Goal: Information Seeking & Learning: Check status

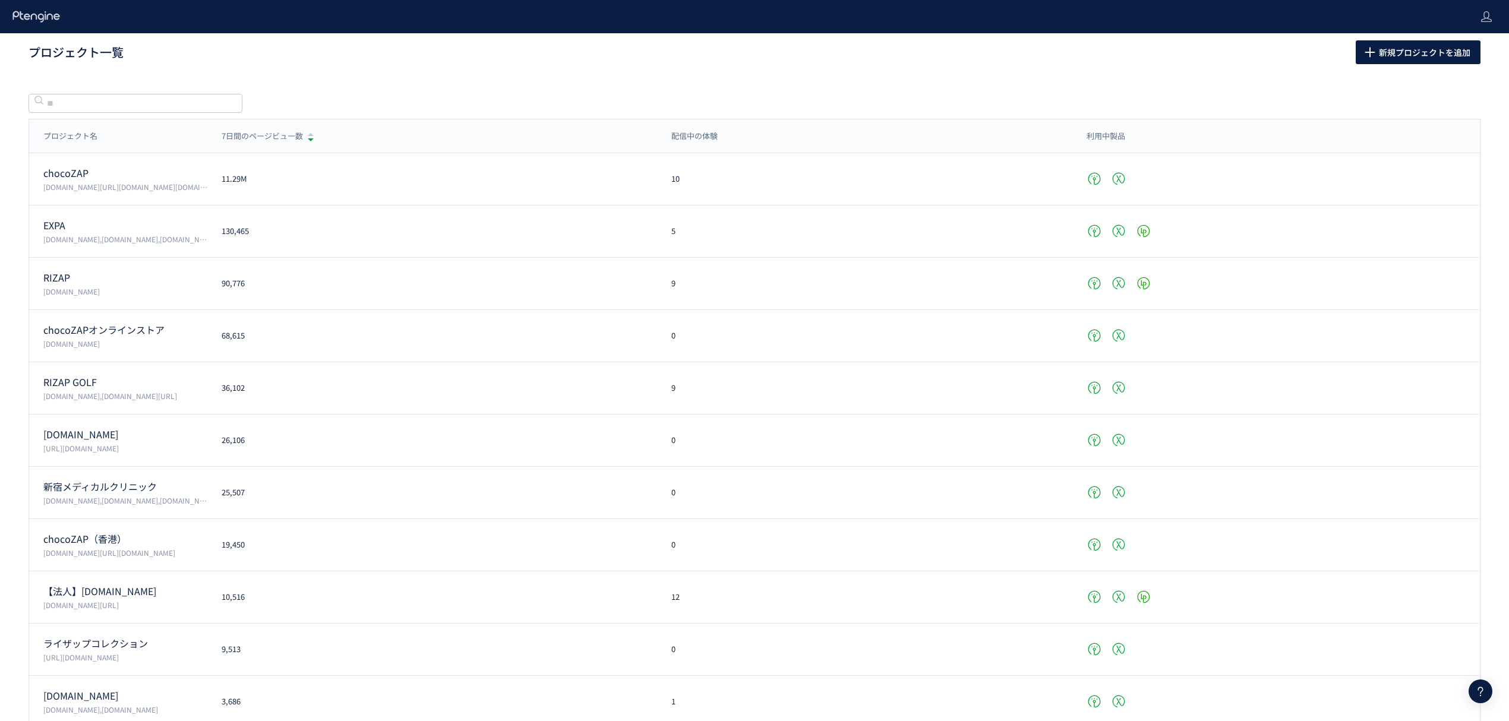
click at [107, 284] on p "RIZAP" at bounding box center [125, 278] width 164 height 14
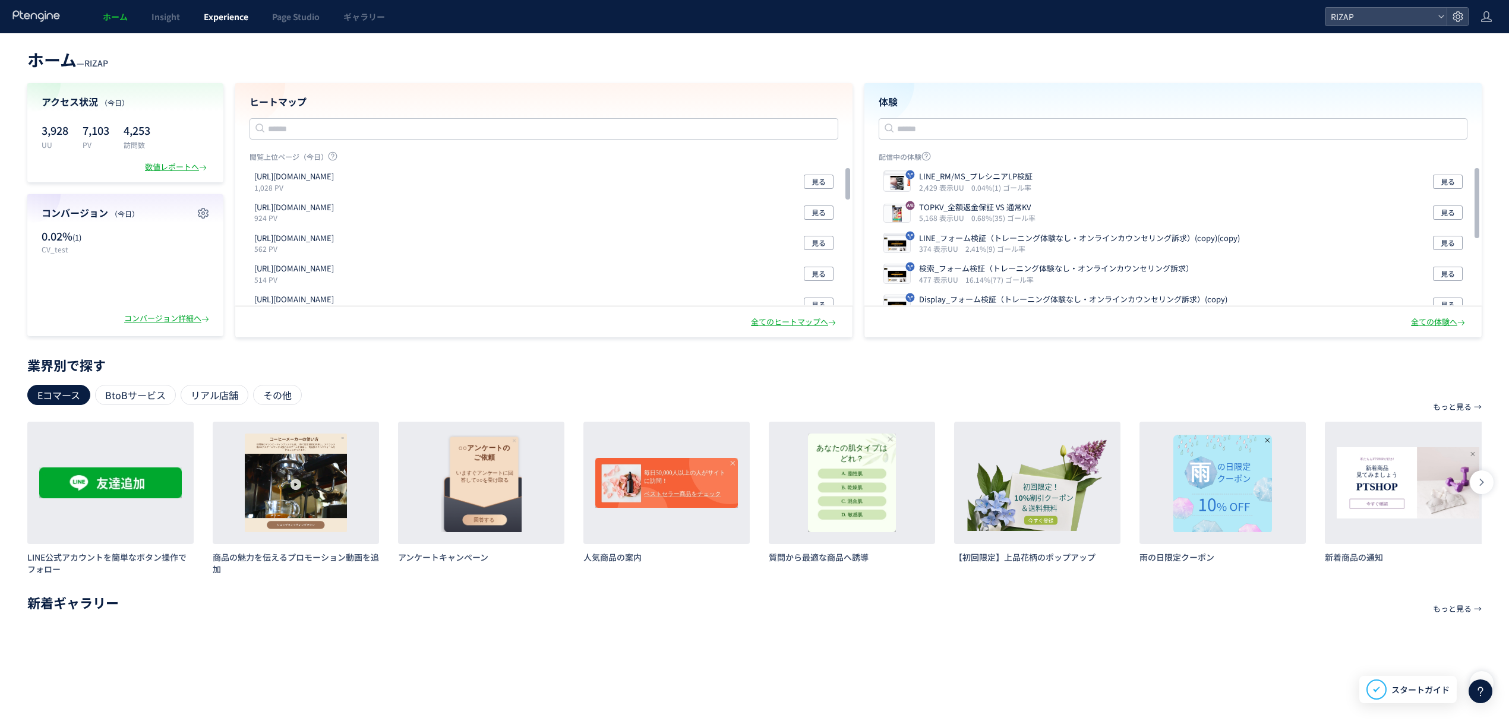
click at [230, 10] on link "Experience" at bounding box center [226, 16] width 68 height 33
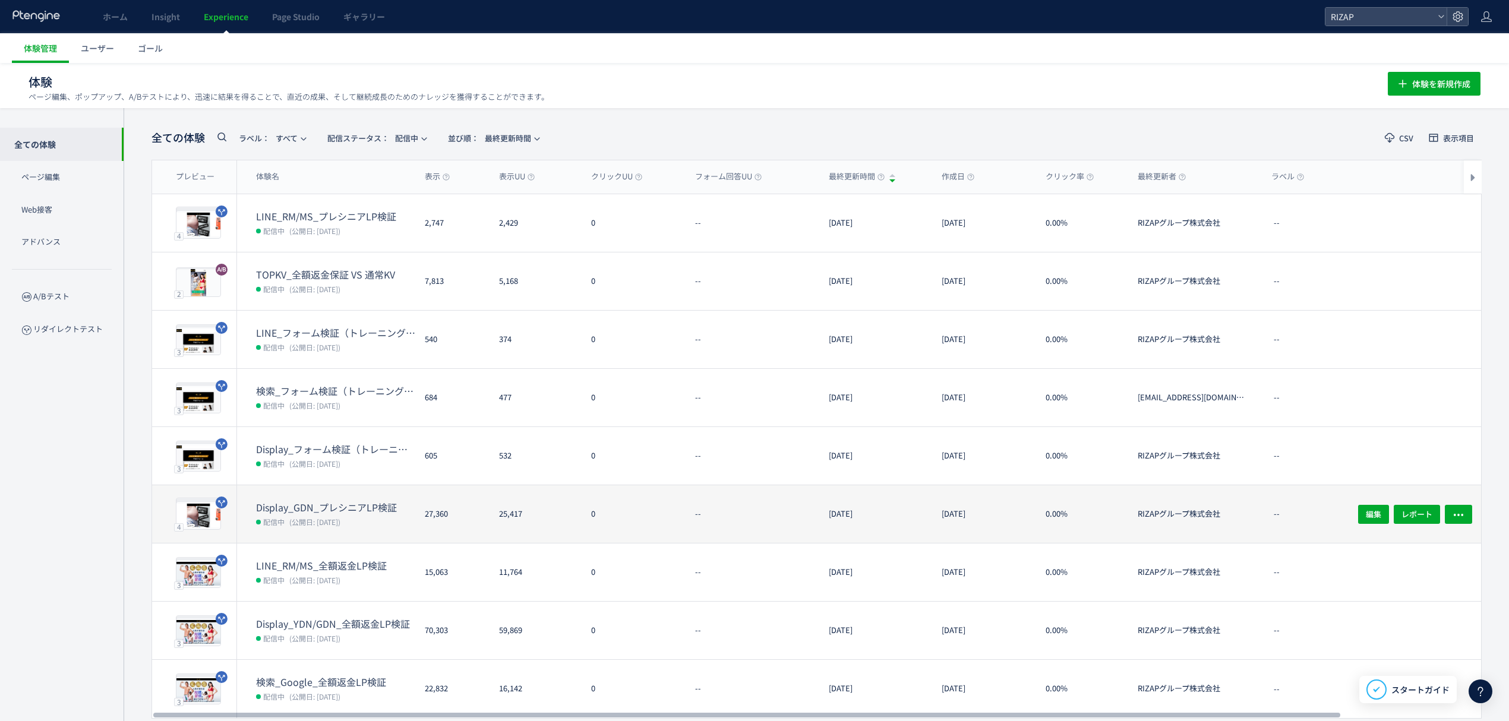
click at [340, 509] on dt "Display_GDN_プレシニアLP検証" at bounding box center [335, 508] width 159 height 14
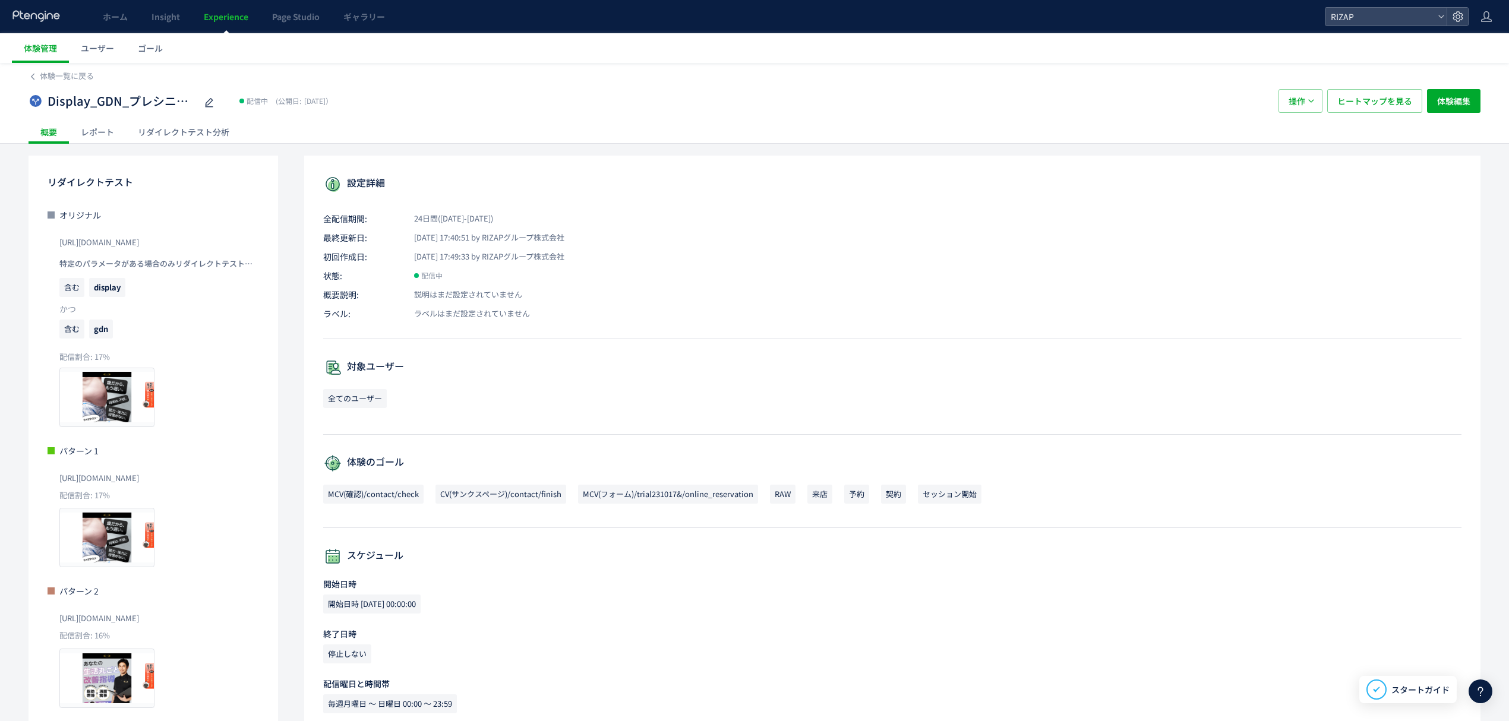
click at [103, 127] on div "レポート" at bounding box center [97, 132] width 57 height 24
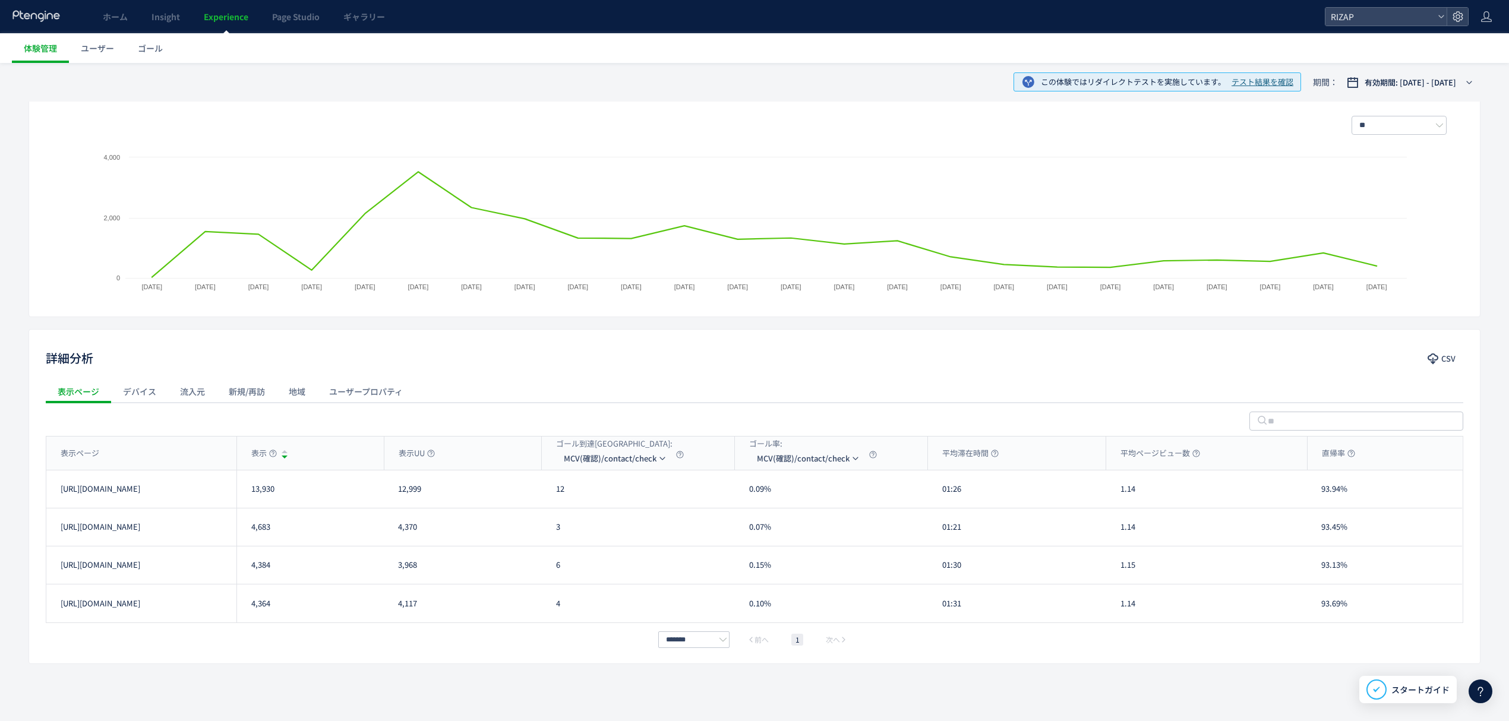
scroll to position [191, 0]
click at [181, 450] on div "表示ページ" at bounding box center [141, 450] width 190 height 33
drag, startPoint x: 260, startPoint y: 489, endPoint x: 244, endPoint y: 489, distance: 16.6
click at [244, 489] on div "4,384" at bounding box center [309, 485] width 147 height 37
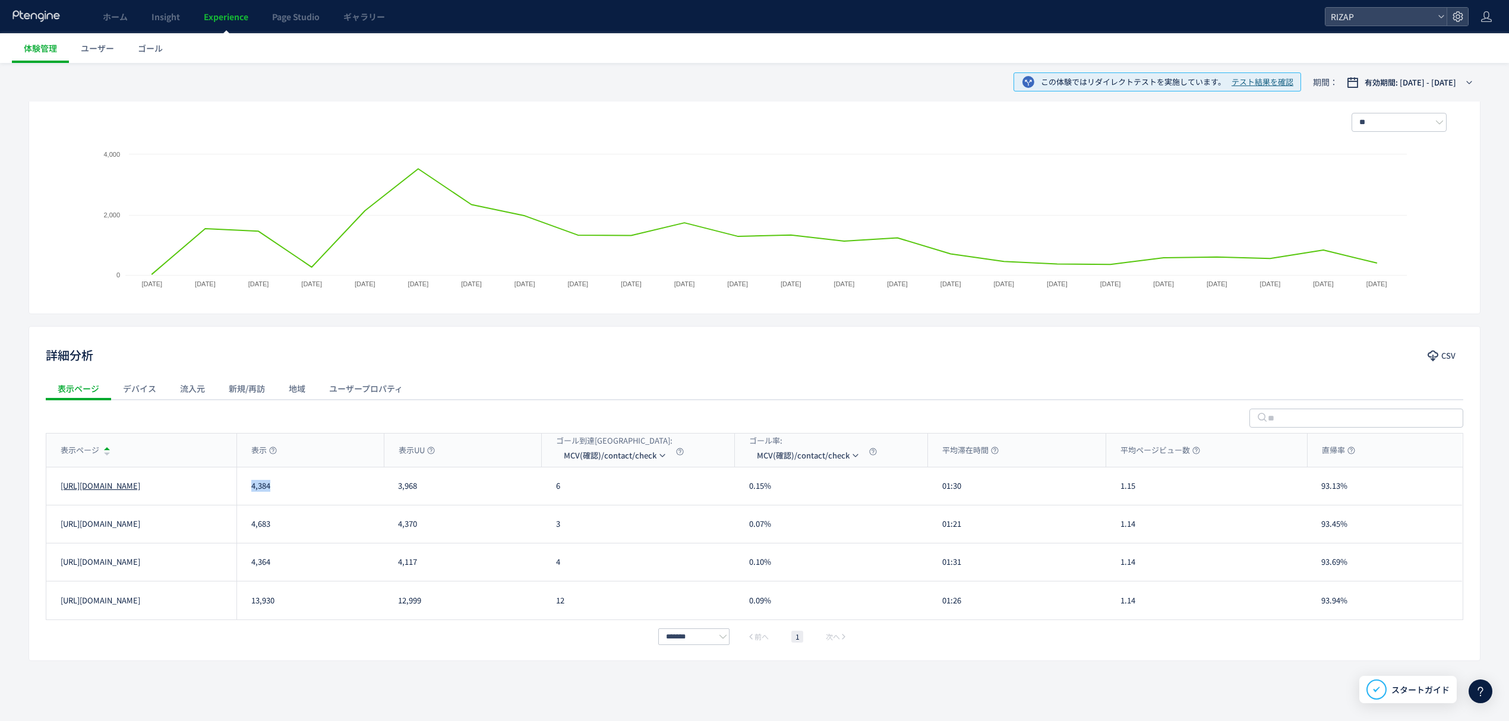
copy div "4,384"
drag, startPoint x: 276, startPoint y: 530, endPoint x: 251, endPoint y: 533, distance: 25.2
click at [251, 533] on div "4,683" at bounding box center [309, 523] width 147 height 37
copy div "4,683"
drag, startPoint x: 279, startPoint y: 568, endPoint x: 248, endPoint y: 567, distance: 31.5
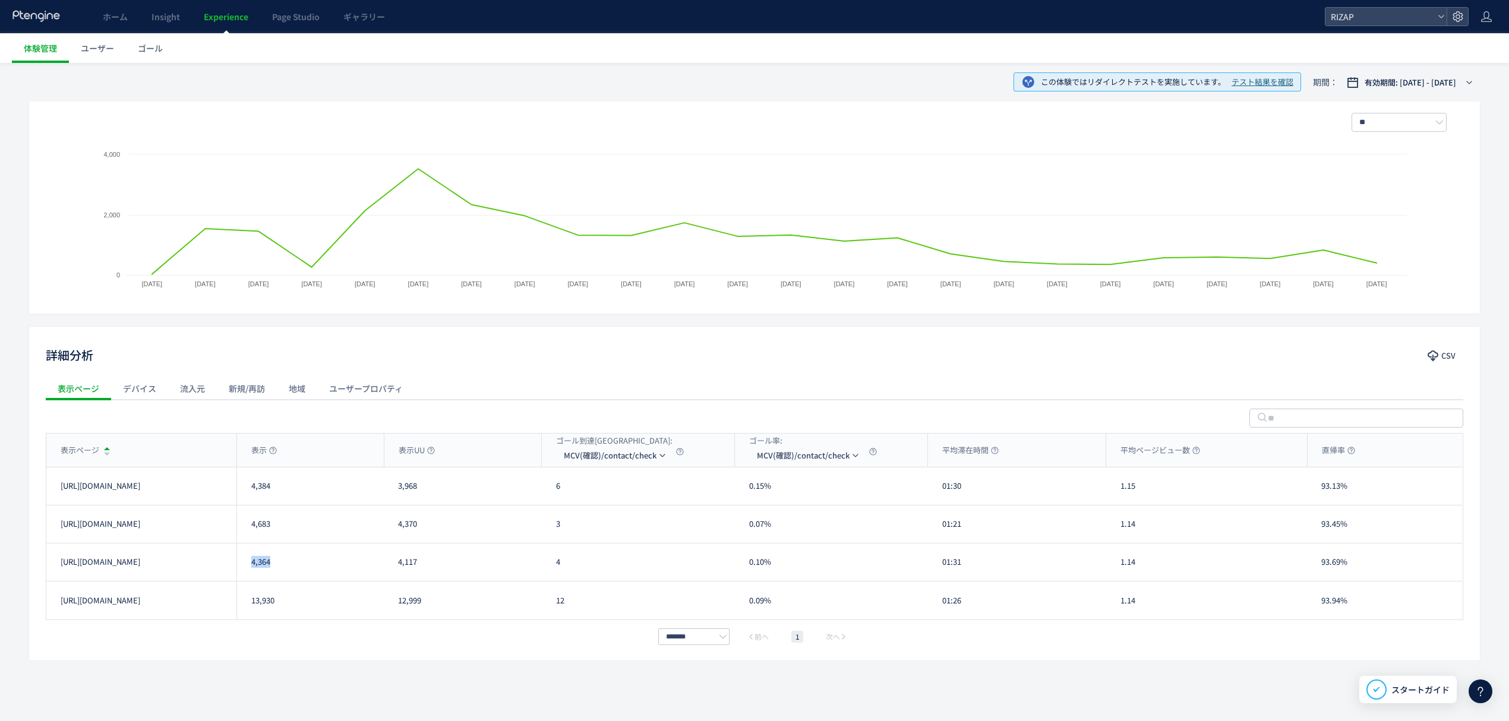
click at [248, 567] on div "4,364" at bounding box center [309, 561] width 147 height 37
copy div "4,364"
drag, startPoint x: 279, startPoint y: 606, endPoint x: 250, endPoint y: 611, distance: 28.9
click at [250, 611] on div "13,930" at bounding box center [309, 601] width 147 height 38
copy div "13,930"
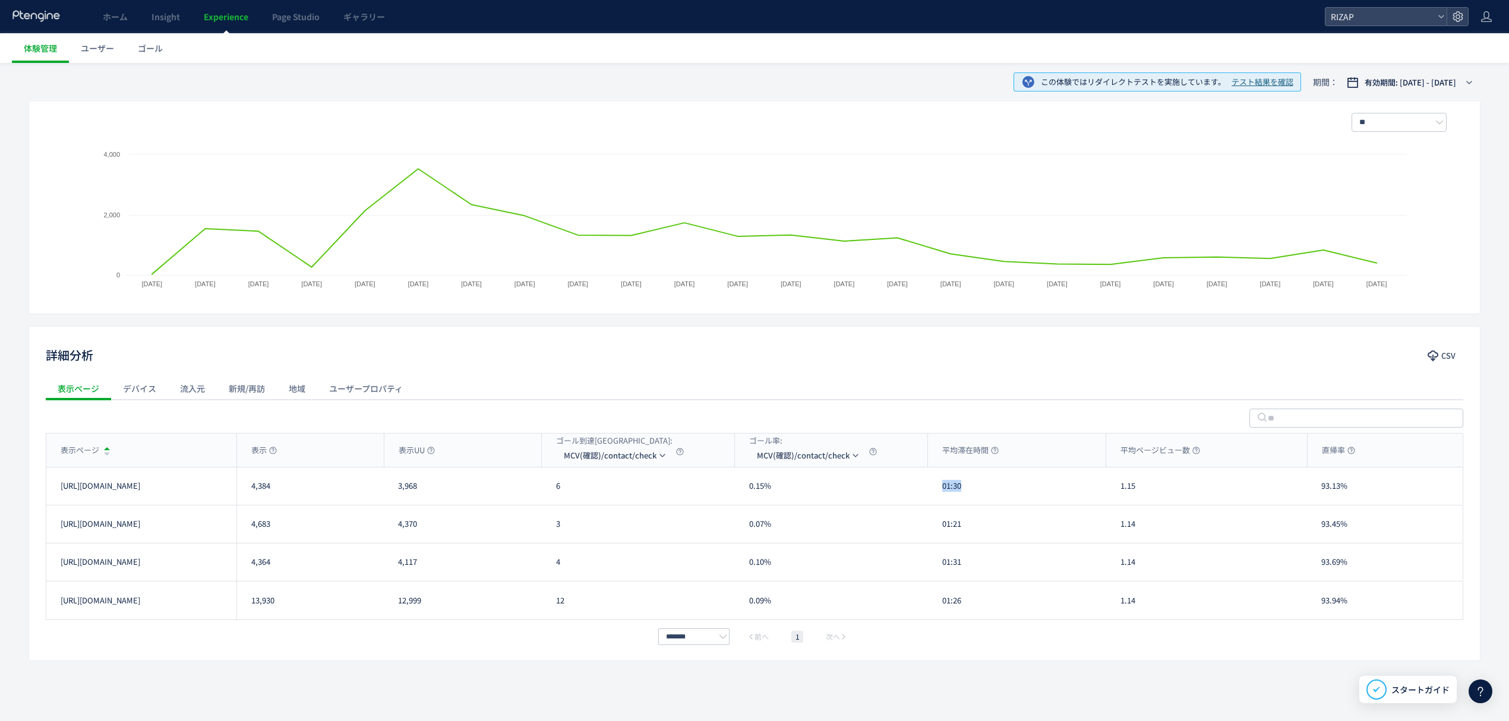
drag, startPoint x: 943, startPoint y: 489, endPoint x: 936, endPoint y: 488, distance: 7.2
click at [938, 489] on div "01:30" at bounding box center [1017, 485] width 178 height 37
copy div "01:30"
drag, startPoint x: 973, startPoint y: 528, endPoint x: 937, endPoint y: 532, distance: 35.9
click at [937, 532] on div "01:21" at bounding box center [1017, 523] width 178 height 37
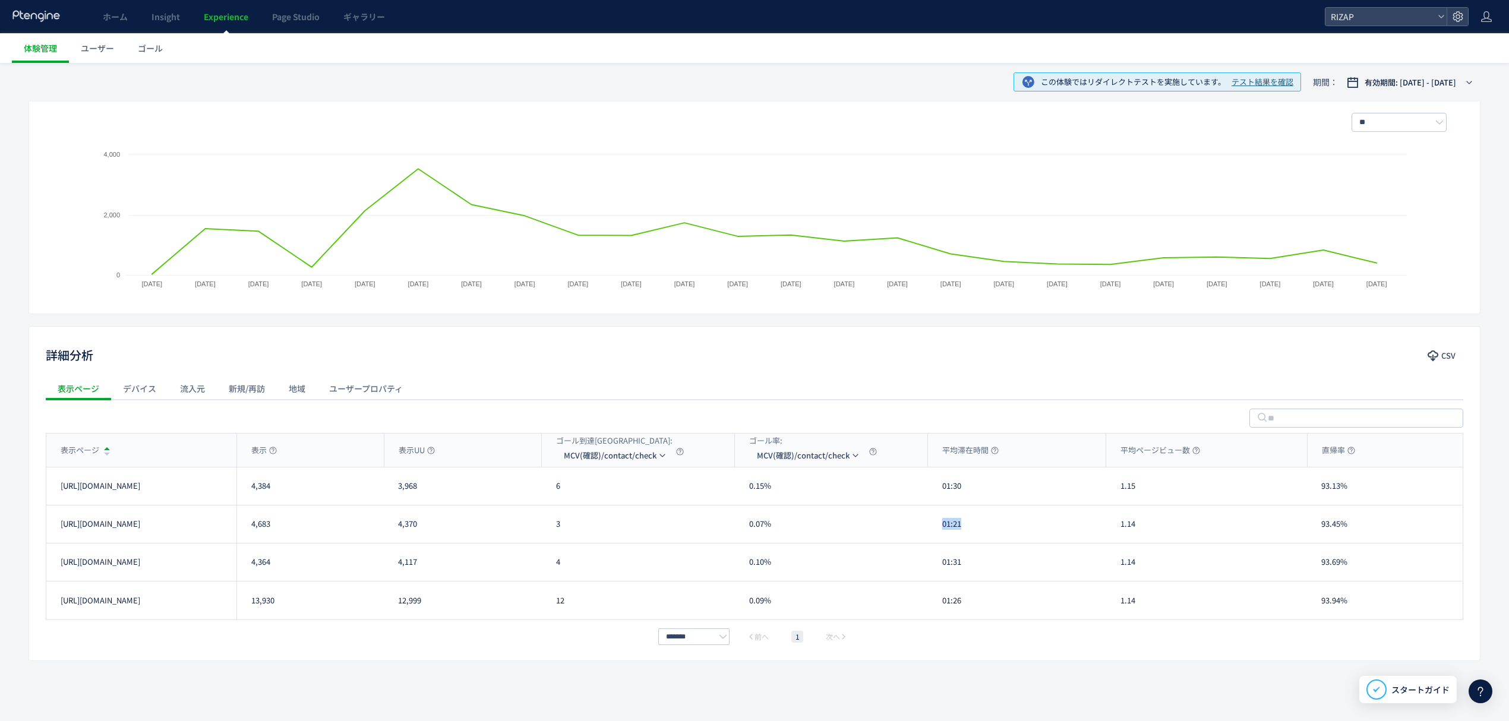
copy div "01:21"
drag, startPoint x: 947, startPoint y: 570, endPoint x: 939, endPoint y: 570, distance: 7.7
click at [939, 570] on div "01:31" at bounding box center [1017, 561] width 178 height 37
copy div "01:31"
drag, startPoint x: 965, startPoint y: 602, endPoint x: 940, endPoint y: 605, distance: 25.1
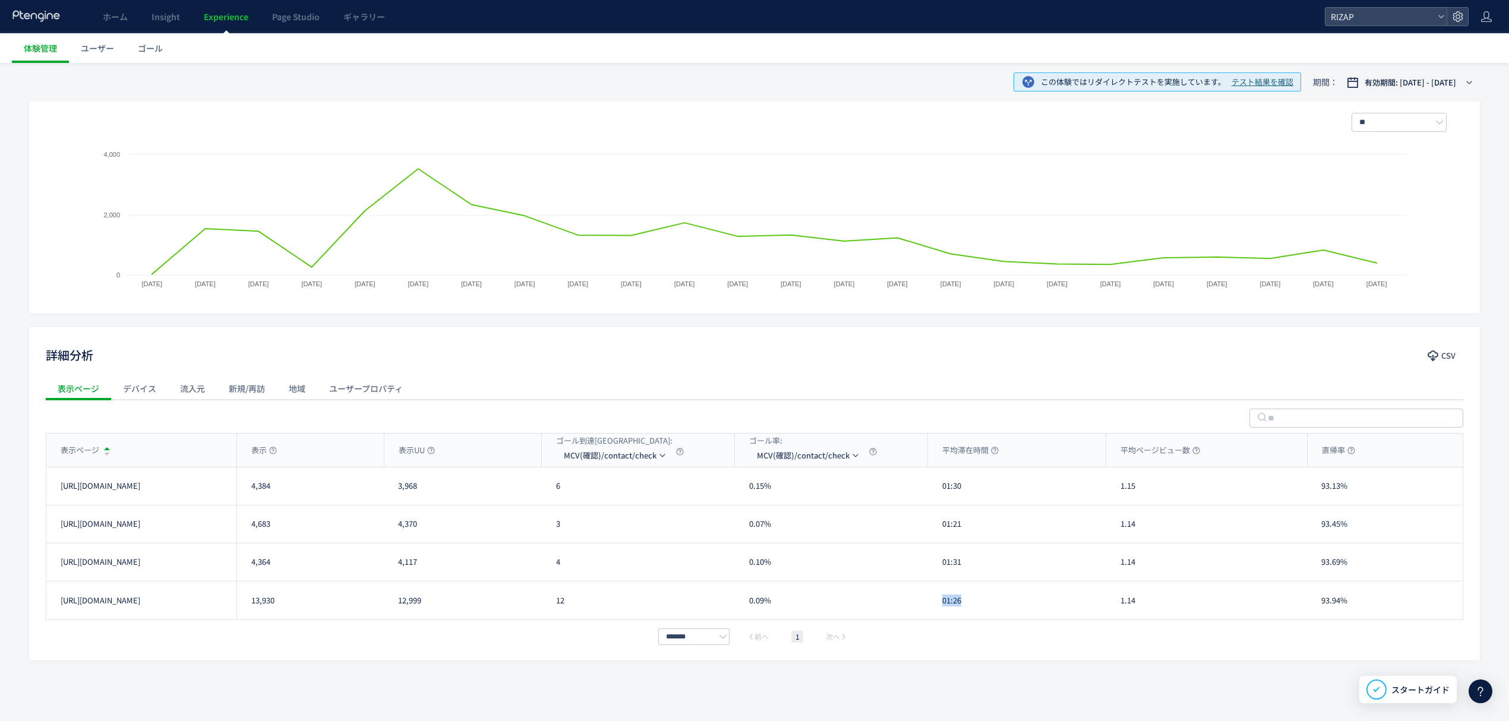
click at [940, 605] on div "01:26" at bounding box center [1017, 601] width 178 height 38
copy div "01:26"
drag, startPoint x: 1134, startPoint y: 493, endPoint x: 1120, endPoint y: 493, distance: 14.8
click at [1120, 493] on div "1.15" at bounding box center [1206, 485] width 201 height 37
copy div "1.15"
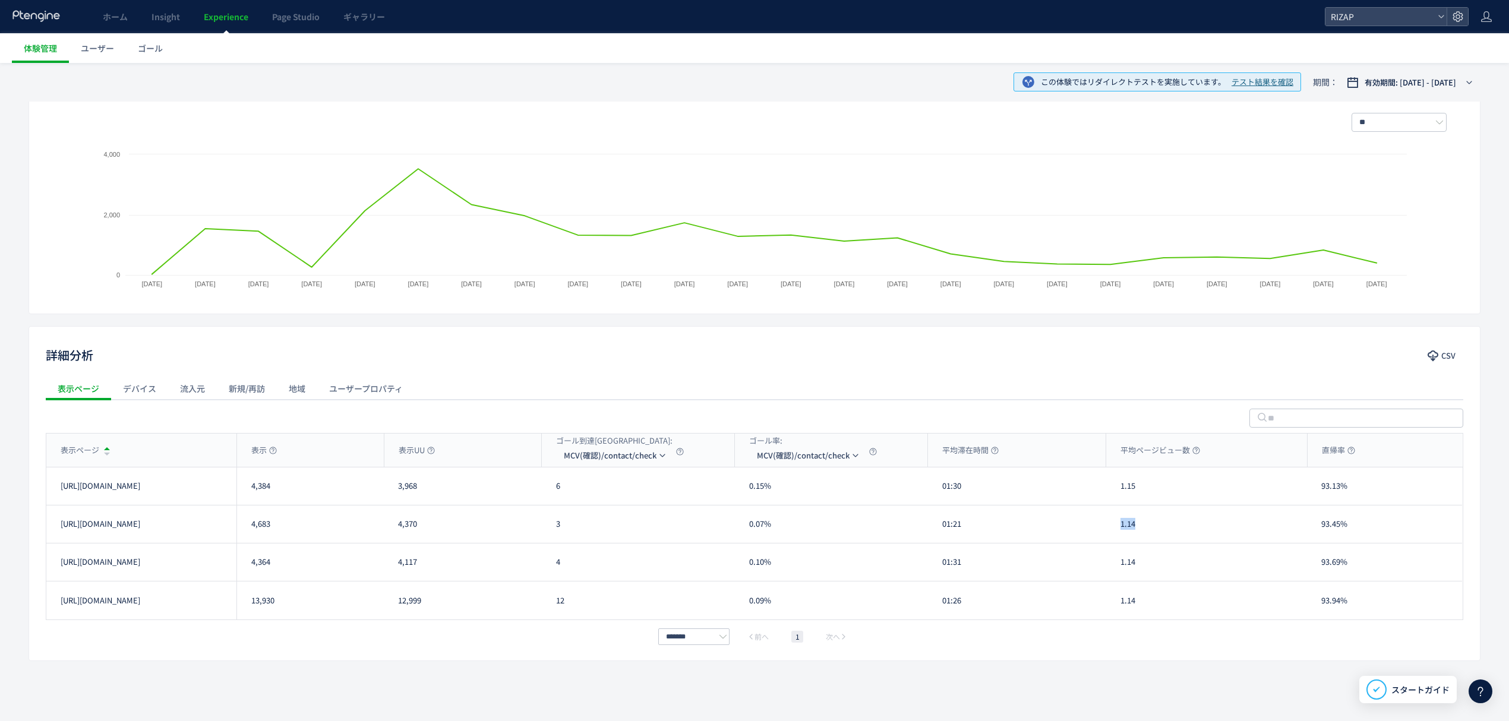
click at [1117, 533] on div "1.14" at bounding box center [1206, 523] width 201 height 37
copy div "1.14"
drag, startPoint x: 1129, startPoint y: 566, endPoint x: 1120, endPoint y: 566, distance: 8.9
click at [1120, 566] on div "1.14" at bounding box center [1206, 561] width 201 height 37
drag, startPoint x: 1351, startPoint y: 489, endPoint x: 1317, endPoint y: 492, distance: 33.3
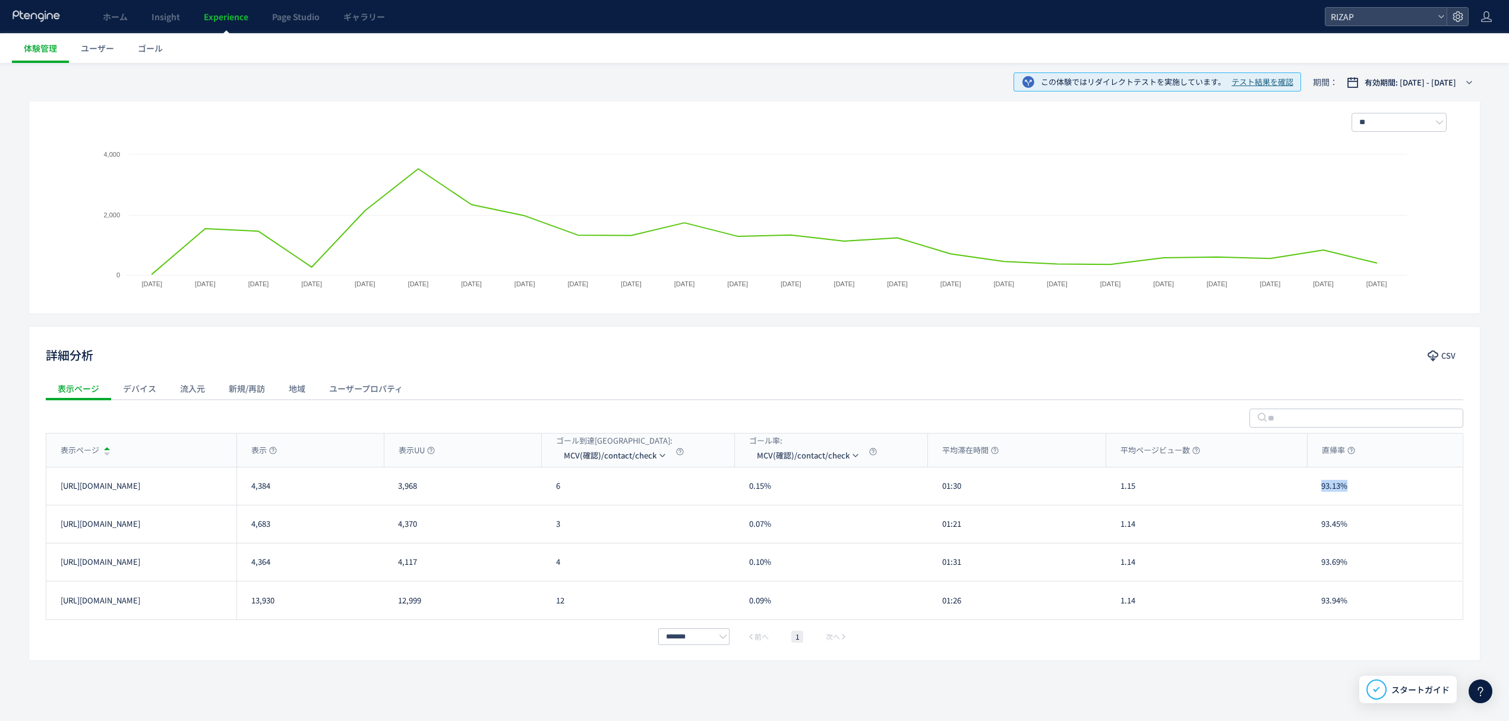
click at [1319, 491] on div "93.13%" at bounding box center [1384, 485] width 155 height 37
drag, startPoint x: 1357, startPoint y: 526, endPoint x: 1317, endPoint y: 526, distance: 39.8
click at [1317, 526] on div "93.45%" at bounding box center [1384, 523] width 155 height 37
drag, startPoint x: 1352, startPoint y: 561, endPoint x: 1314, endPoint y: 564, distance: 38.1
click at [1314, 564] on div "93.69%" at bounding box center [1384, 561] width 155 height 37
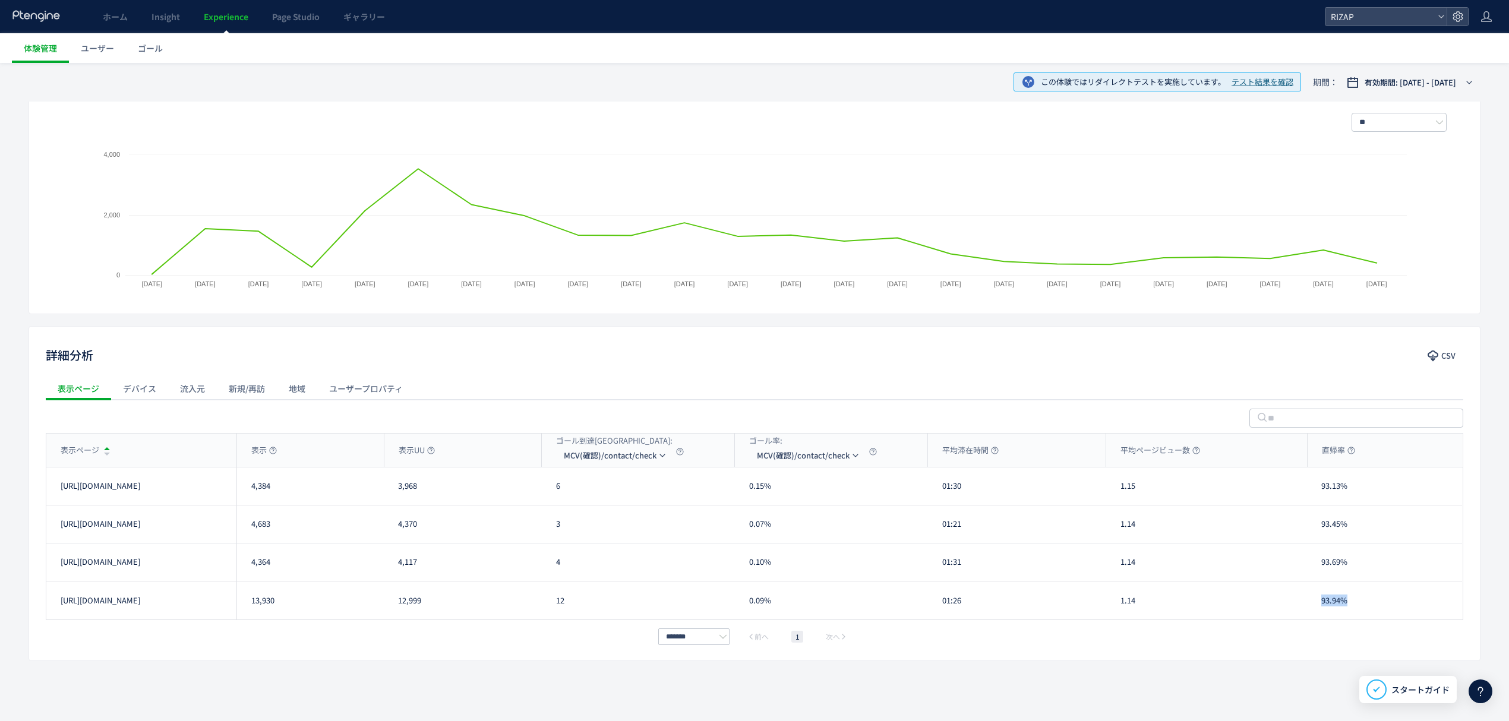
drag, startPoint x: 1357, startPoint y: 601, endPoint x: 1323, endPoint y: 601, distance: 33.3
click at [1323, 601] on div "93.94%" at bounding box center [1384, 601] width 155 height 38
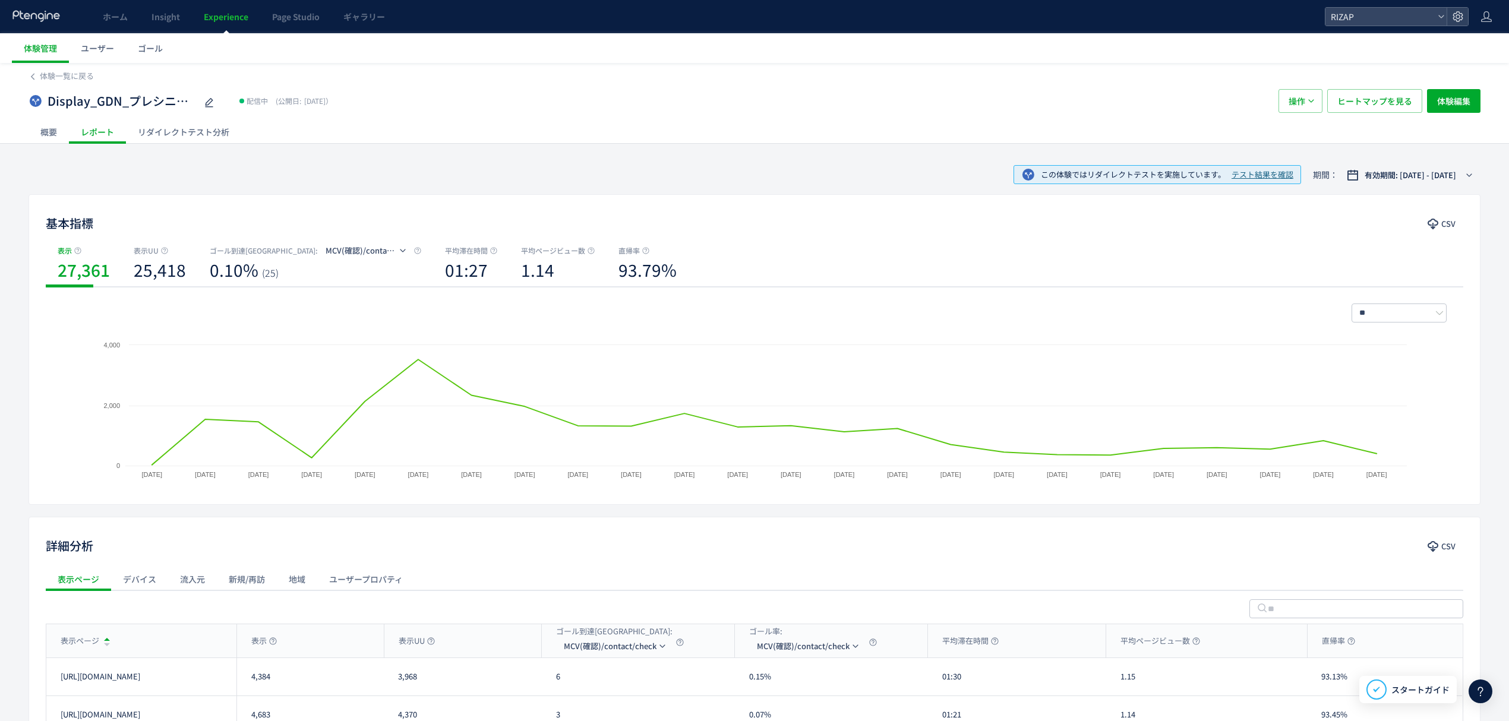
click at [188, 139] on div "リダイレクトテスト分析" at bounding box center [183, 132] width 115 height 24
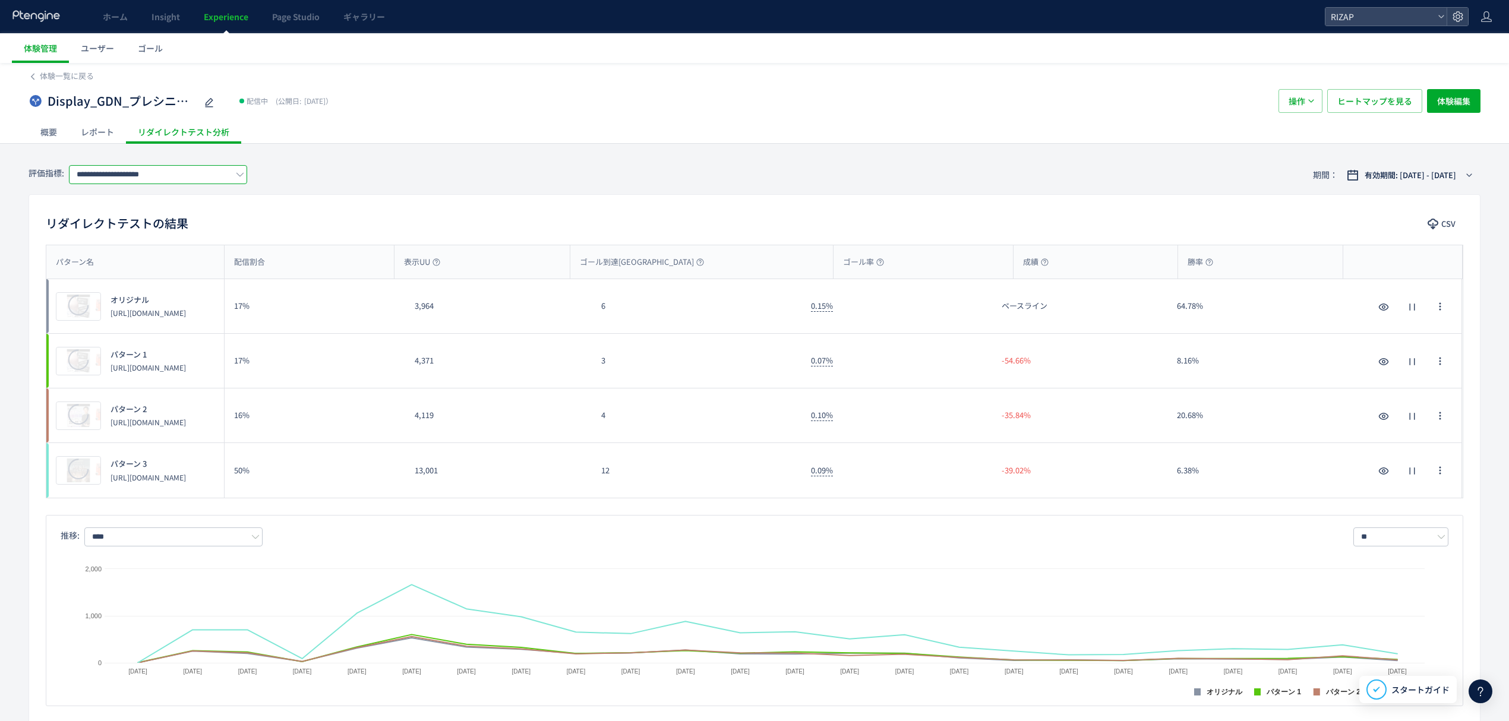
click at [160, 173] on input "**********" at bounding box center [158, 174] width 178 height 19
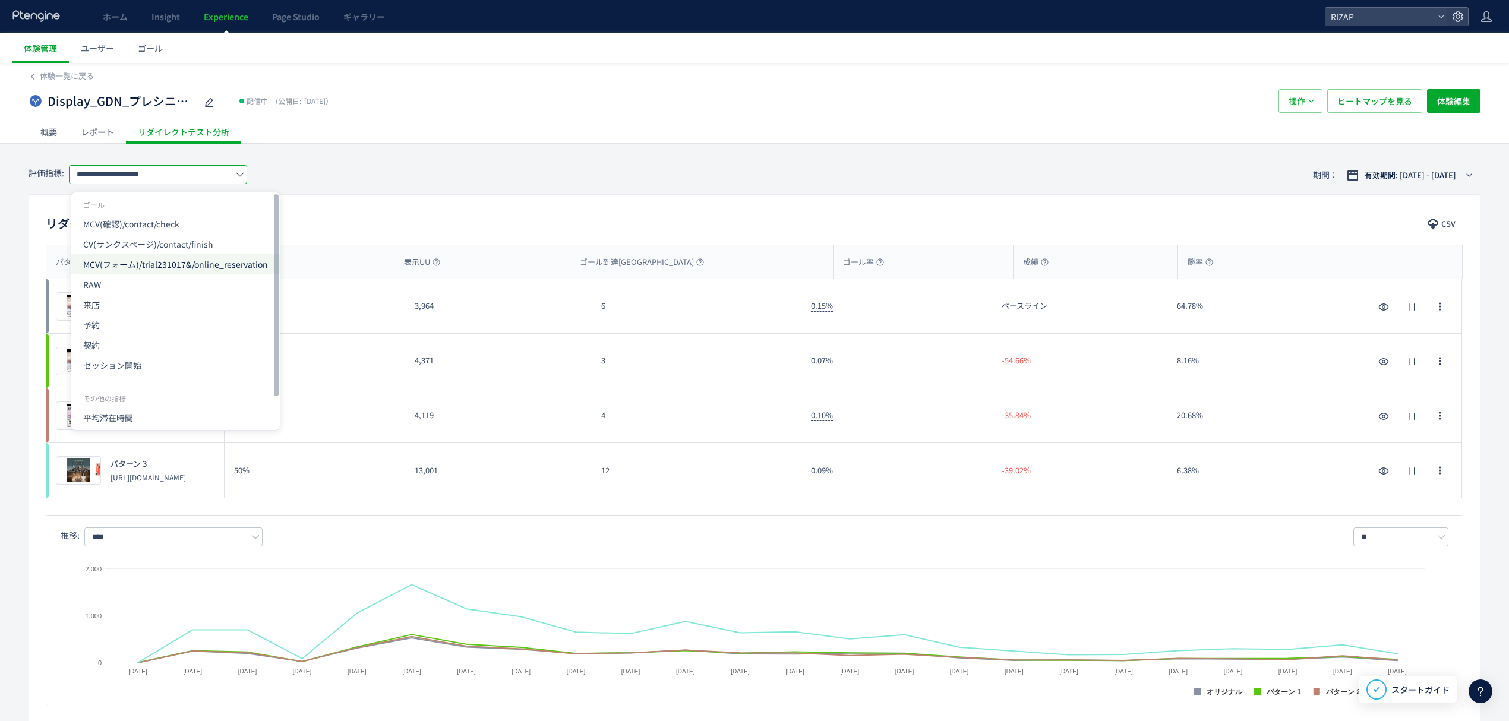
click at [124, 271] on span "MCV(フォーム)/trial231017&/online_reservation" at bounding box center [175, 264] width 185 height 20
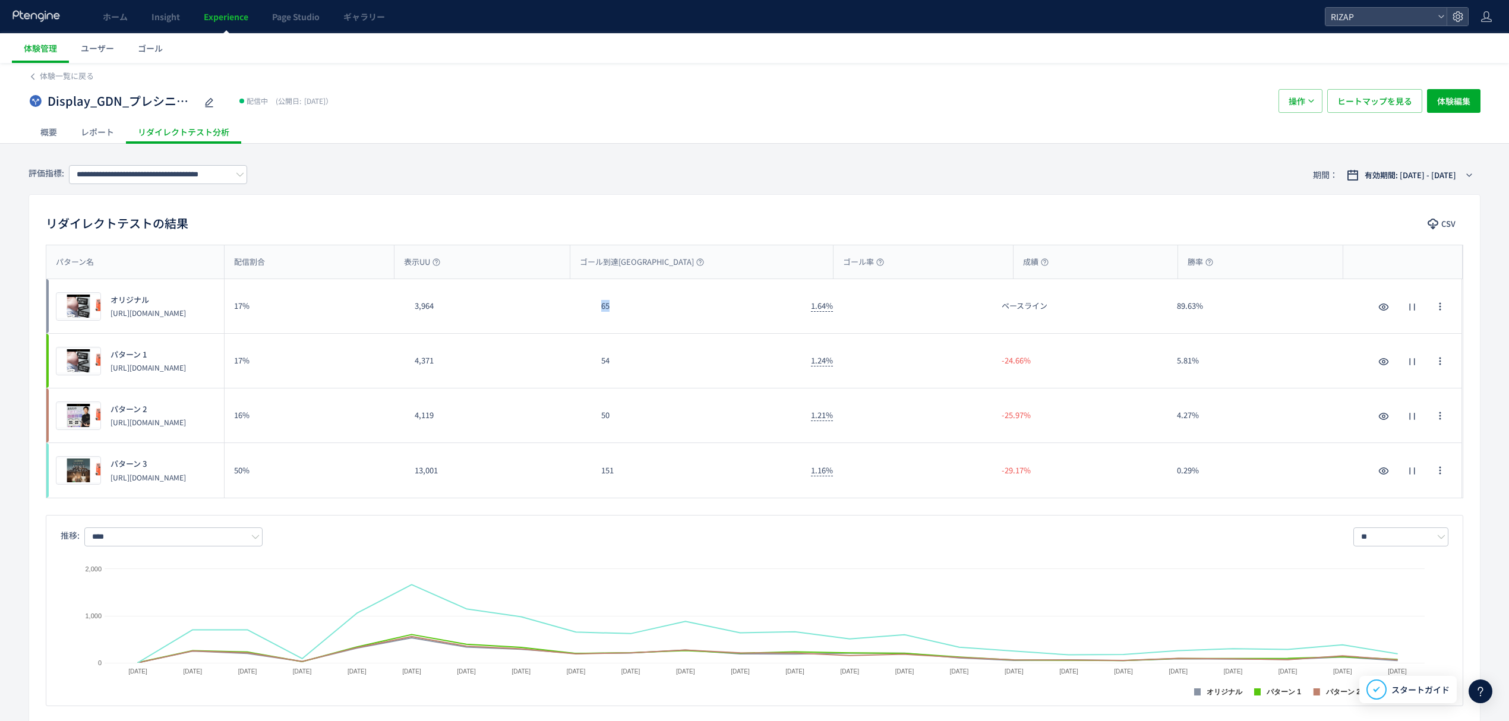
drag, startPoint x: 633, startPoint y: 311, endPoint x: 600, endPoint y: 305, distance: 33.2
click at [600, 305] on div "65" at bounding box center [697, 306] width 210 height 54
drag, startPoint x: 614, startPoint y: 367, endPoint x: 602, endPoint y: 366, distance: 11.9
click at [602, 366] on div "54" at bounding box center [697, 361] width 210 height 54
drag, startPoint x: 594, startPoint y: 429, endPoint x: 582, endPoint y: 430, distance: 11.9
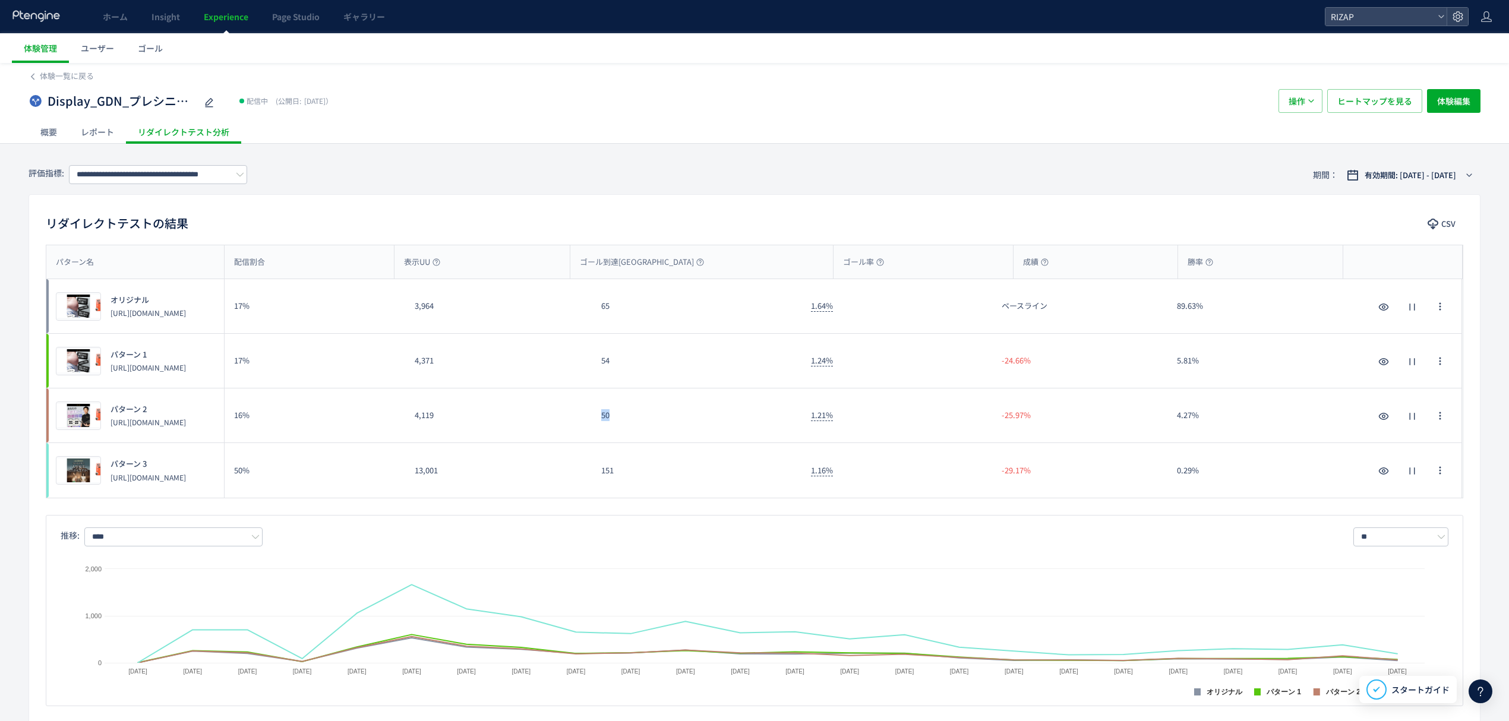
click at [582, 430] on div "プレビュー パターン 2 [URL][DOMAIN_NAME] 16% 4,119 50 1.21% -25.97% 4.27% プレビュー パターン 2 […" at bounding box center [753, 415] width 1415 height 55
drag, startPoint x: 621, startPoint y: 479, endPoint x: 595, endPoint y: 480, distance: 25.6
click at [595, 480] on div "151" at bounding box center [697, 470] width 210 height 55
click at [126, 170] on input "**********" at bounding box center [158, 174] width 178 height 19
click at [318, 172] on div "**********" at bounding box center [755, 175] width 1452 height 39
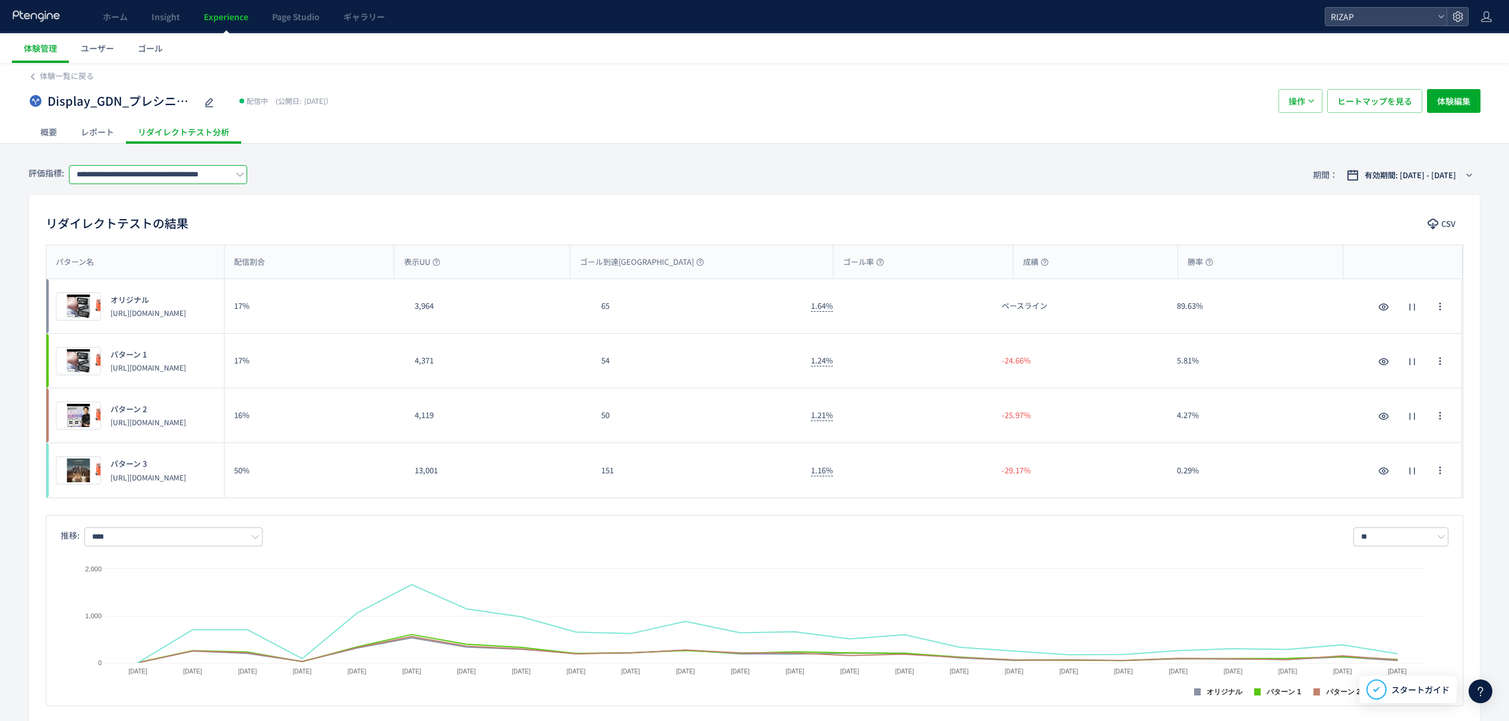
click at [214, 171] on input "**********" at bounding box center [158, 174] width 178 height 19
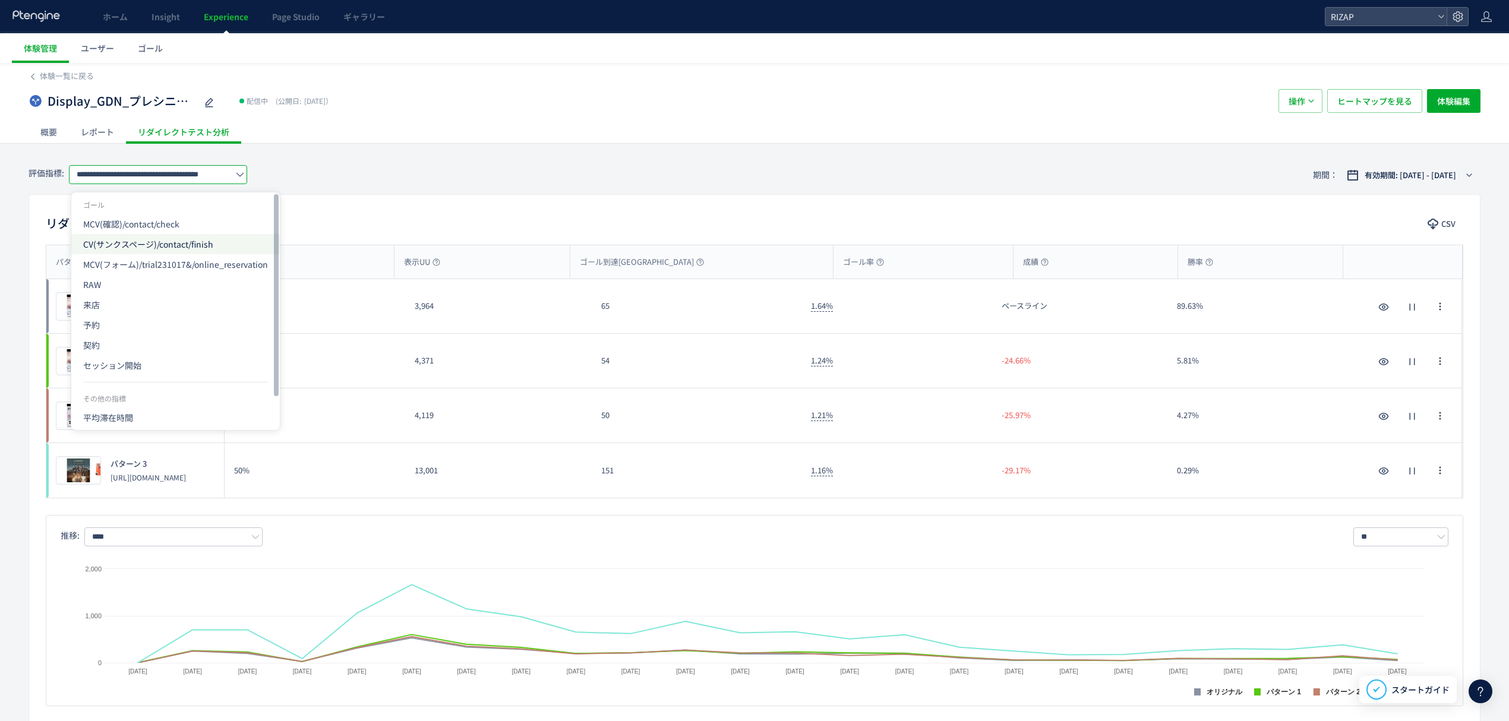
click at [172, 248] on span "CV(サンクスページ)/contact/finish" at bounding box center [175, 244] width 185 height 20
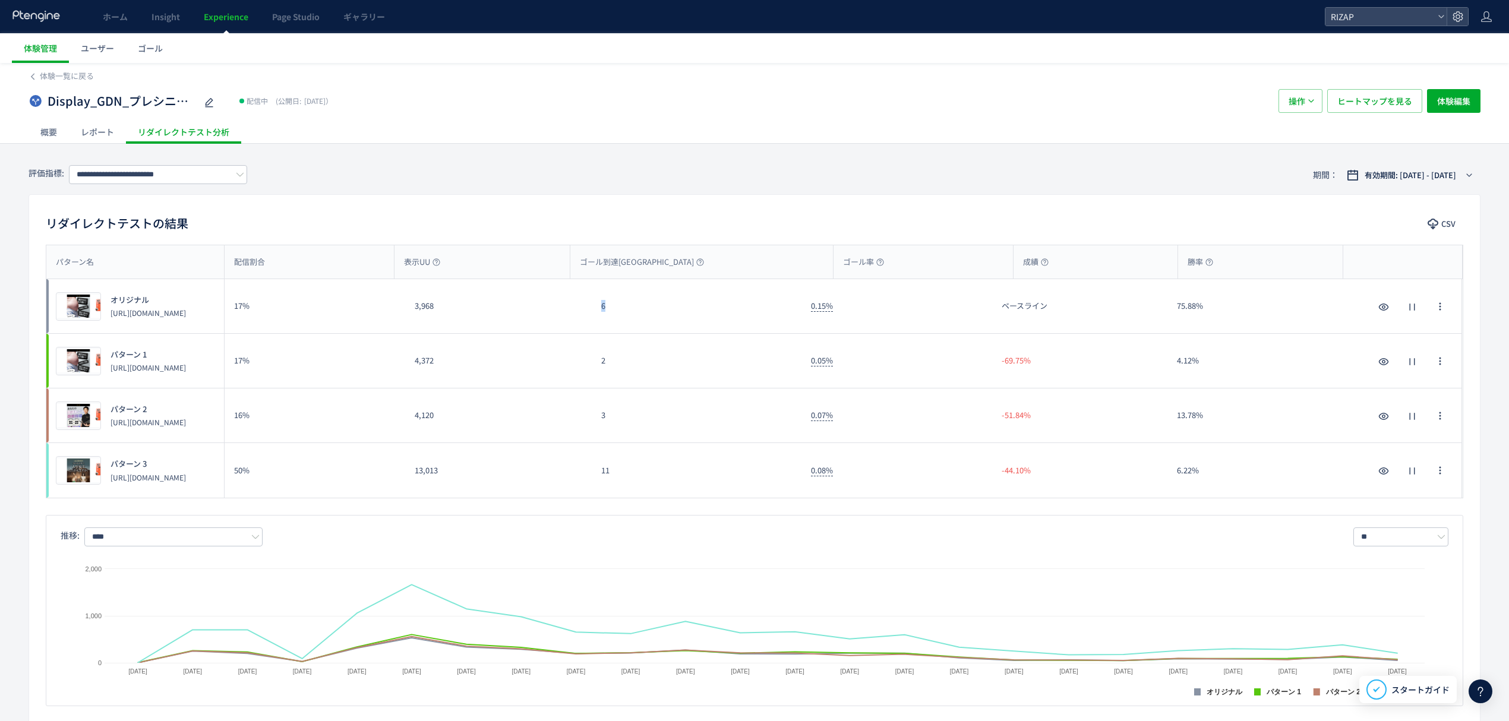
drag, startPoint x: 611, startPoint y: 305, endPoint x: 598, endPoint y: 305, distance: 13.1
click at [598, 305] on div "6" at bounding box center [697, 306] width 210 height 54
drag, startPoint x: 613, startPoint y: 366, endPoint x: 599, endPoint y: 366, distance: 14.3
click at [599, 366] on div "2" at bounding box center [697, 361] width 210 height 54
click at [600, 423] on div "3" at bounding box center [697, 415] width 210 height 54
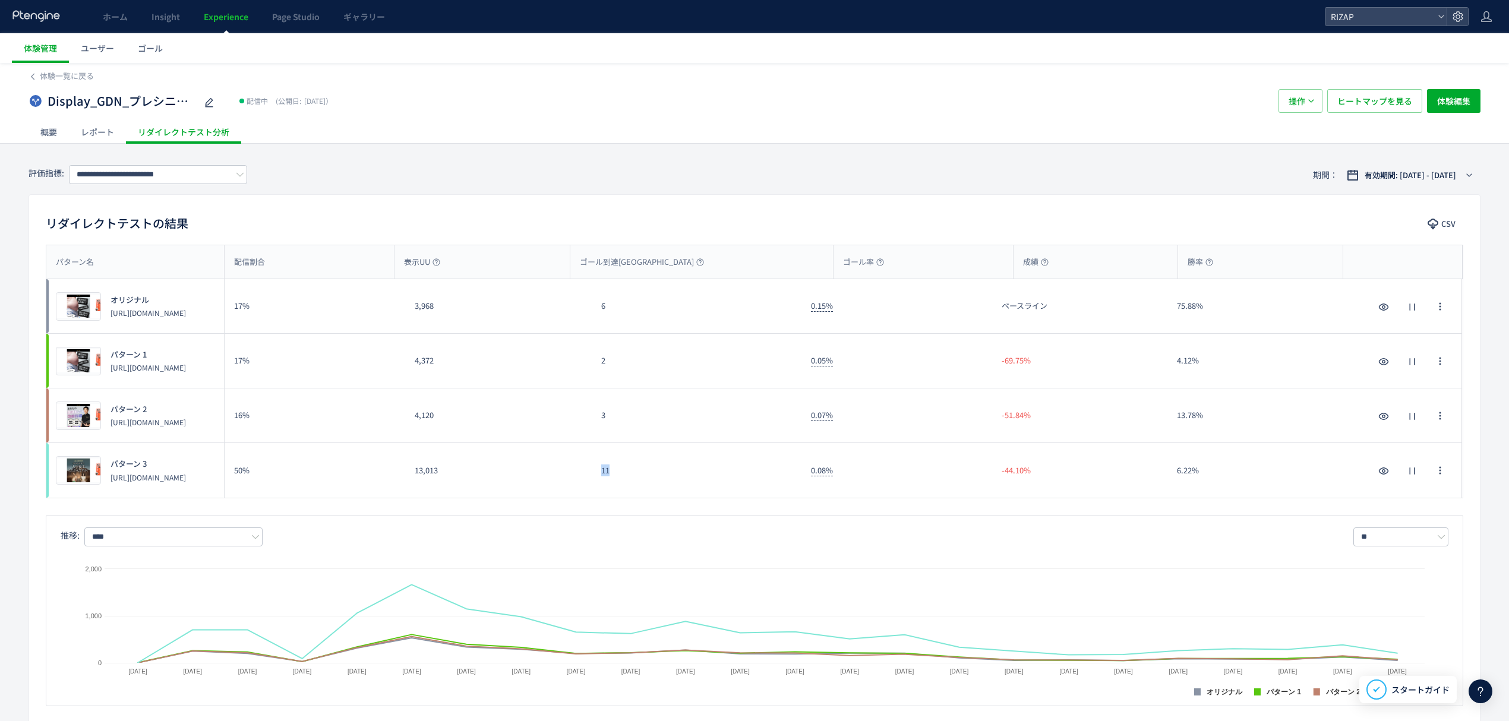
drag, startPoint x: 630, startPoint y: 473, endPoint x: 580, endPoint y: 476, distance: 50.6
click at [580, 476] on div "プレビュー パターン 3 [URL][DOMAIN_NAME] 50% 13,013 11 0.08% -44.10% 6.22% プレビュー パターン 3 …" at bounding box center [753, 470] width 1415 height 55
click at [187, 174] on input "**********" at bounding box center [158, 174] width 178 height 19
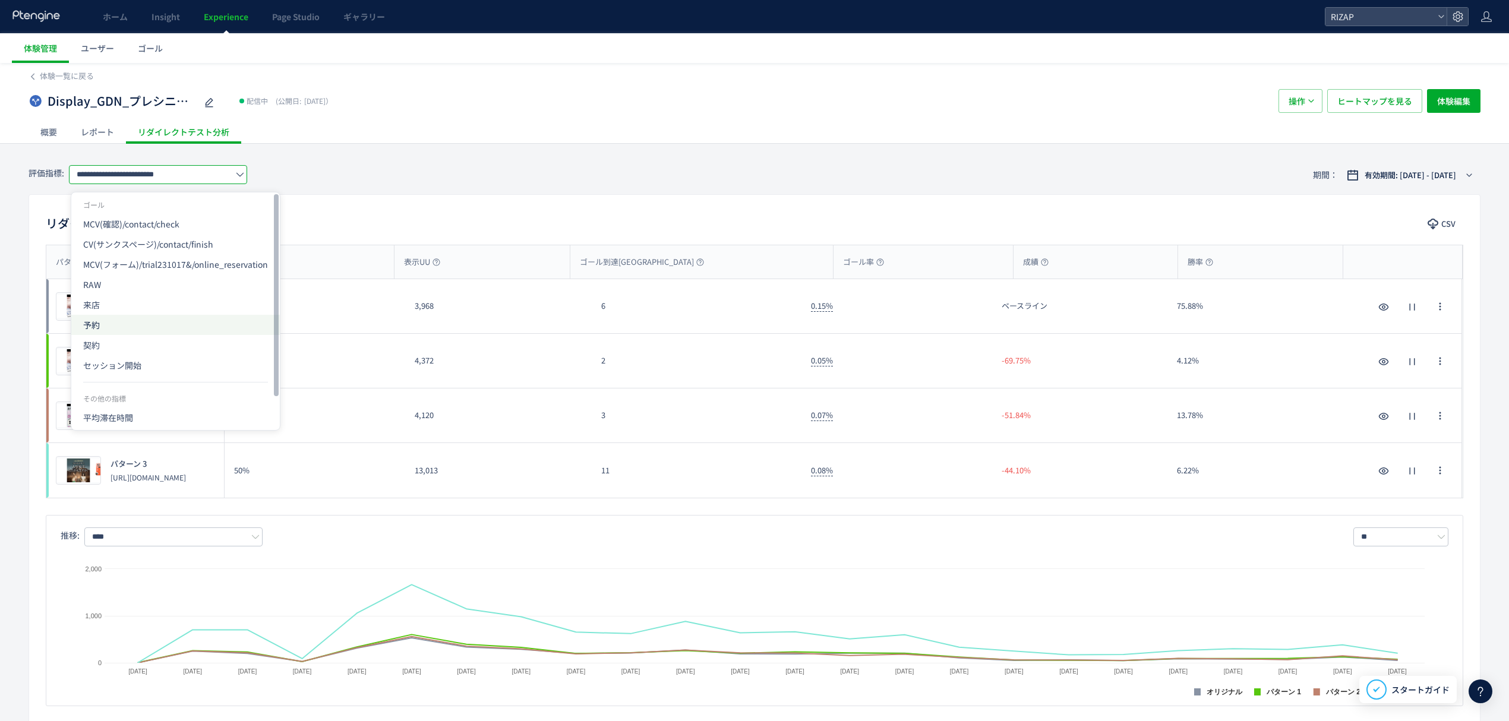
click at [118, 331] on span "予約" at bounding box center [175, 325] width 185 height 20
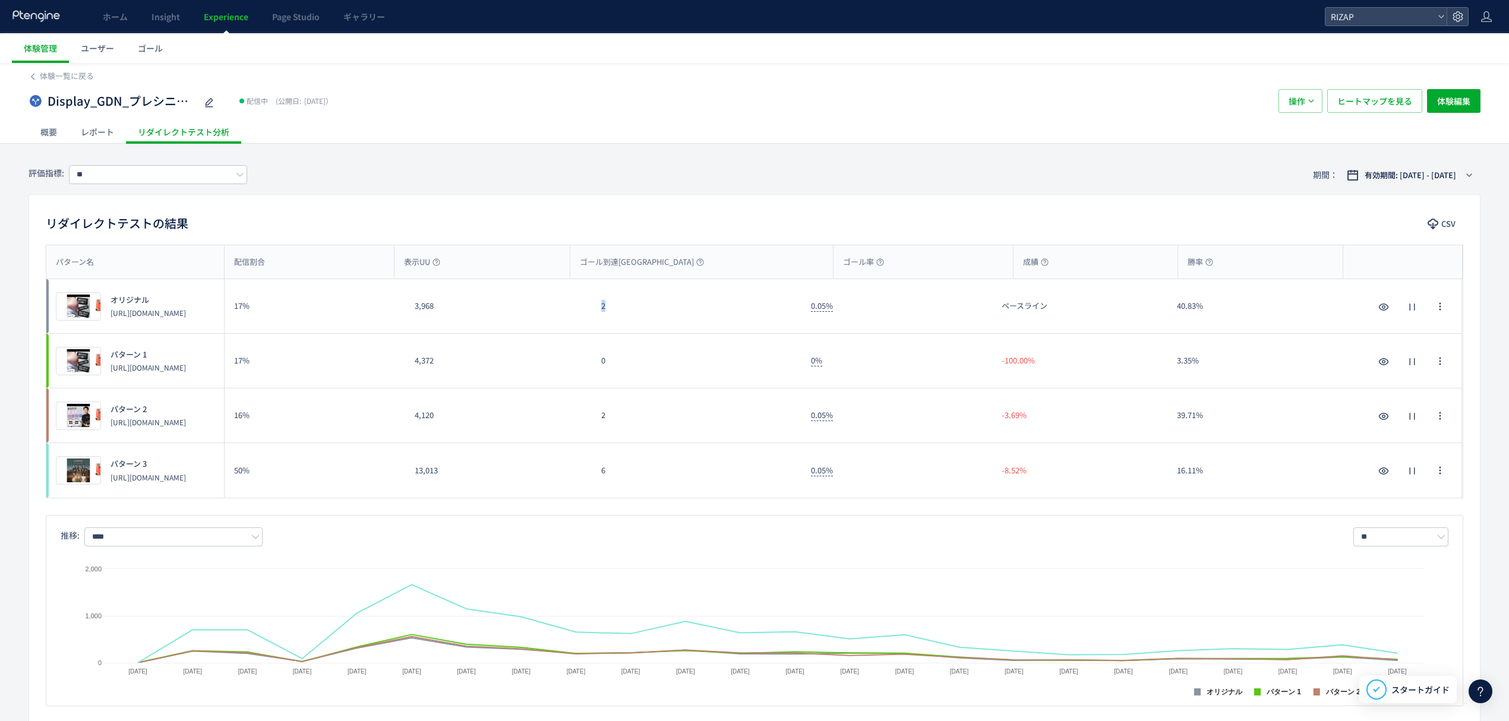
drag, startPoint x: 609, startPoint y: 320, endPoint x: 602, endPoint y: 320, distance: 6.5
click at [602, 320] on div "2" at bounding box center [697, 306] width 210 height 54
drag, startPoint x: 608, startPoint y: 381, endPoint x: 545, endPoint y: 388, distance: 63.3
click at [561, 380] on div "プレビュー パターン 1 [URL][DOMAIN_NAME] 17% 4,372 0 0% -100.00% 3.35% プレビュー パターン 1 [URL…" at bounding box center [753, 361] width 1415 height 55
drag, startPoint x: 637, startPoint y: 416, endPoint x: 587, endPoint y: 419, distance: 49.4
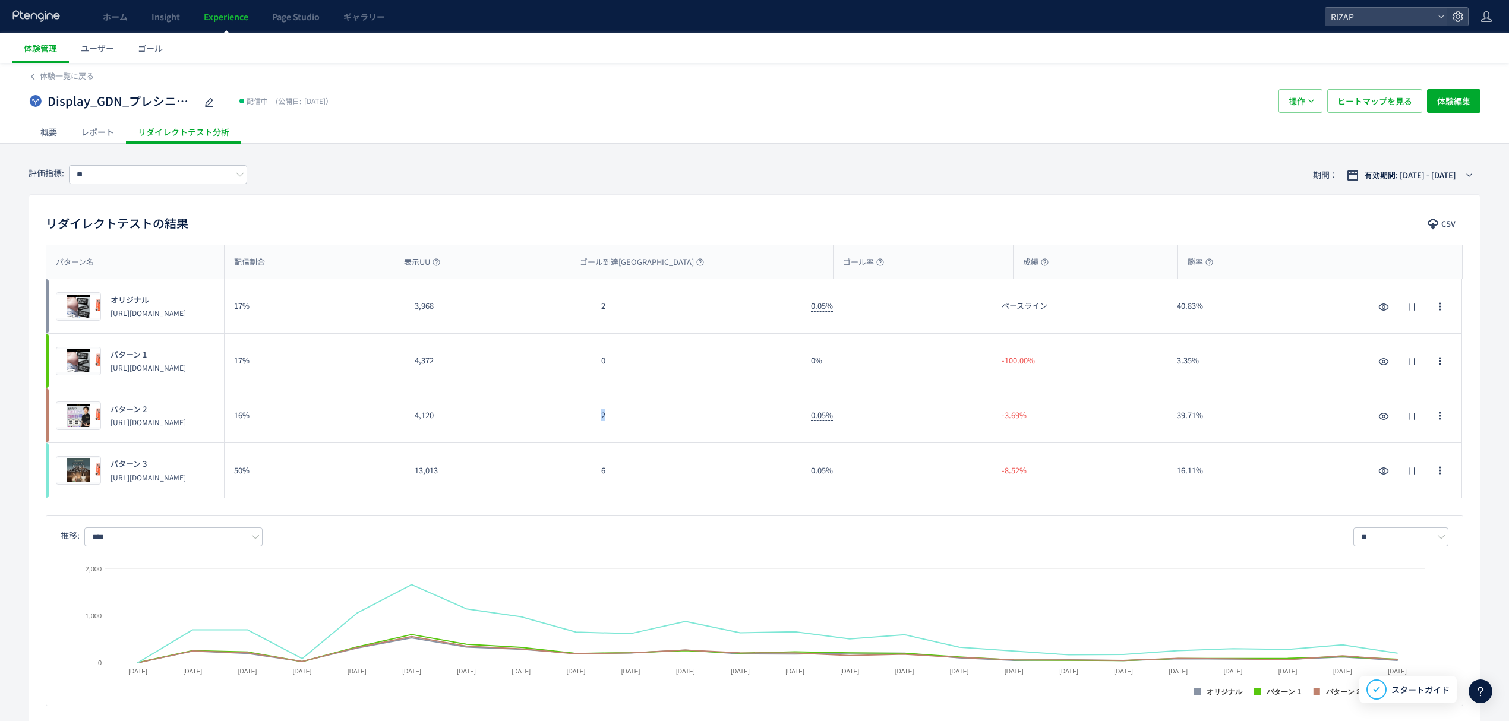
click at [587, 419] on div "プレビュー パターン 2 [URL][DOMAIN_NAME] 16% 4,120 2 0.05% -3.69% 39.71% プレビュー パターン 2 [U…" at bounding box center [753, 415] width 1415 height 55
drag, startPoint x: 619, startPoint y: 488, endPoint x: 596, endPoint y: 485, distance: 22.8
click at [596, 485] on div "6" at bounding box center [697, 470] width 210 height 55
click at [143, 182] on input "**" at bounding box center [158, 174] width 178 height 19
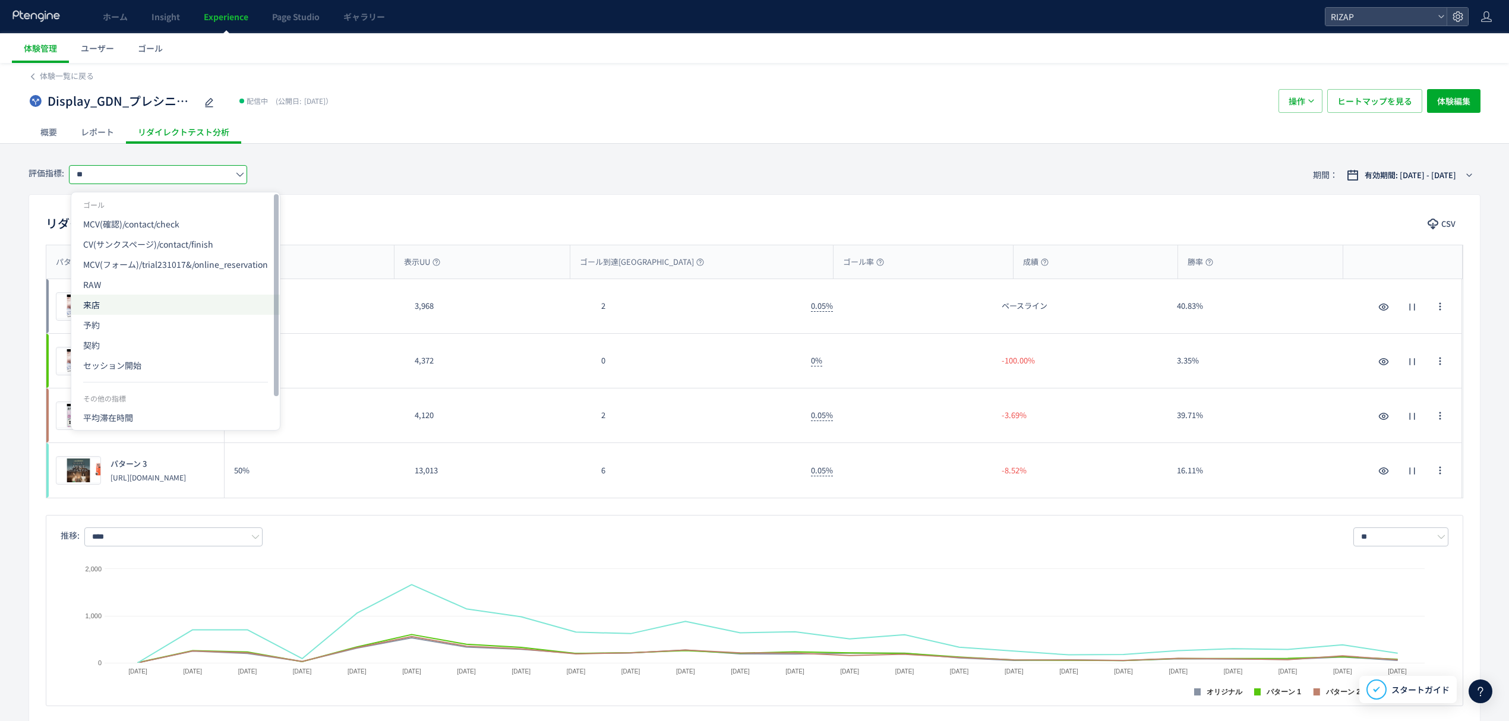
click at [98, 308] on span "来店" at bounding box center [175, 305] width 185 height 20
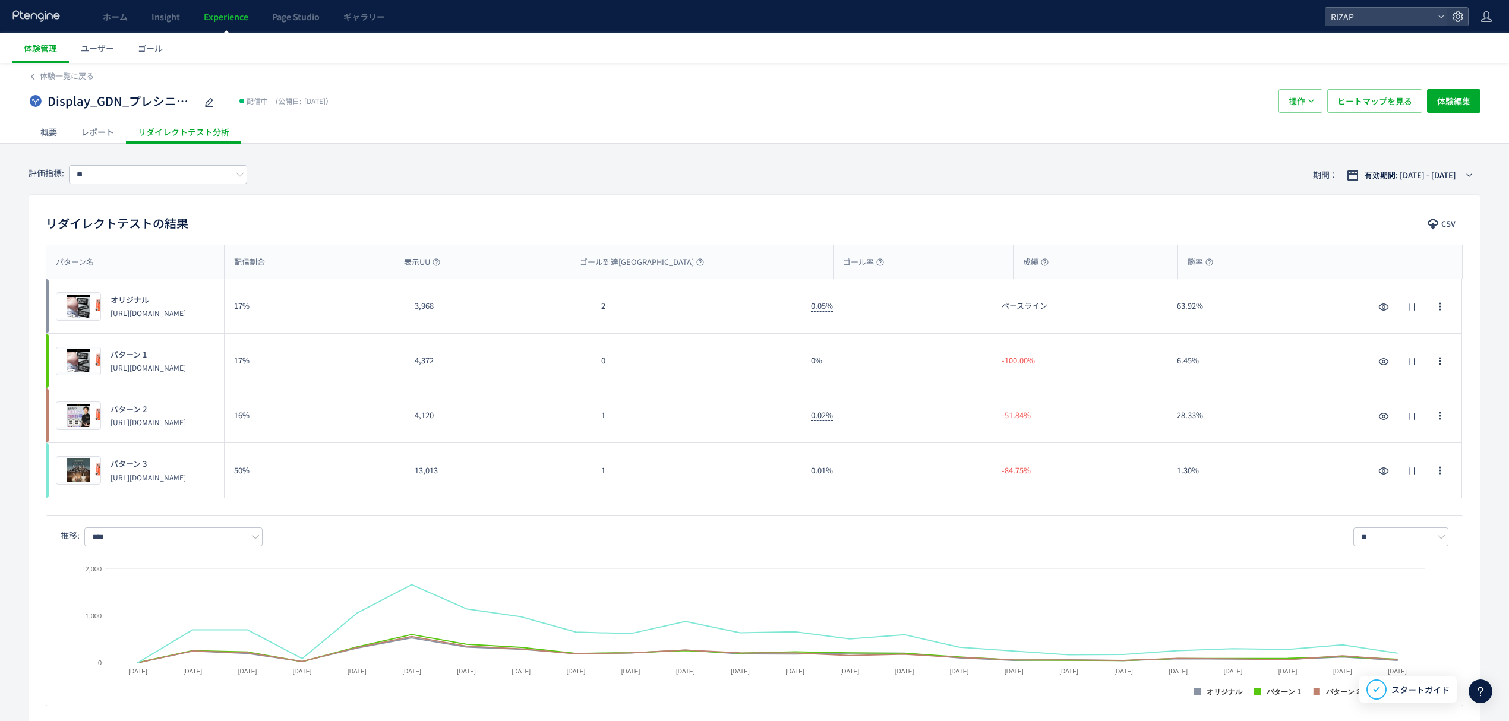
click at [1148, 209] on div "リダイレクトテストの結果 CSV パターン名 配信割合 表示UU ゴール到達UU ゴール率 成績 勝率 パターン名 プレビュー オリジナル [URL][DOM…" at bounding box center [755, 458] width 1452 height 529
click at [1029, 227] on div "リダイレクトテストの結果 CSV" at bounding box center [754, 224] width 1450 height 21
click at [116, 169] on input "**" at bounding box center [158, 174] width 178 height 19
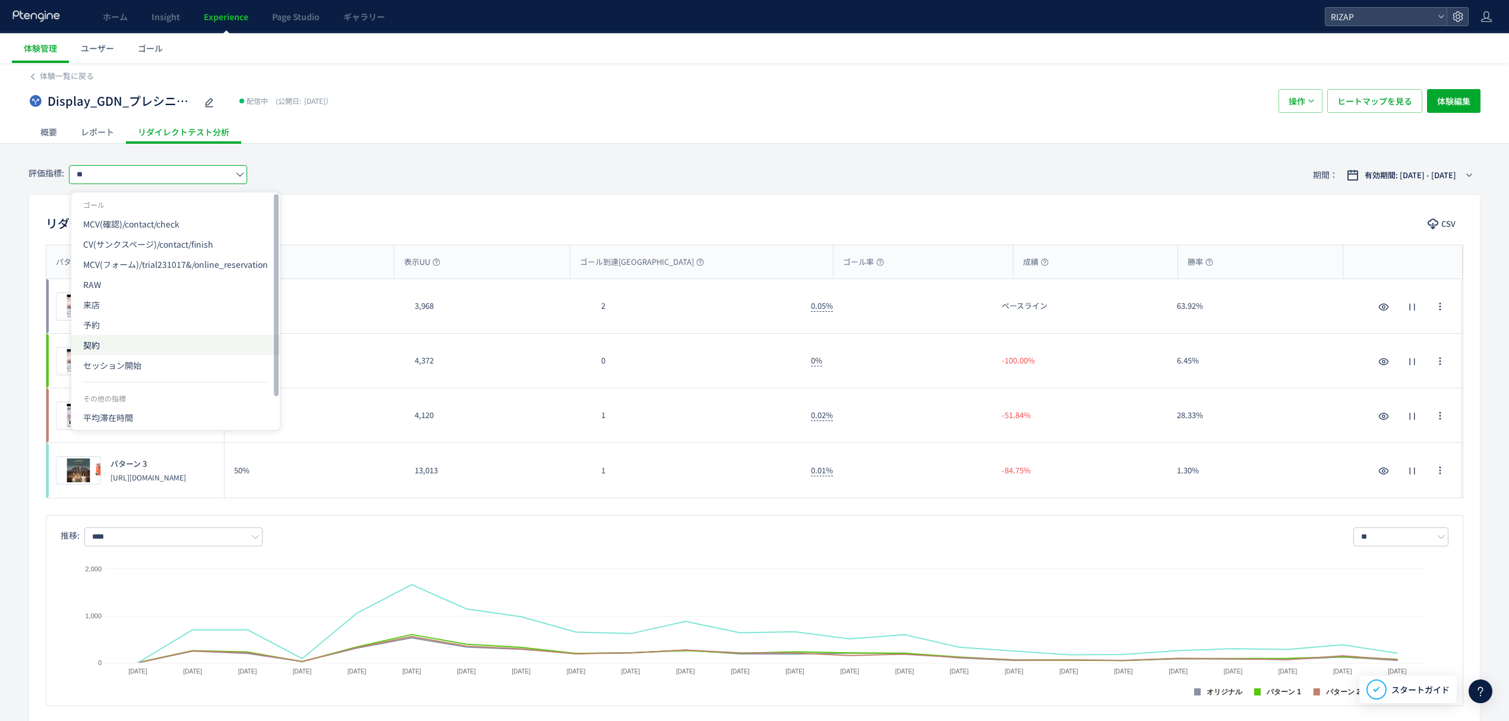
click at [102, 340] on span "契約" at bounding box center [175, 345] width 185 height 20
type input "**"
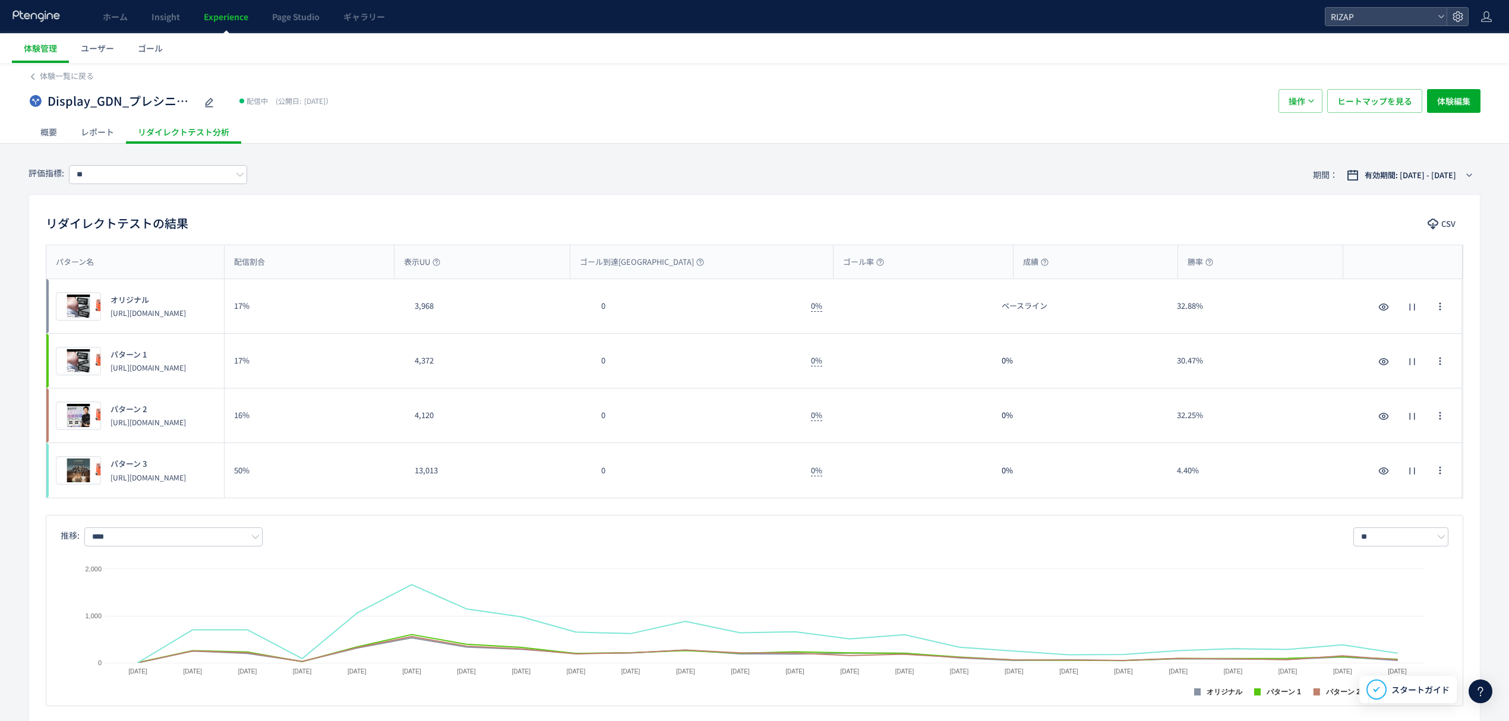
click at [419, 74] on div "体験一覧に戻る" at bounding box center [755, 72] width 1452 height 19
click at [81, 74] on span "体験一覧に戻る" at bounding box center [67, 75] width 54 height 11
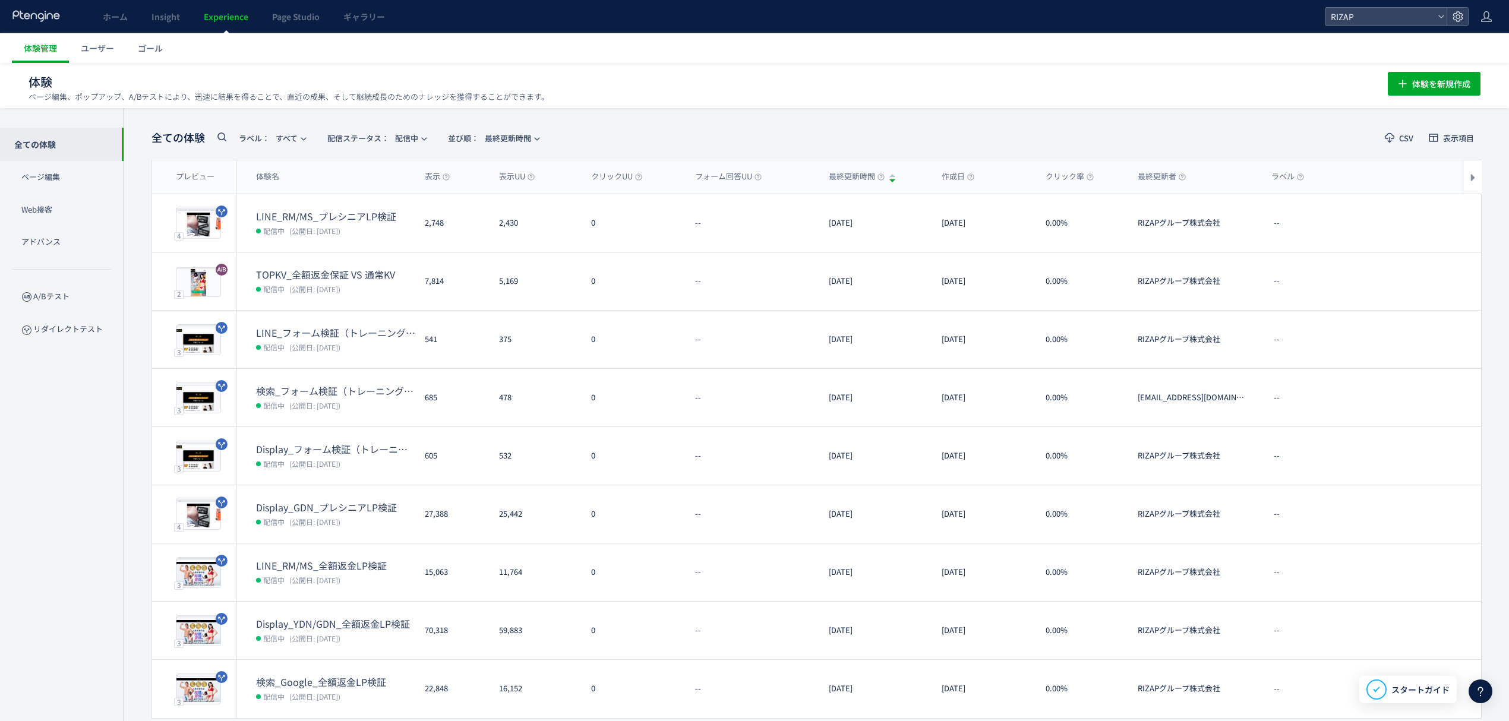
drag, startPoint x: 675, startPoint y: 76, endPoint x: 498, endPoint y: 49, distance: 179.1
click at [675, 76] on h1 "体験 ページ編集、ポップアップ、A/Bテストにより、迅速に結果を得ることで、直近の成果、そして継続成長のためのナレッジを獲得することができます。" at bounding box center [695, 82] width 1333 height 17
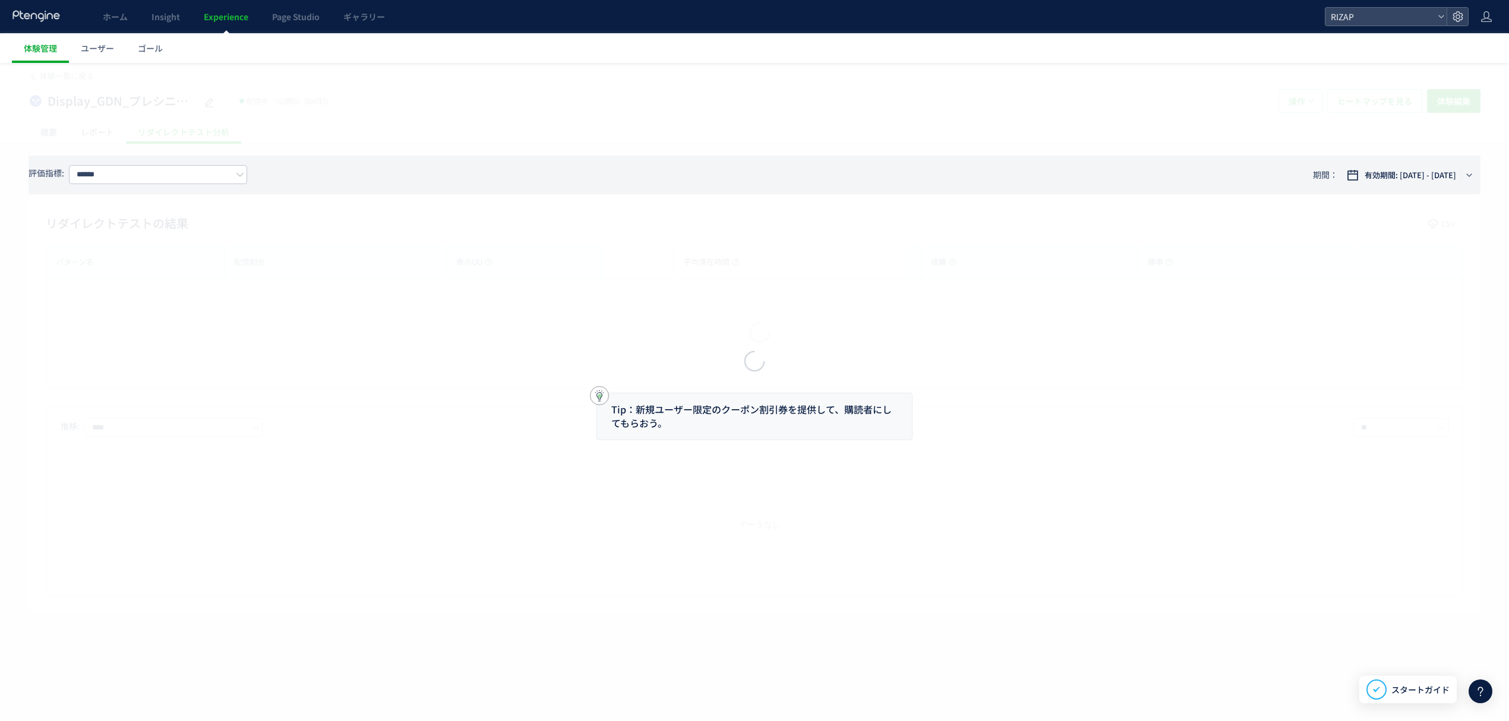
type input "**********"
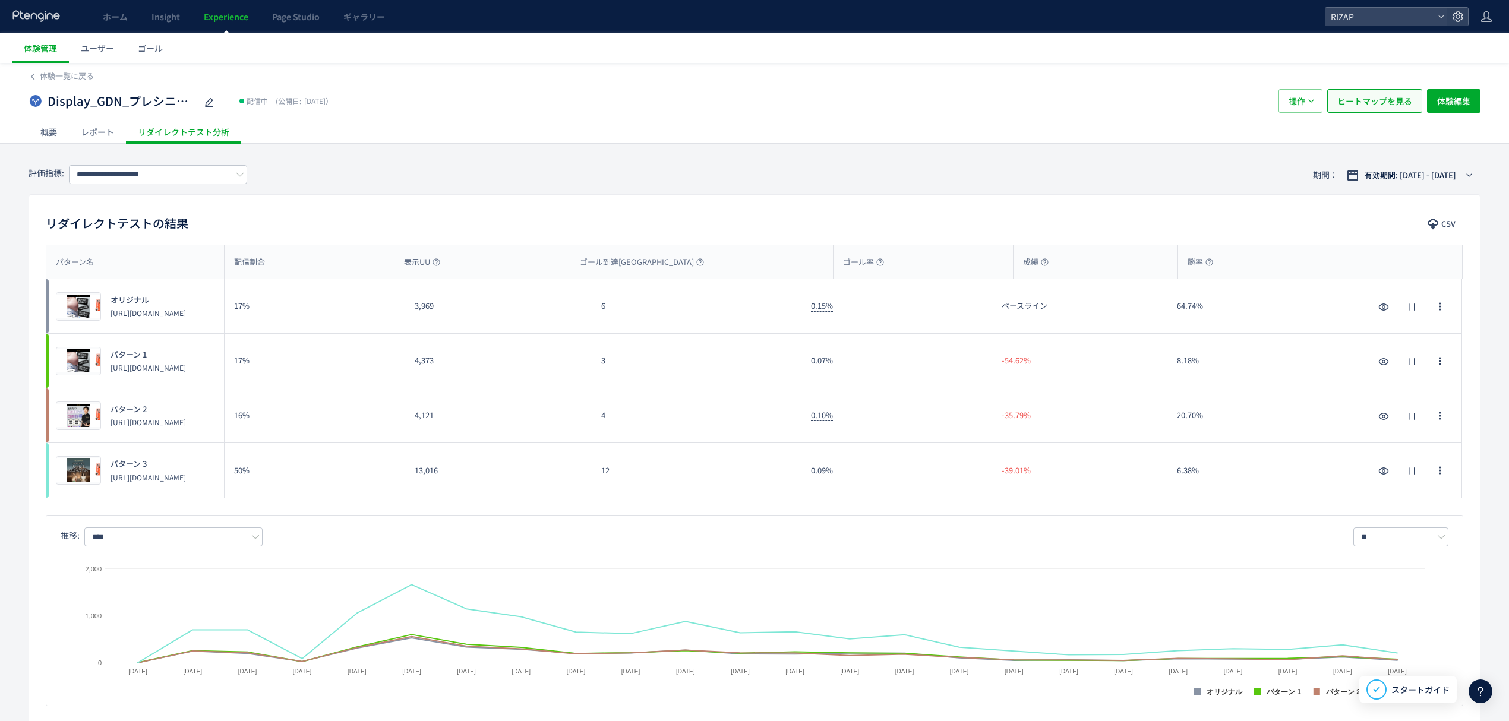
click at [1357, 105] on span "ヒートマップを見る" at bounding box center [1374, 101] width 75 height 24
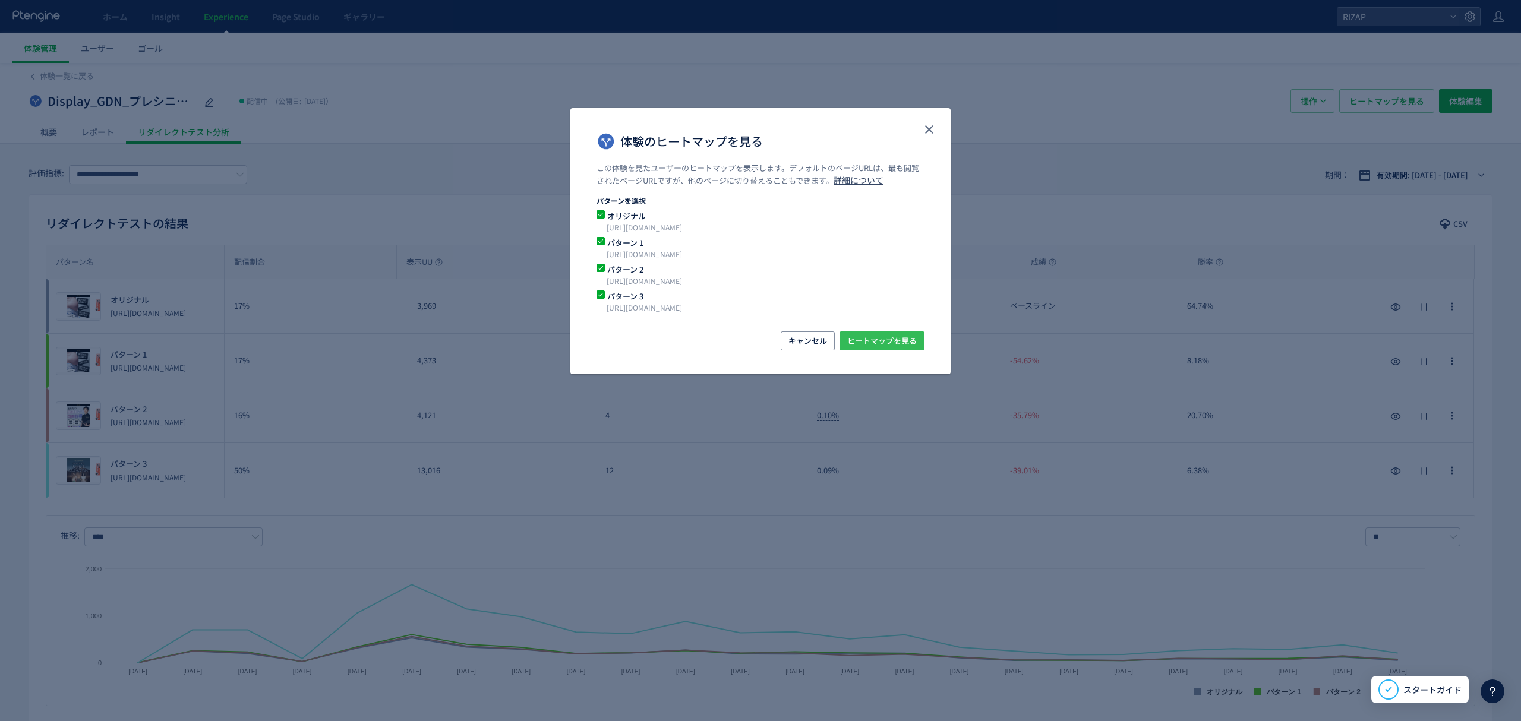
click at [884, 341] on span "ヒートマップを見る" at bounding box center [881, 340] width 69 height 19
click at [932, 129] on icon "close" at bounding box center [929, 129] width 14 height 14
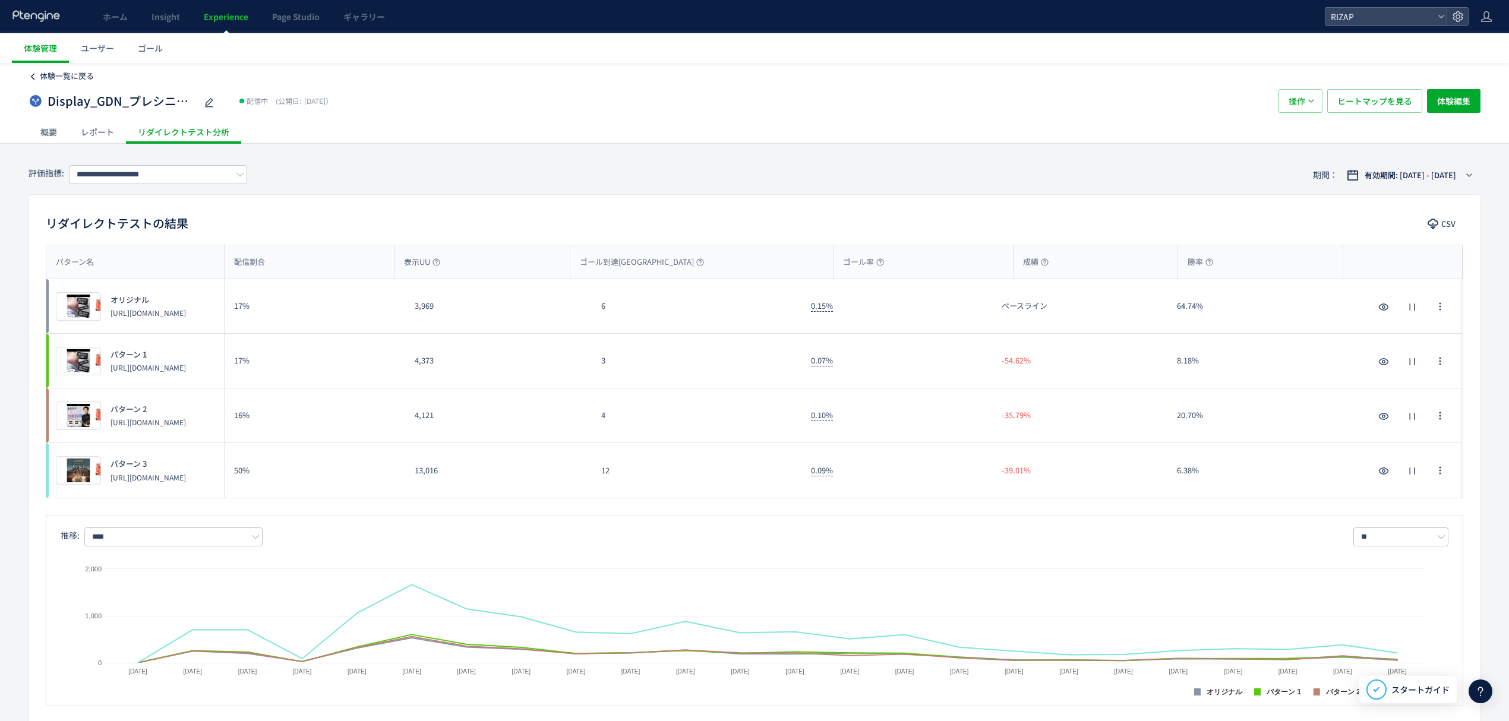
click at [58, 72] on span "体験一覧に戻る" at bounding box center [67, 75] width 54 height 11
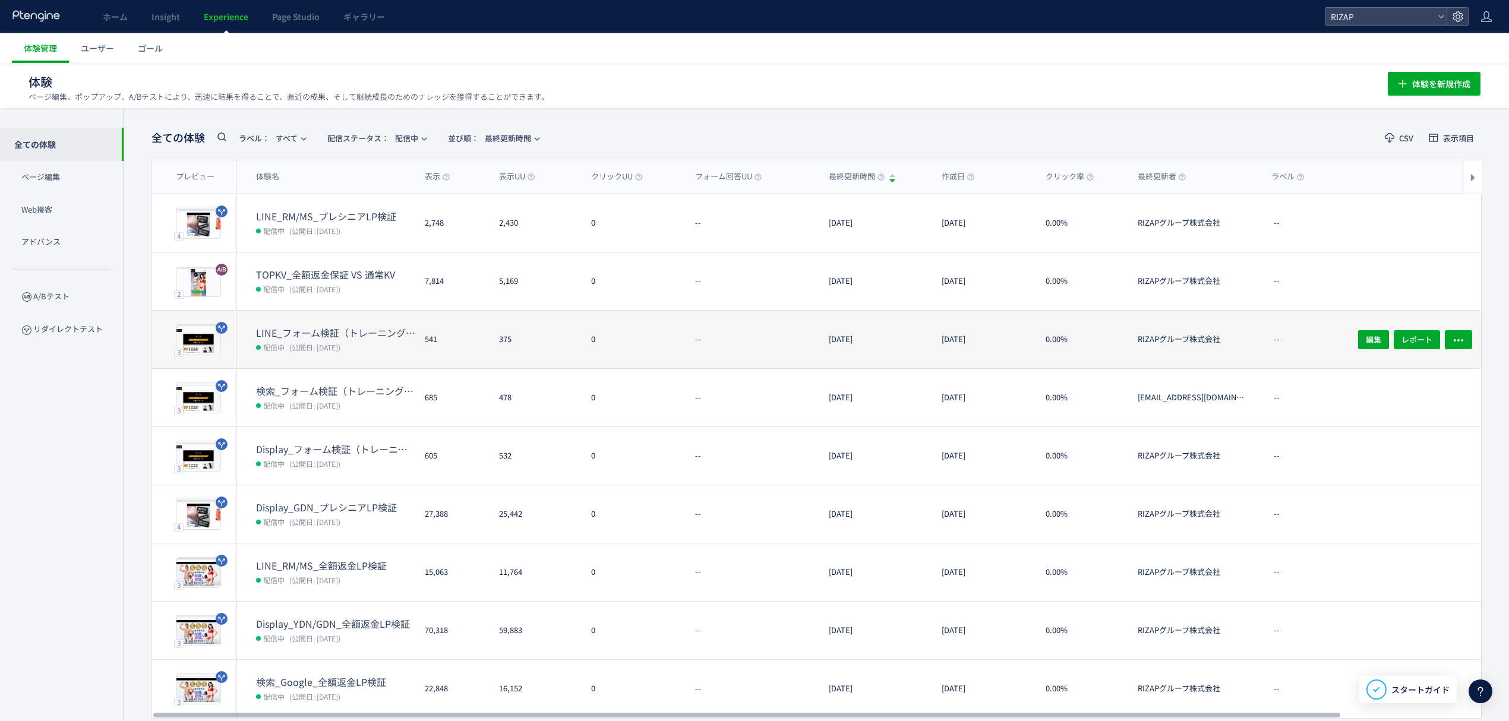
click at [315, 336] on dt "LINE_フォーム検証（トレーニング体験なし・オンラインカウンセリング訴求）(copy)(copy)" at bounding box center [335, 333] width 159 height 14
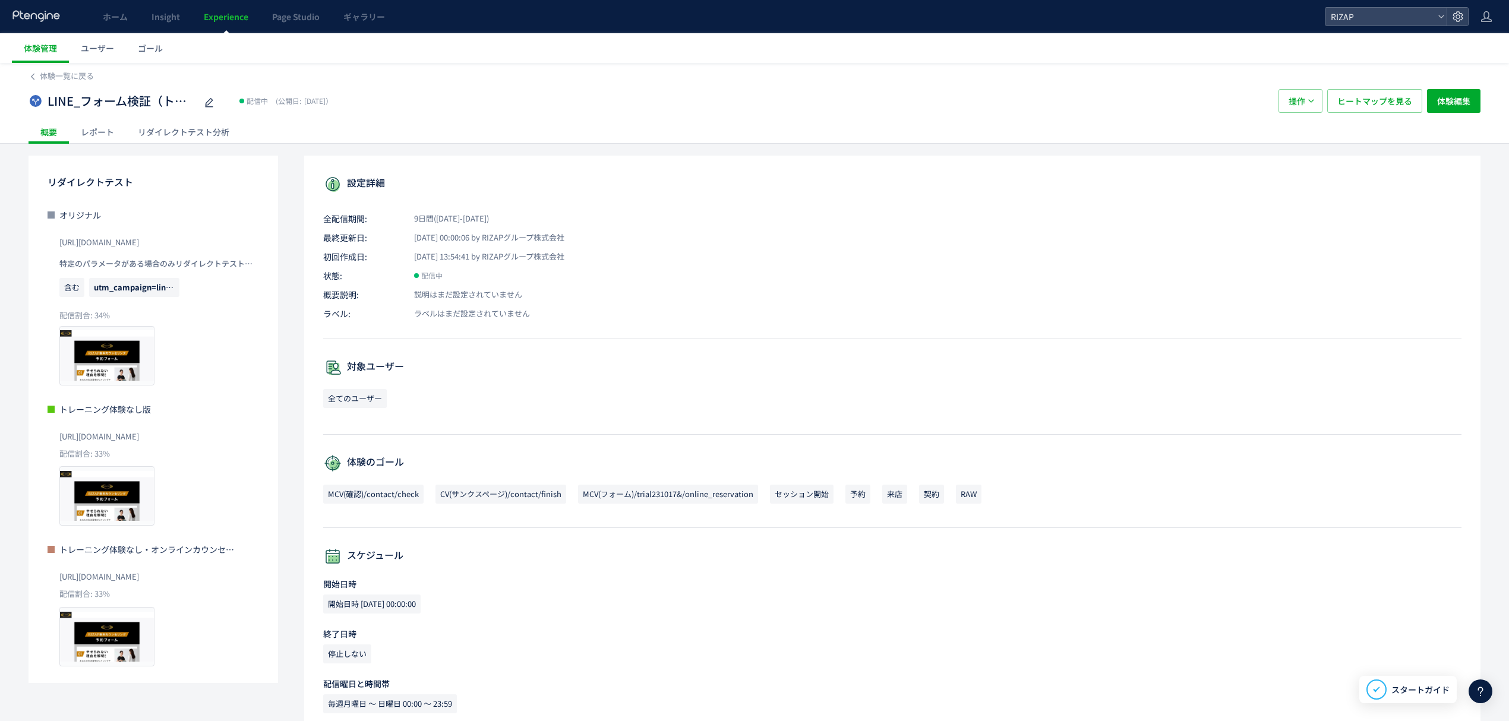
click at [96, 137] on div "レポート" at bounding box center [97, 132] width 57 height 24
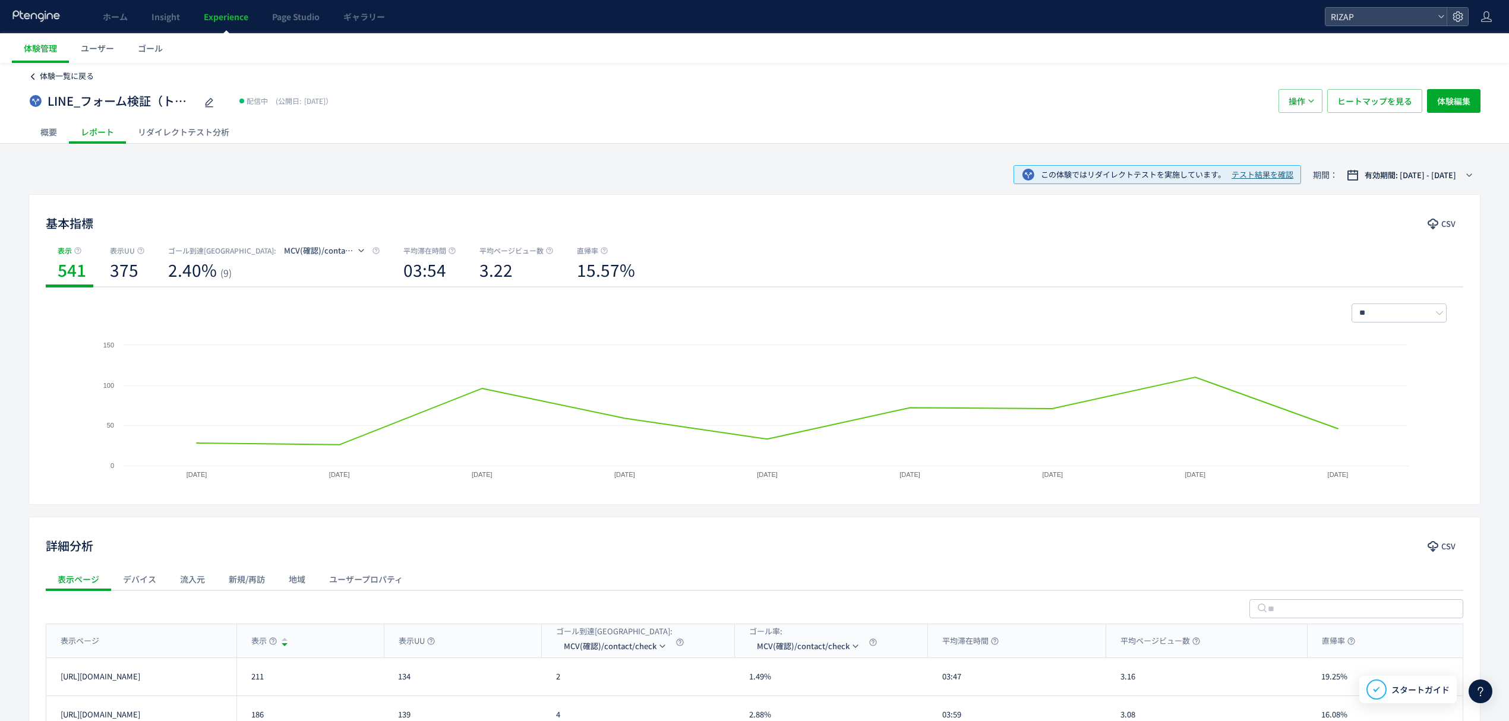
click at [69, 78] on span "体験一覧に戻る" at bounding box center [67, 75] width 54 height 11
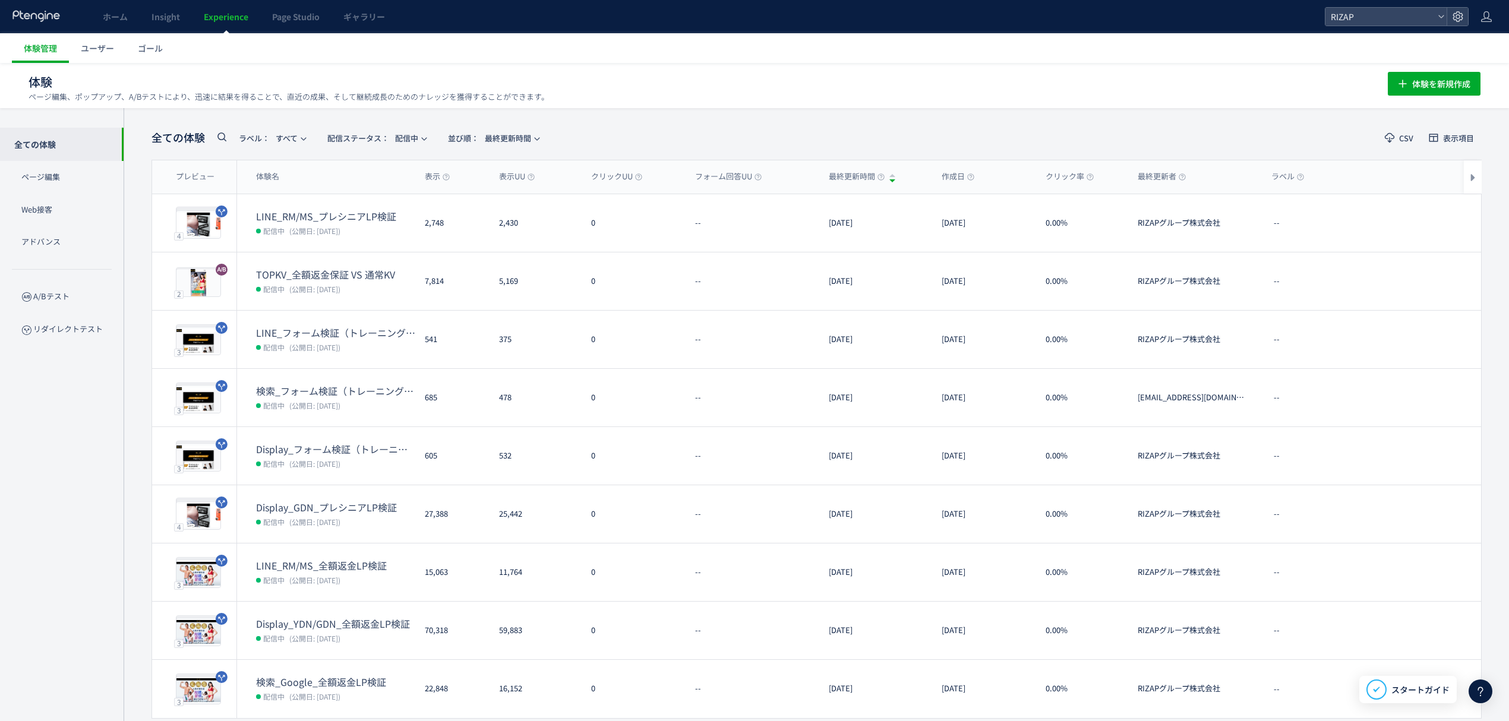
click at [330, 223] on dd "配信中 (公開日: [DATE])" at bounding box center [335, 230] width 159 height 15
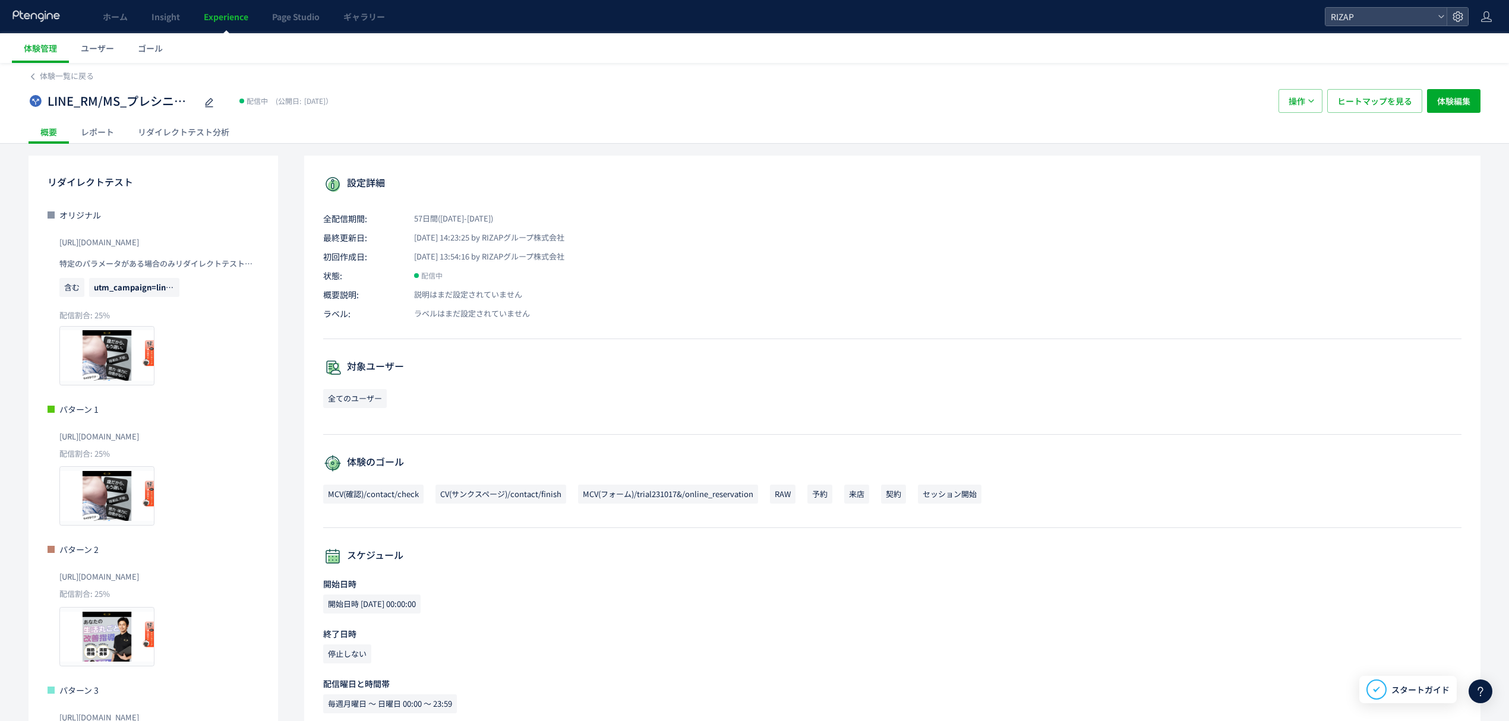
click at [99, 124] on div "レポート" at bounding box center [97, 132] width 57 height 24
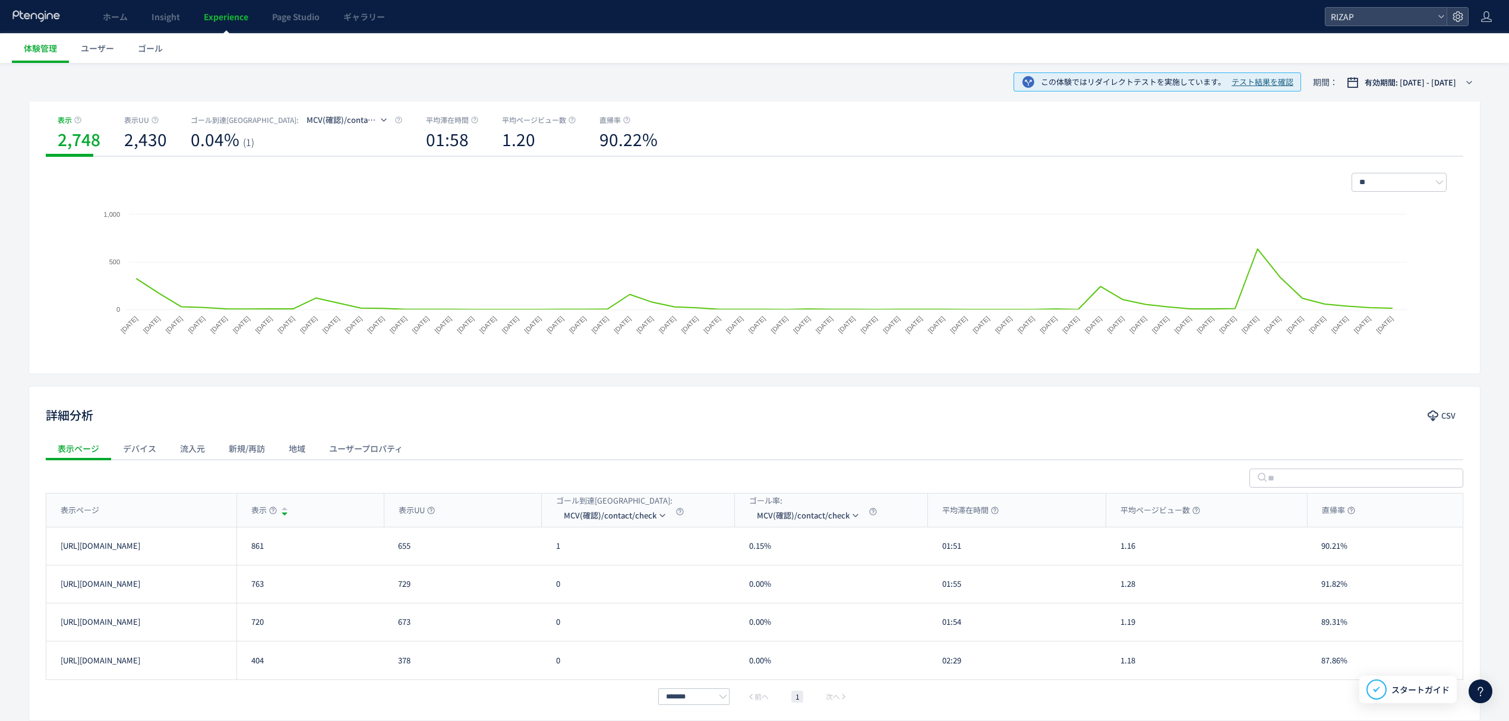
scroll to position [158, 0]
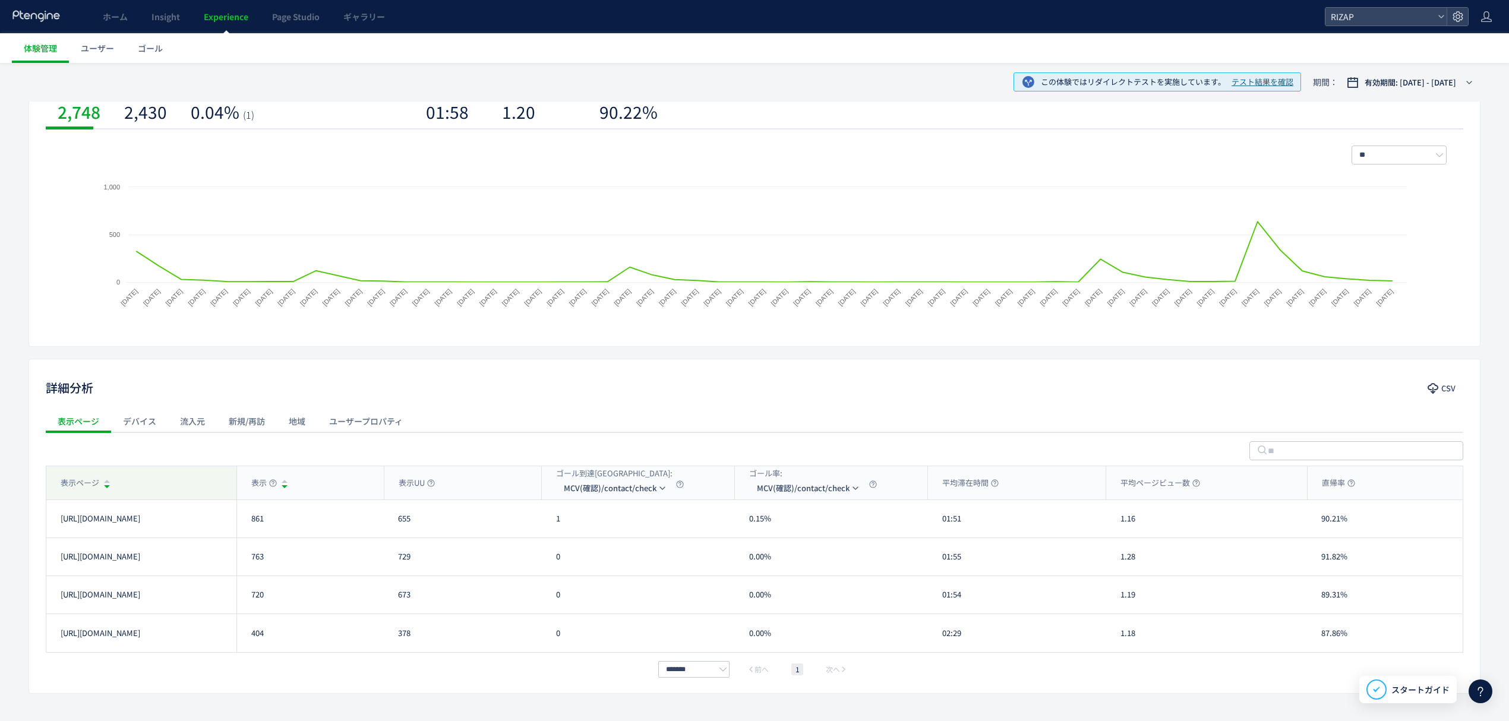
click at [152, 480] on div "表示ページ" at bounding box center [141, 482] width 190 height 33
drag, startPoint x: 267, startPoint y: 525, endPoint x: 252, endPoint y: 525, distance: 14.3
click at [252, 525] on div "861" at bounding box center [309, 518] width 147 height 37
drag, startPoint x: 269, startPoint y: 565, endPoint x: 243, endPoint y: 561, distance: 26.6
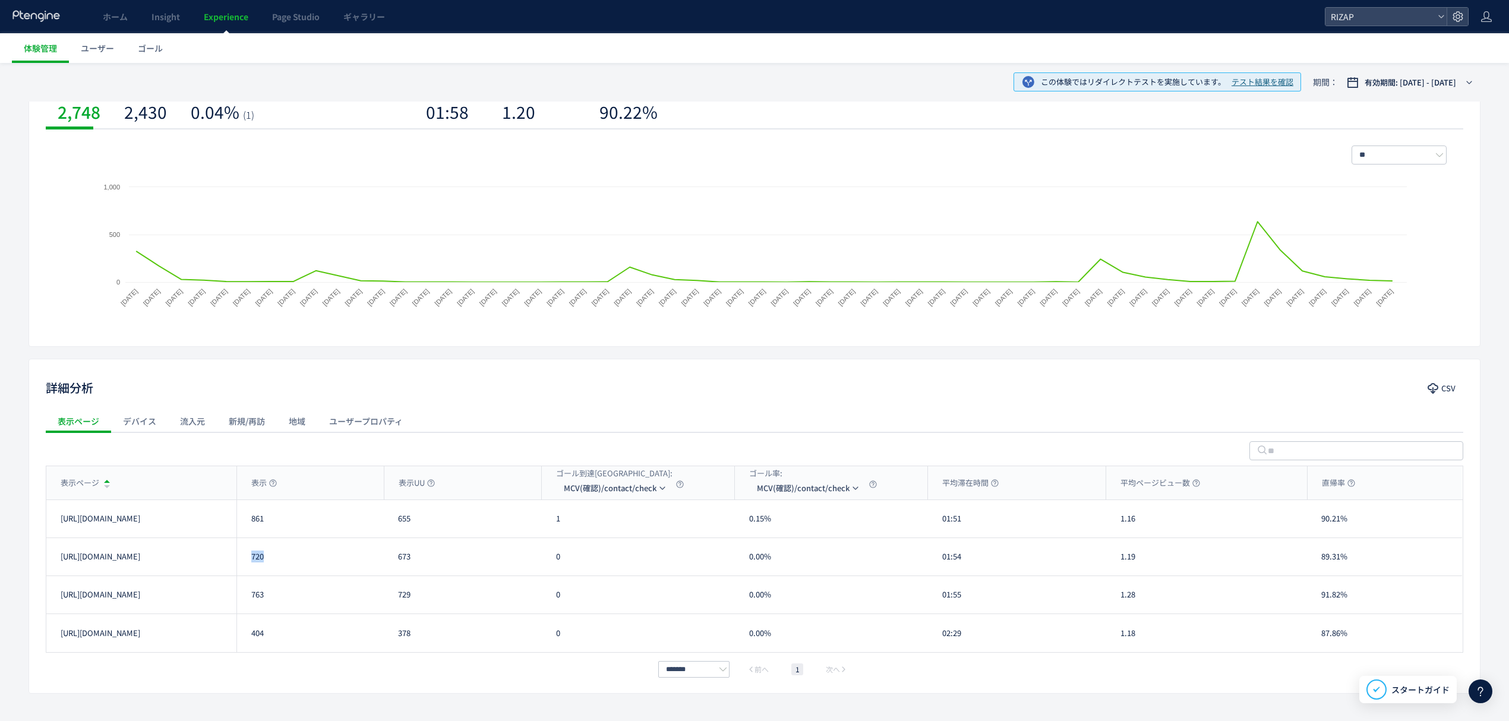
click at [243, 561] on div "720" at bounding box center [309, 556] width 147 height 37
drag, startPoint x: 271, startPoint y: 605, endPoint x: 249, endPoint y: 605, distance: 21.4
click at [249, 605] on div "763" at bounding box center [309, 594] width 147 height 37
drag, startPoint x: 267, startPoint y: 639, endPoint x: 252, endPoint y: 638, distance: 15.5
click at [252, 638] on div "404" at bounding box center [309, 633] width 147 height 38
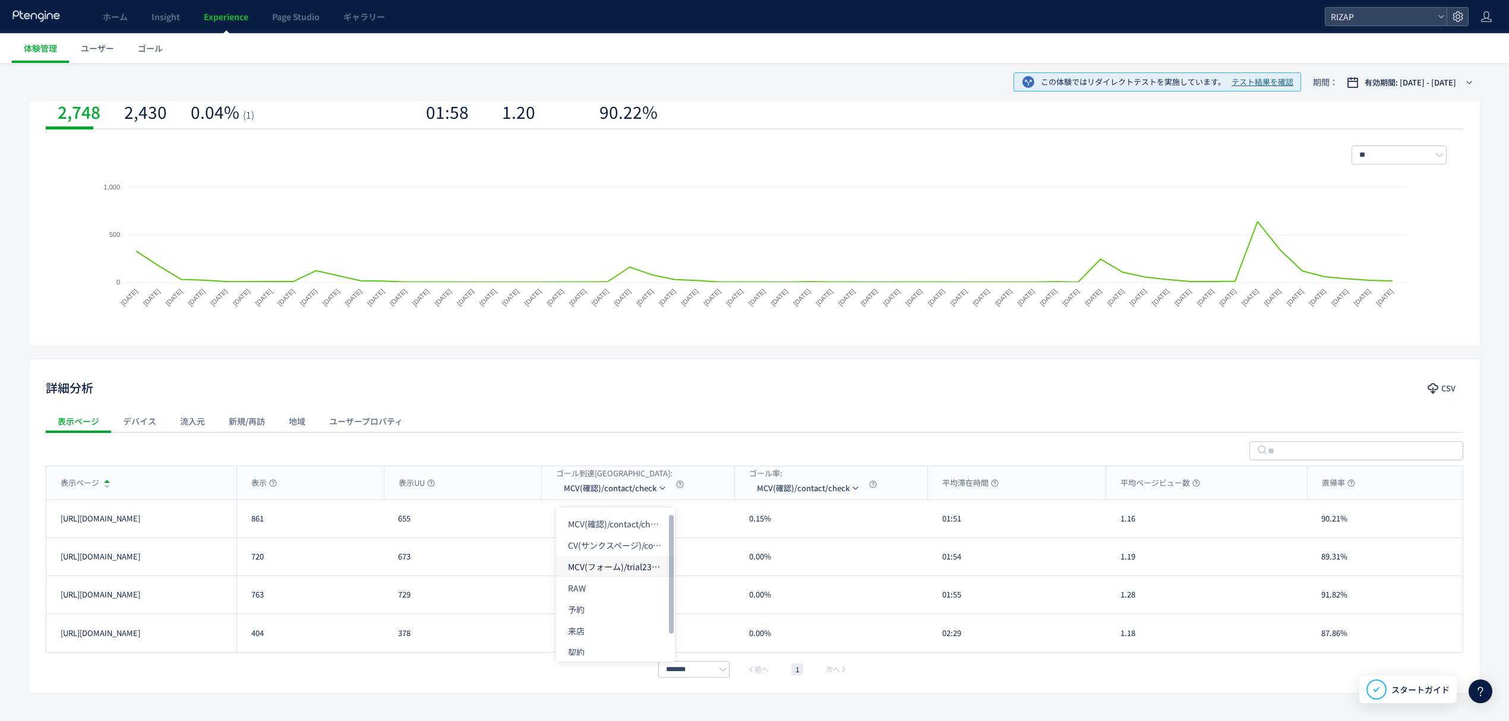
click at [603, 571] on li "MCV(フォーム)/trial231017&/online_reservation" at bounding box center [615, 566] width 119 height 21
drag, startPoint x: 573, startPoint y: 530, endPoint x: 549, endPoint y: 524, distance: 24.6
click at [549, 524] on div "6" at bounding box center [638, 518] width 193 height 37
click at [554, 561] on div "6" at bounding box center [638, 556] width 193 height 37
drag, startPoint x: 571, startPoint y: 601, endPoint x: 554, endPoint y: 596, distance: 17.9
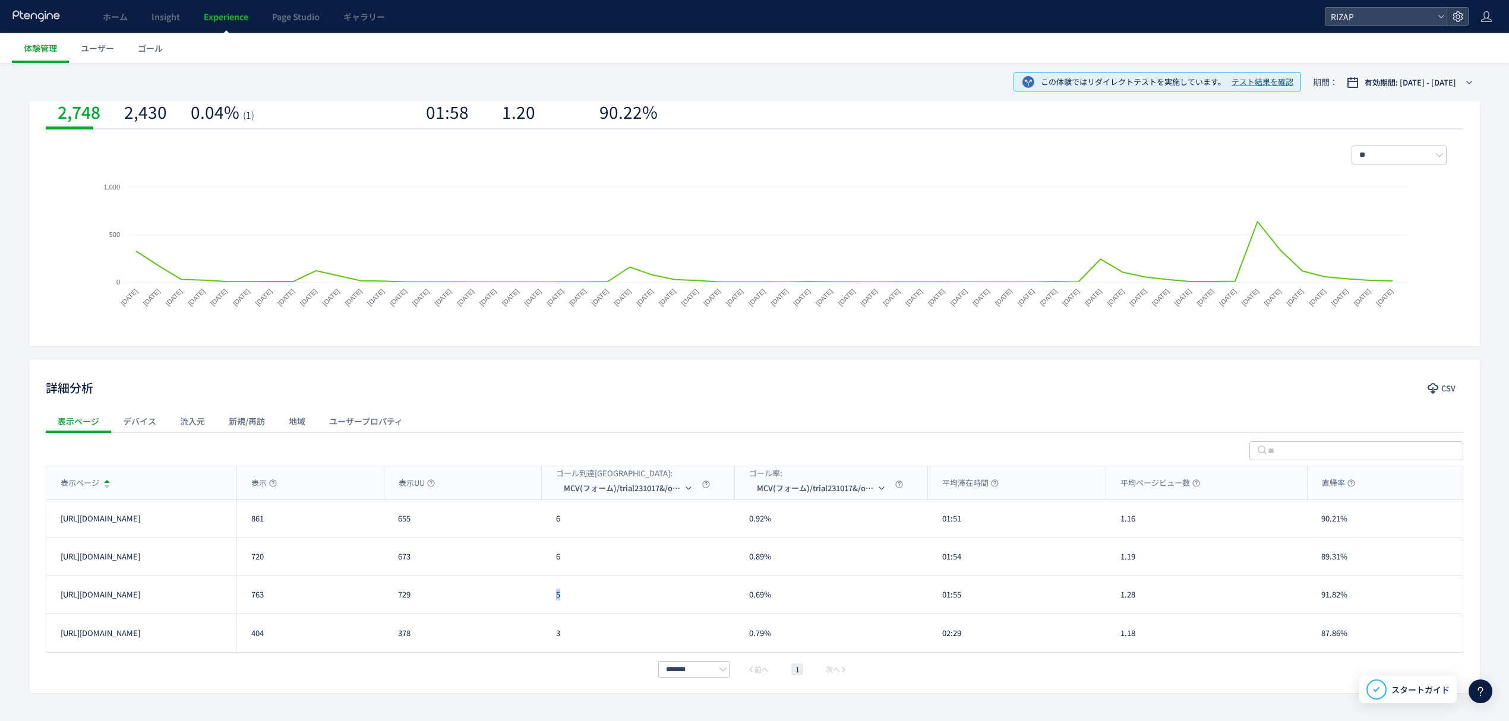
click at [554, 596] on div "5" at bounding box center [638, 594] width 193 height 37
drag, startPoint x: 576, startPoint y: 642, endPoint x: 549, endPoint y: 632, distance: 28.6
click at [549, 632] on div "3" at bounding box center [638, 633] width 193 height 38
click at [614, 489] on span "MCV(フォーム)/trial231017&/online_reservation" at bounding box center [623, 488] width 119 height 19
click at [613, 546] on li "CV(サンクスページ)/contact/finish" at bounding box center [629, 545] width 119 height 21
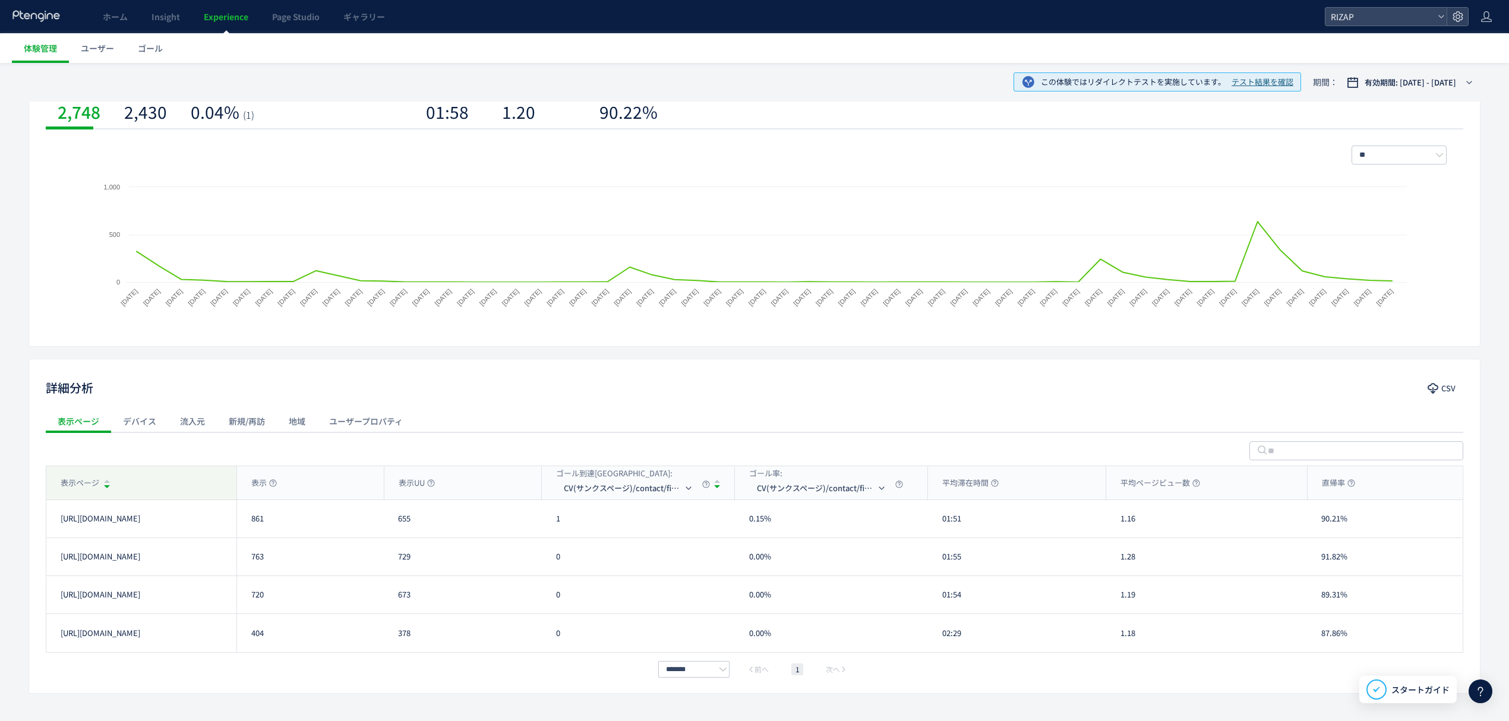
click at [186, 481] on div "表示ページ" at bounding box center [141, 482] width 190 height 33
click at [554, 529] on div "1" at bounding box center [638, 518] width 193 height 37
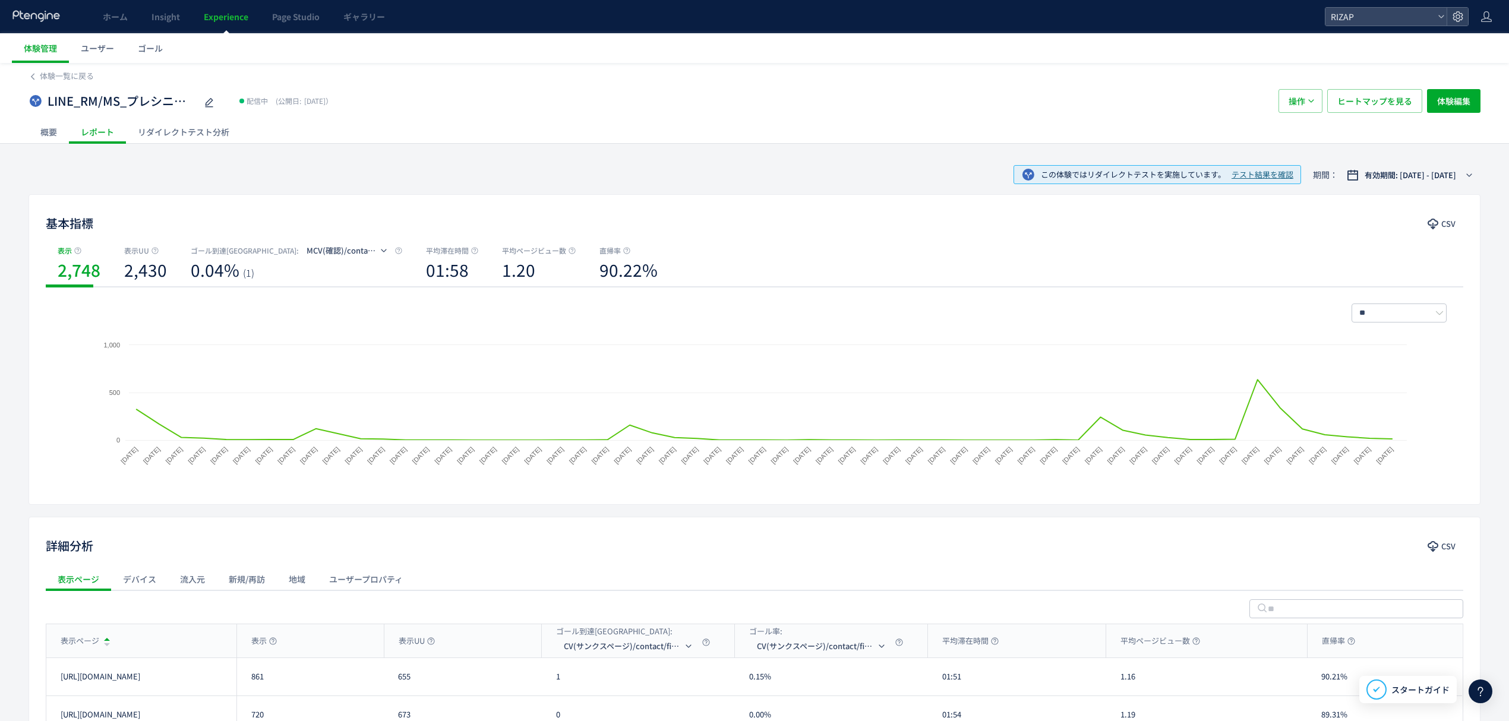
click at [201, 129] on div "リダイレクトテスト分析" at bounding box center [183, 132] width 115 height 24
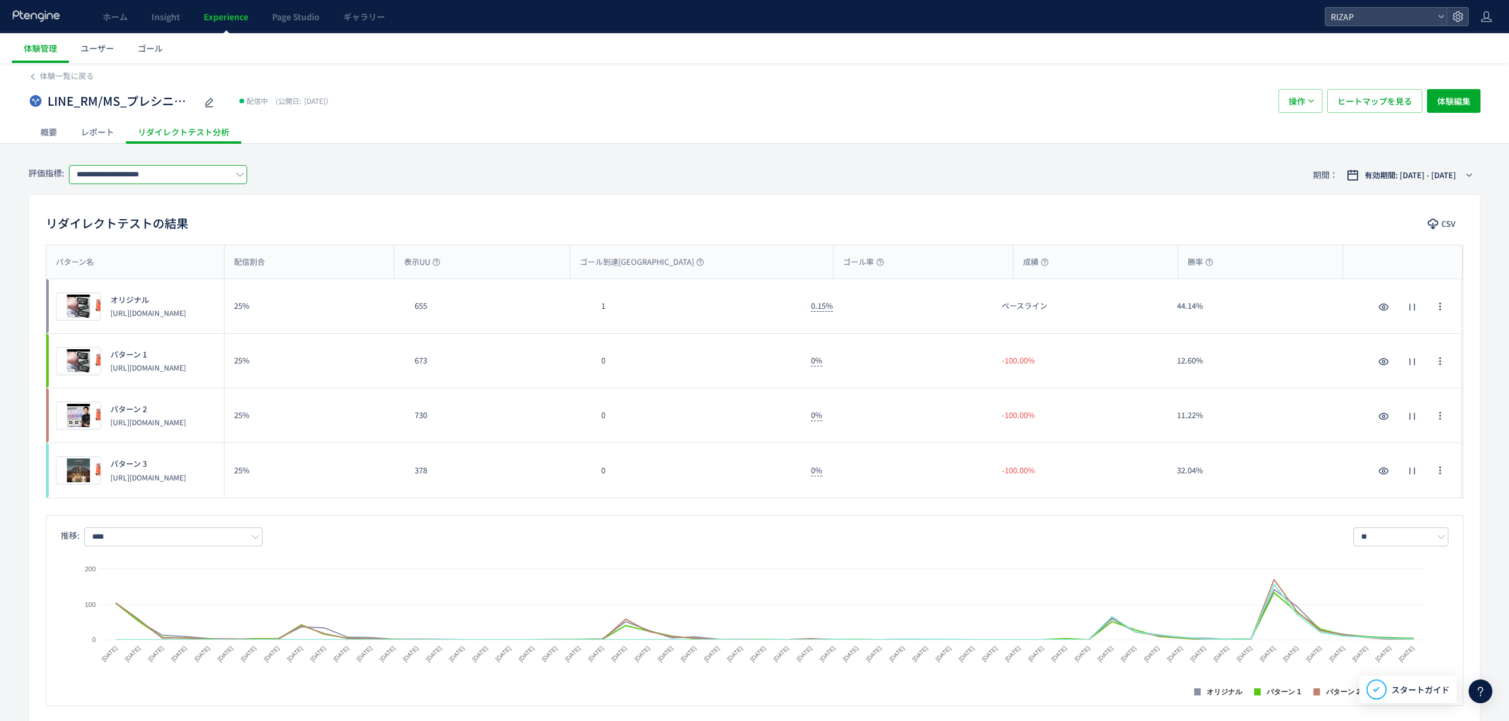
click at [124, 170] on input "**********" at bounding box center [158, 174] width 178 height 19
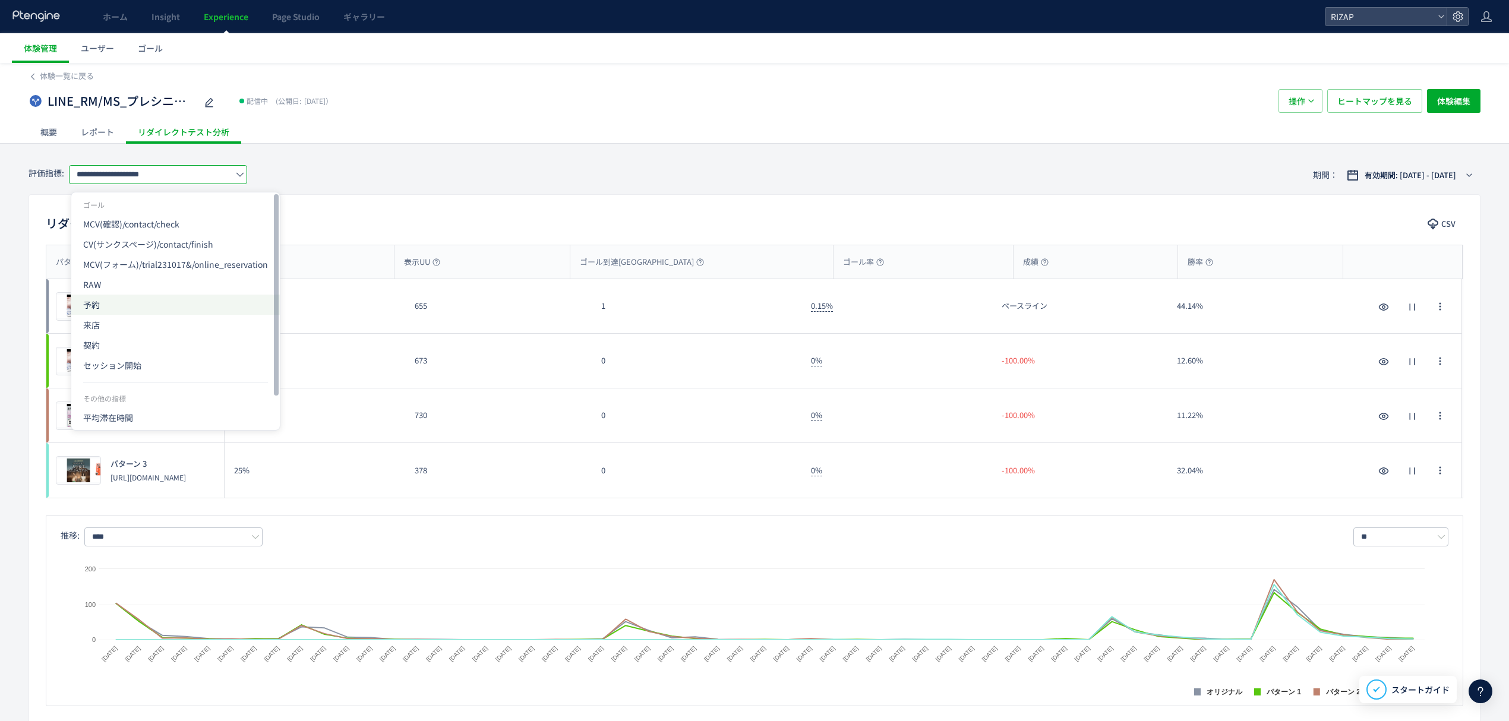
click at [137, 301] on span "予約" at bounding box center [175, 305] width 185 height 20
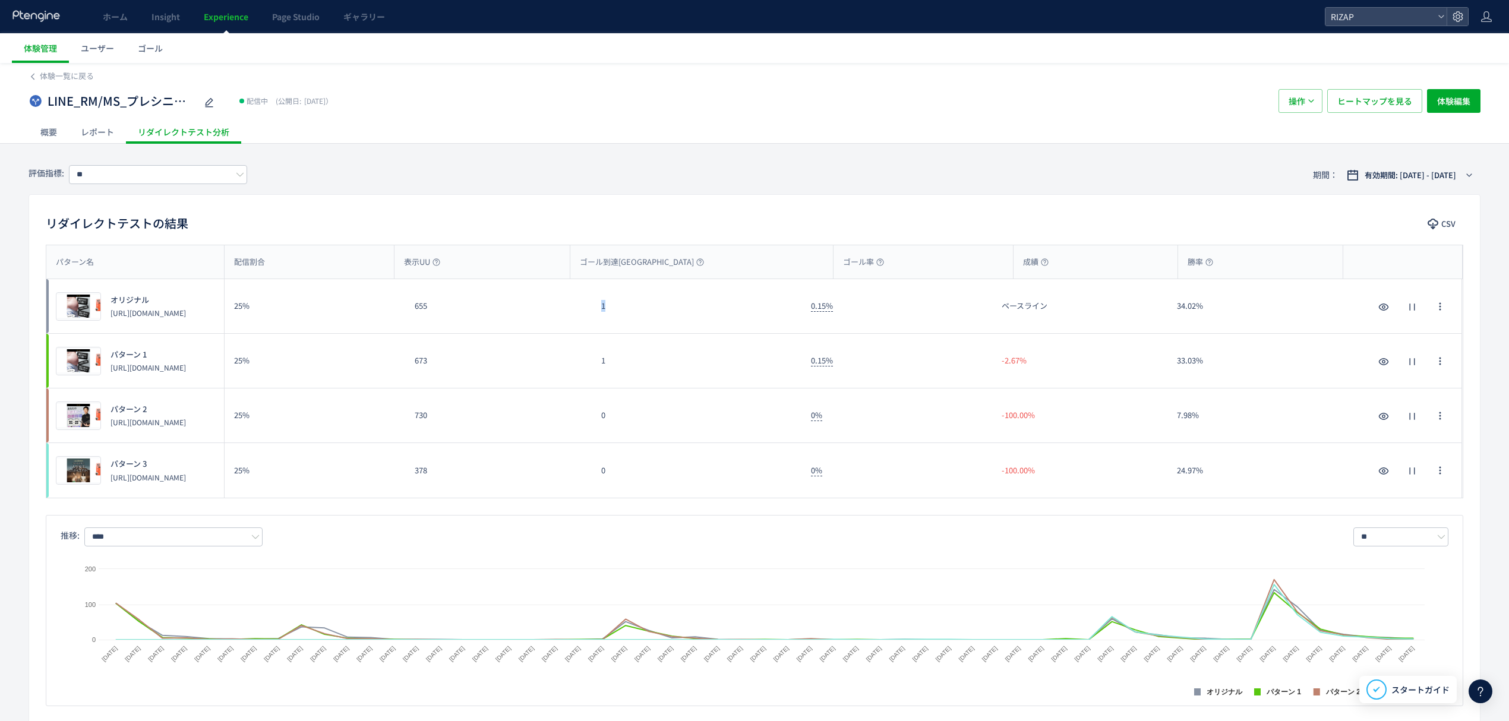
drag, startPoint x: 627, startPoint y: 317, endPoint x: 602, endPoint y: 317, distance: 24.9
click at [602, 317] on div "1" at bounding box center [697, 306] width 210 height 54
click at [175, 173] on input "**" at bounding box center [158, 174] width 178 height 19
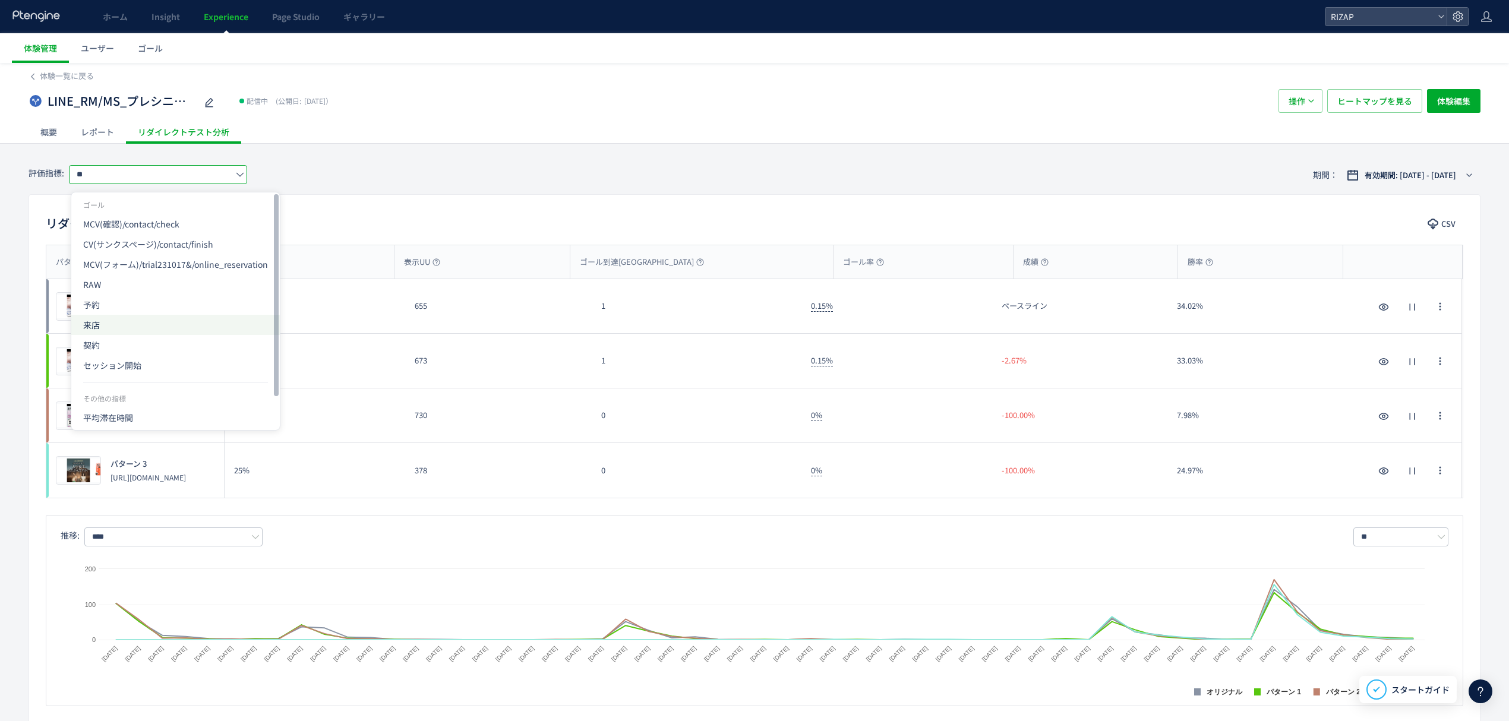
click at [115, 321] on span "来店" at bounding box center [175, 325] width 185 height 20
type input "**"
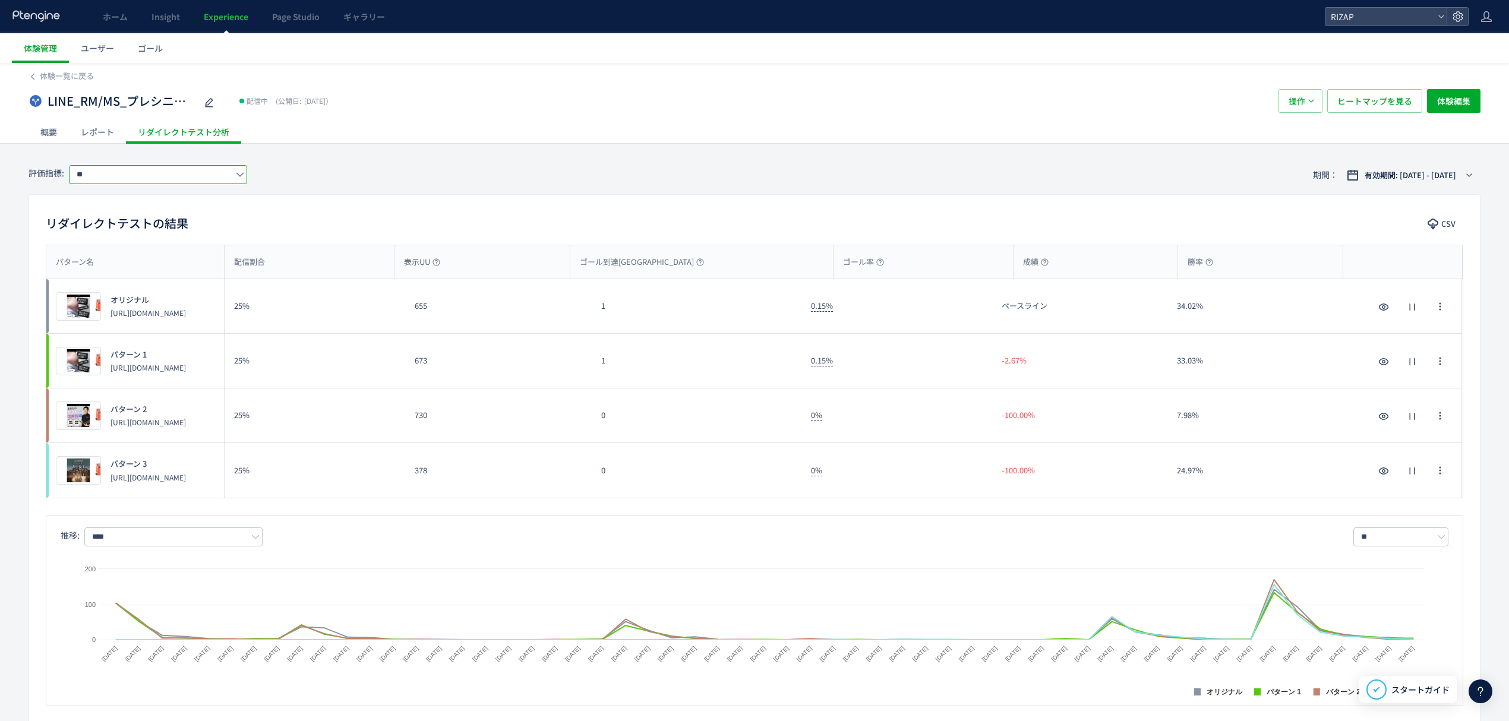
click at [155, 169] on input "**" at bounding box center [158, 174] width 178 height 19
click at [315, 172] on div "評価指標: ** 期間： 有効期間: [DATE] - [DATE]" at bounding box center [755, 175] width 1452 height 39
click at [1364, 181] on span "有効期間: [DATE] - [DATE]" at bounding box center [1409, 175] width 91 height 12
click at [1367, 371] on span "期間指定" at bounding box center [1373, 370] width 33 height 11
click at [1404, 371] on input "**********" at bounding box center [1388, 370] width 45 height 9
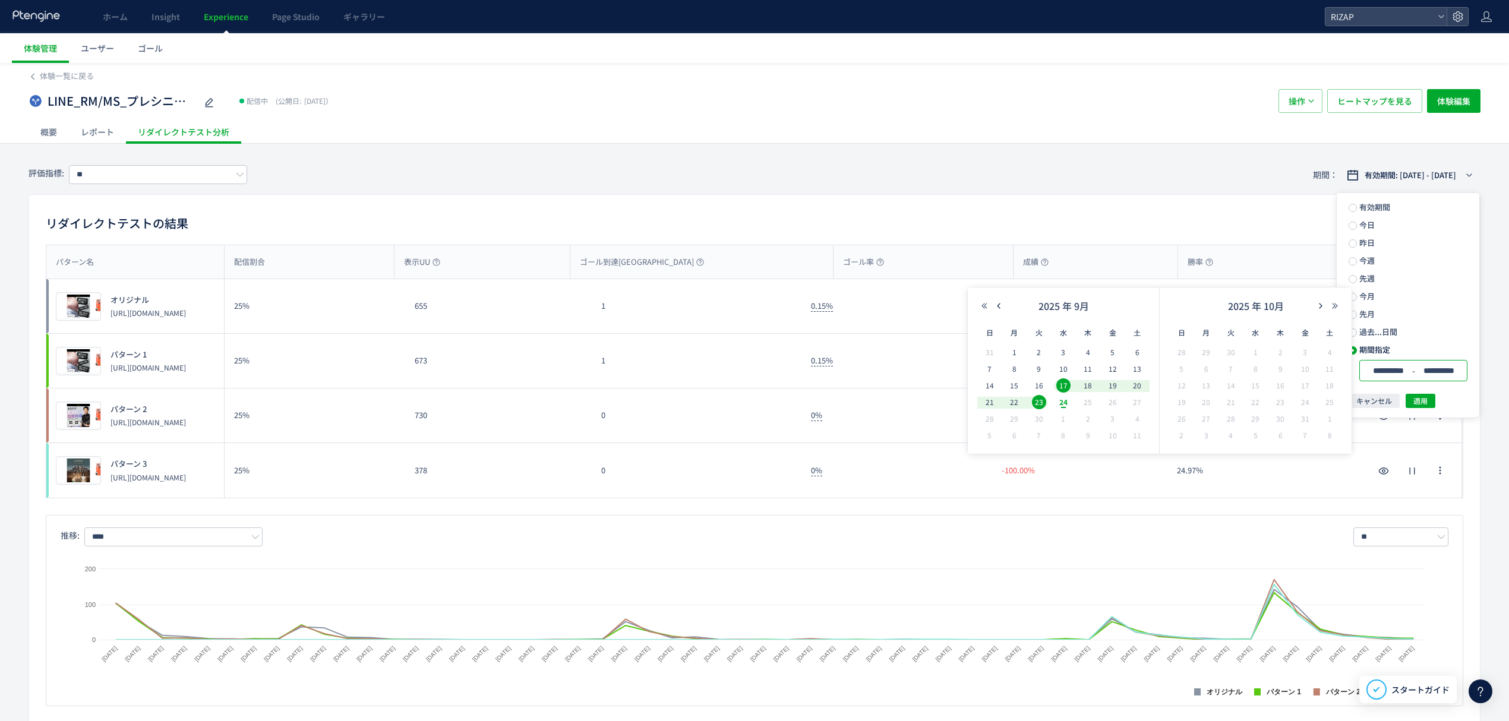
click at [998, 300] on div "2025 年 9月" at bounding box center [1063, 309] width 172 height 24
click at [1012, 347] on span "1" at bounding box center [1014, 352] width 14 height 14
click at [1066, 405] on span "24" at bounding box center [1063, 402] width 14 height 14
type input "**********"
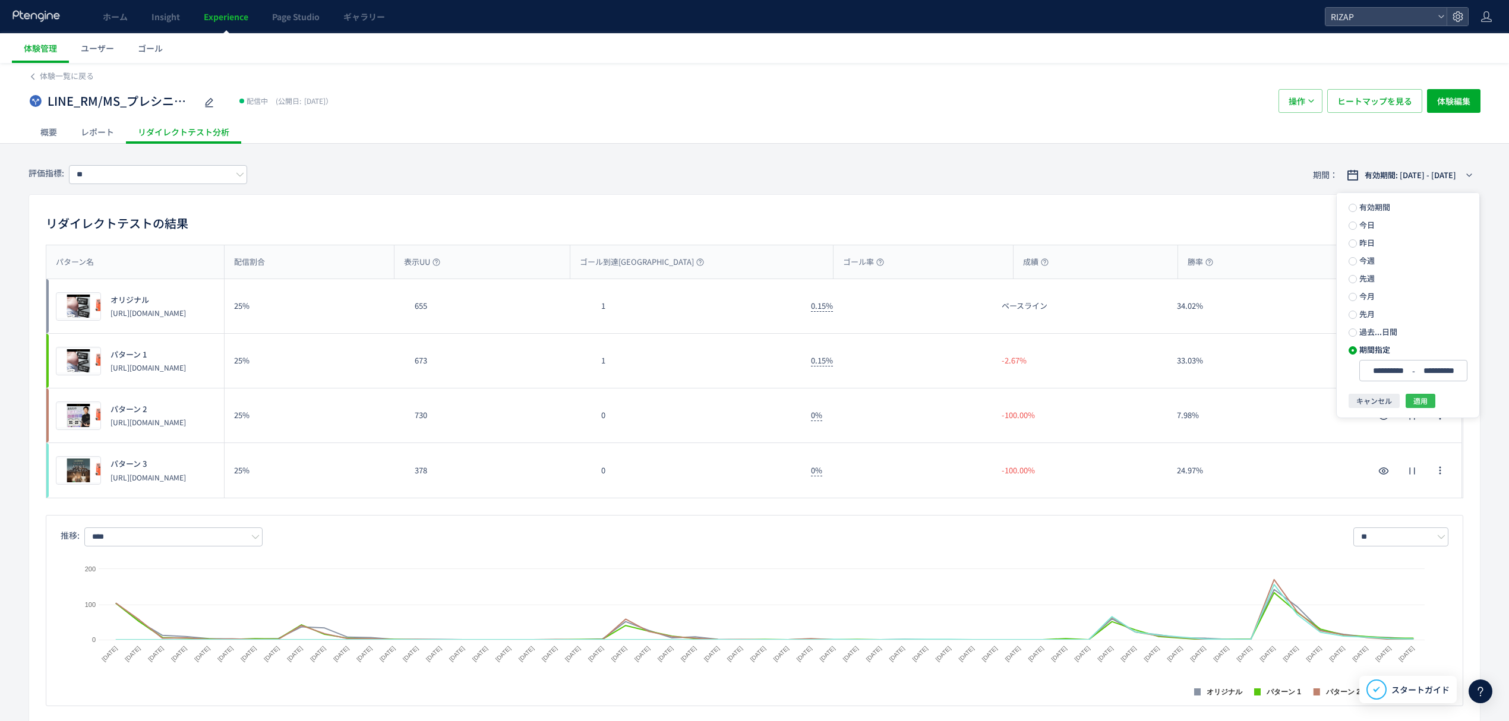
click at [1421, 404] on span "適用" at bounding box center [1420, 401] width 14 height 14
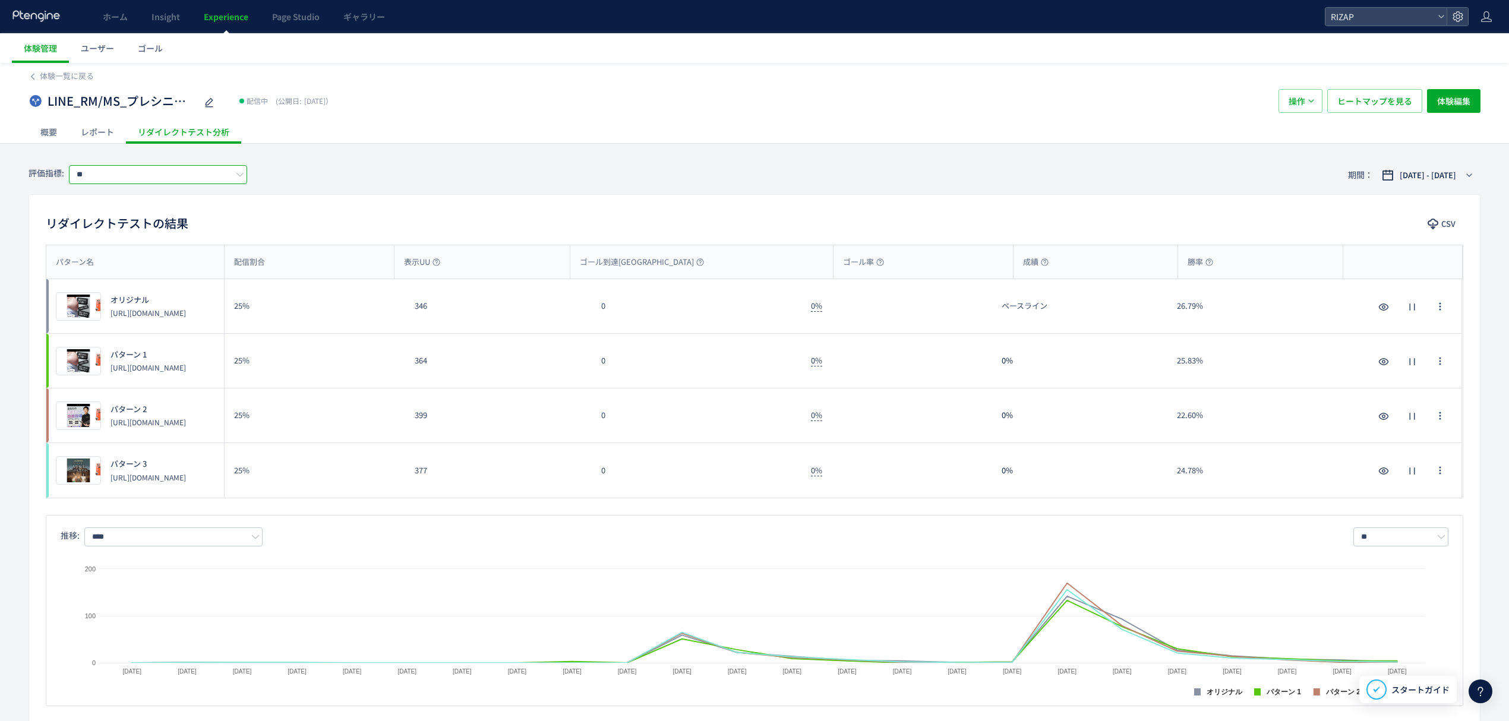
drag, startPoint x: 117, startPoint y: 176, endPoint x: 120, endPoint y: 198, distance: 22.2
click at [117, 176] on input "**" at bounding box center [158, 174] width 178 height 19
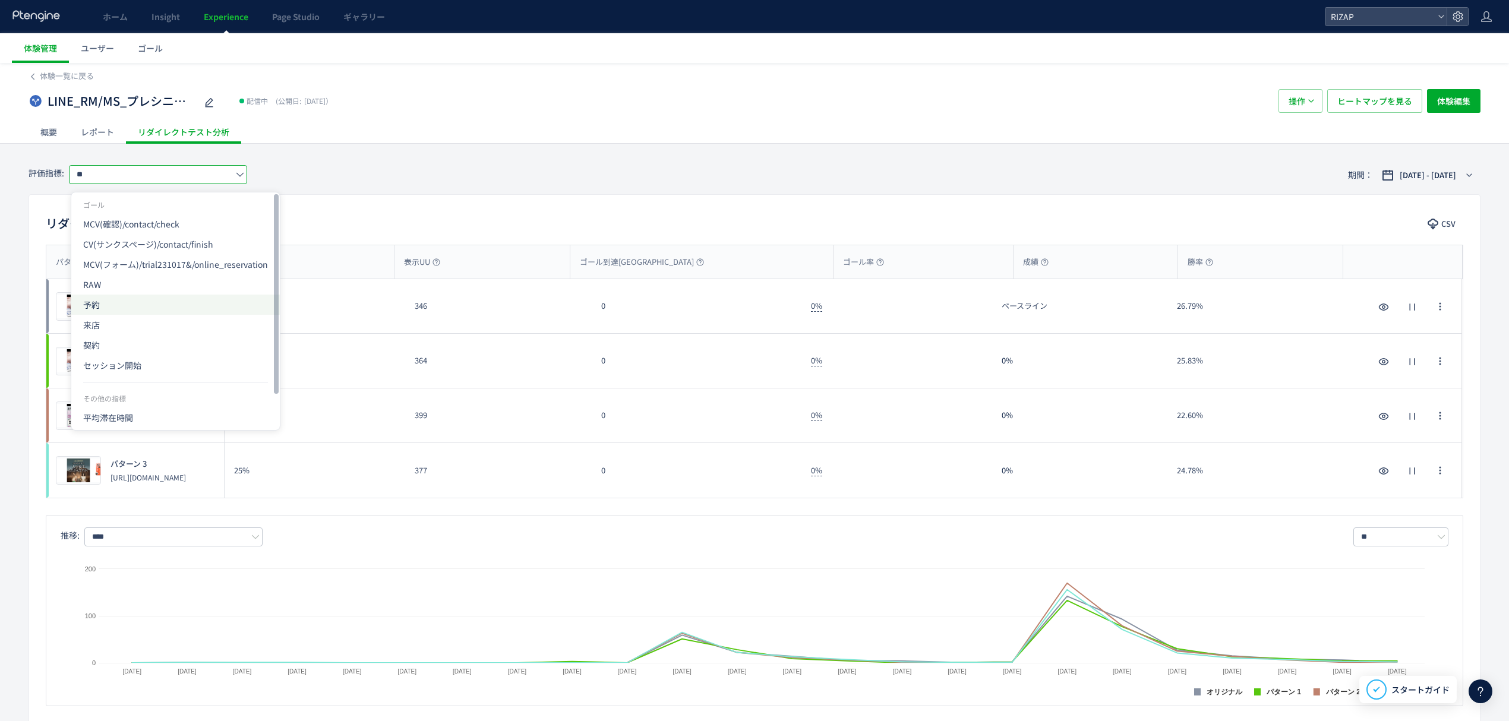
click at [109, 305] on span "予約" at bounding box center [175, 305] width 185 height 20
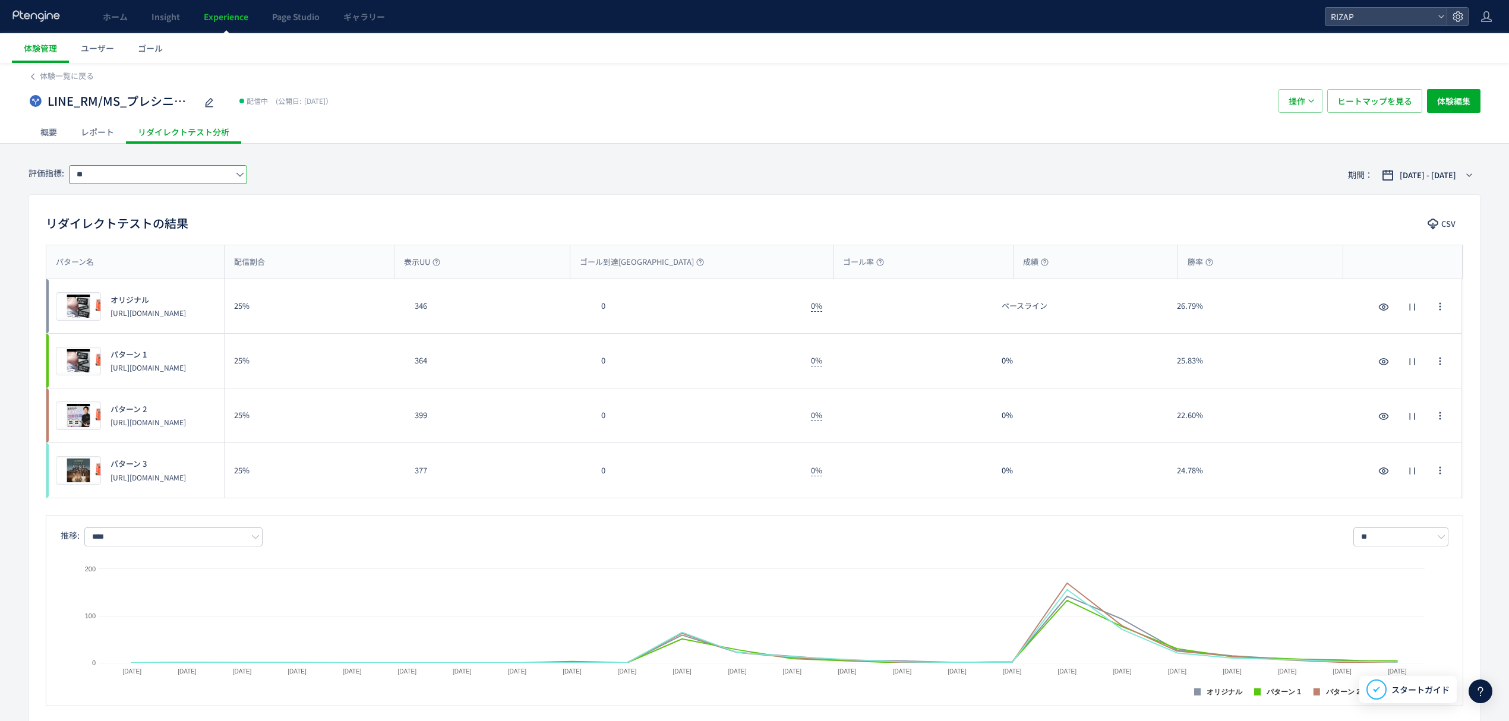
click at [131, 167] on input "**" at bounding box center [158, 174] width 178 height 19
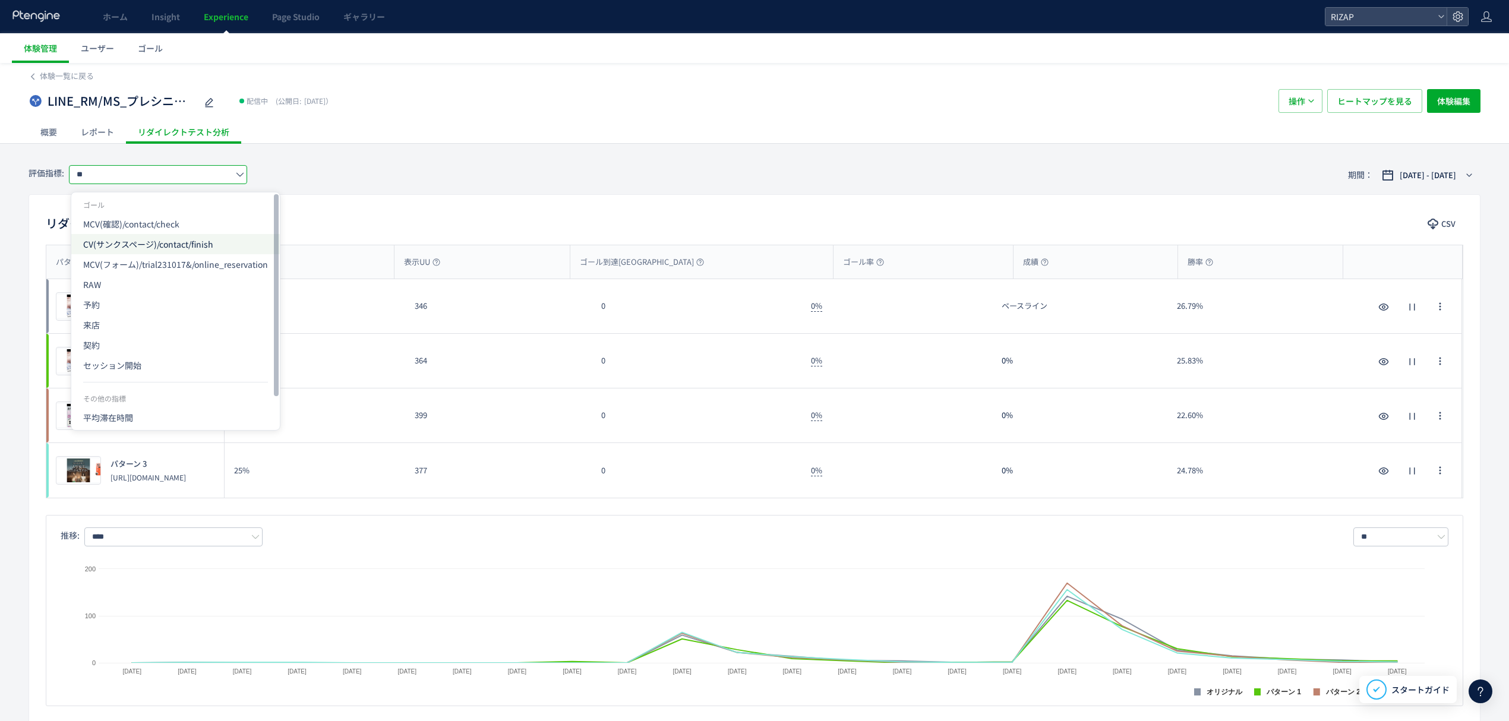
click at [129, 250] on span "CV(サンクスページ)/contact/finish" at bounding box center [175, 244] width 185 height 20
type input "**********"
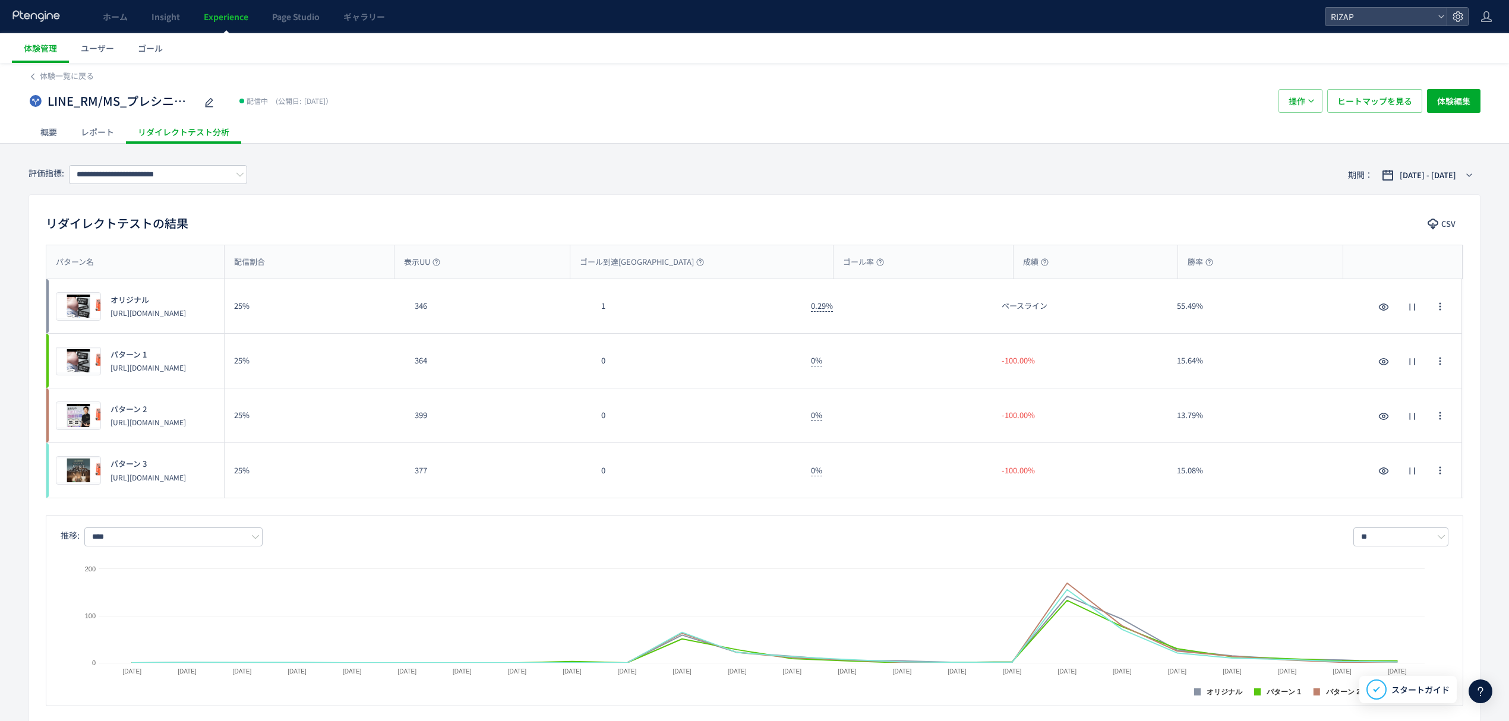
click at [96, 131] on div "レポート" at bounding box center [97, 132] width 57 height 24
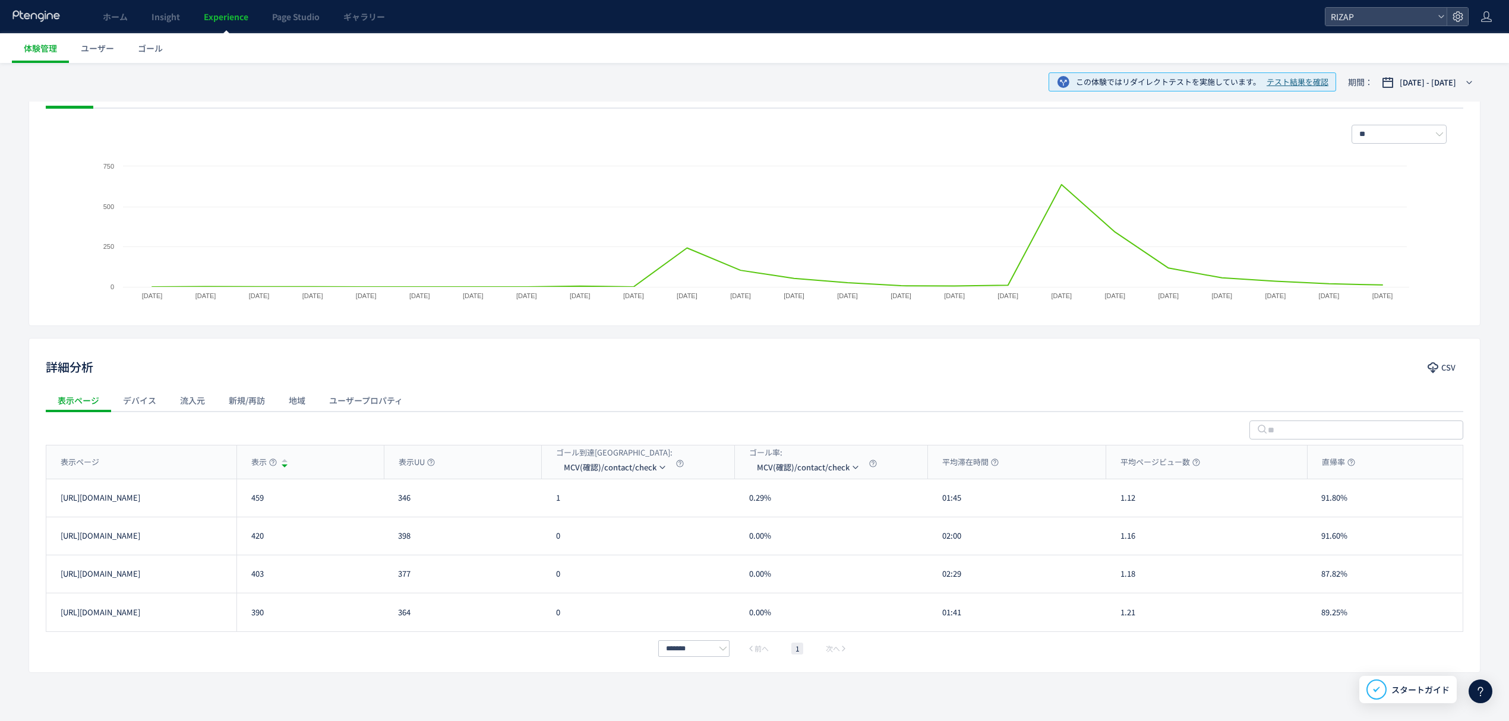
scroll to position [179, 0]
click at [178, 445] on div "表示ページ" at bounding box center [141, 461] width 190 height 33
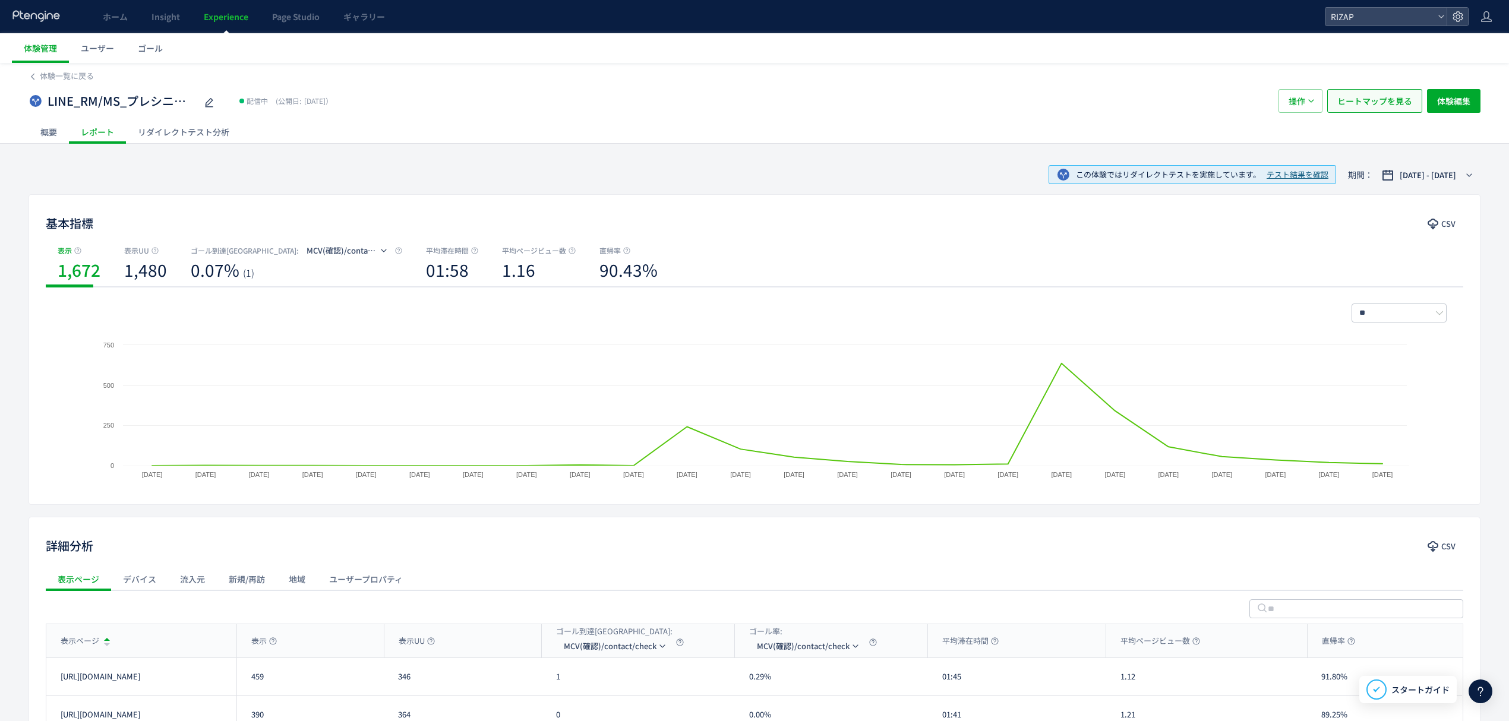
click at [1367, 102] on span "ヒートマップを見る" at bounding box center [1374, 101] width 75 height 24
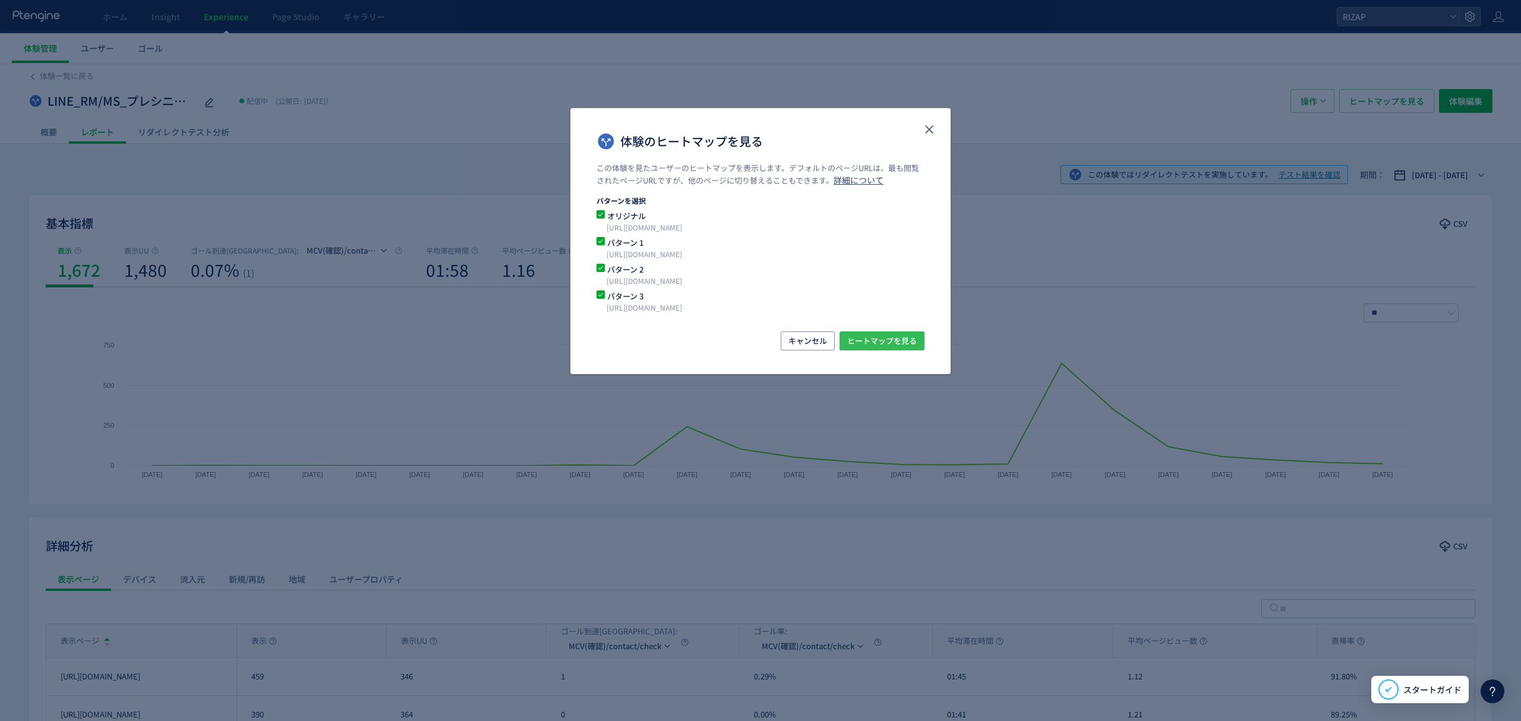
click at [876, 347] on span "ヒートマップを見る" at bounding box center [881, 340] width 69 height 19
click at [928, 128] on use "close" at bounding box center [929, 129] width 8 height 8
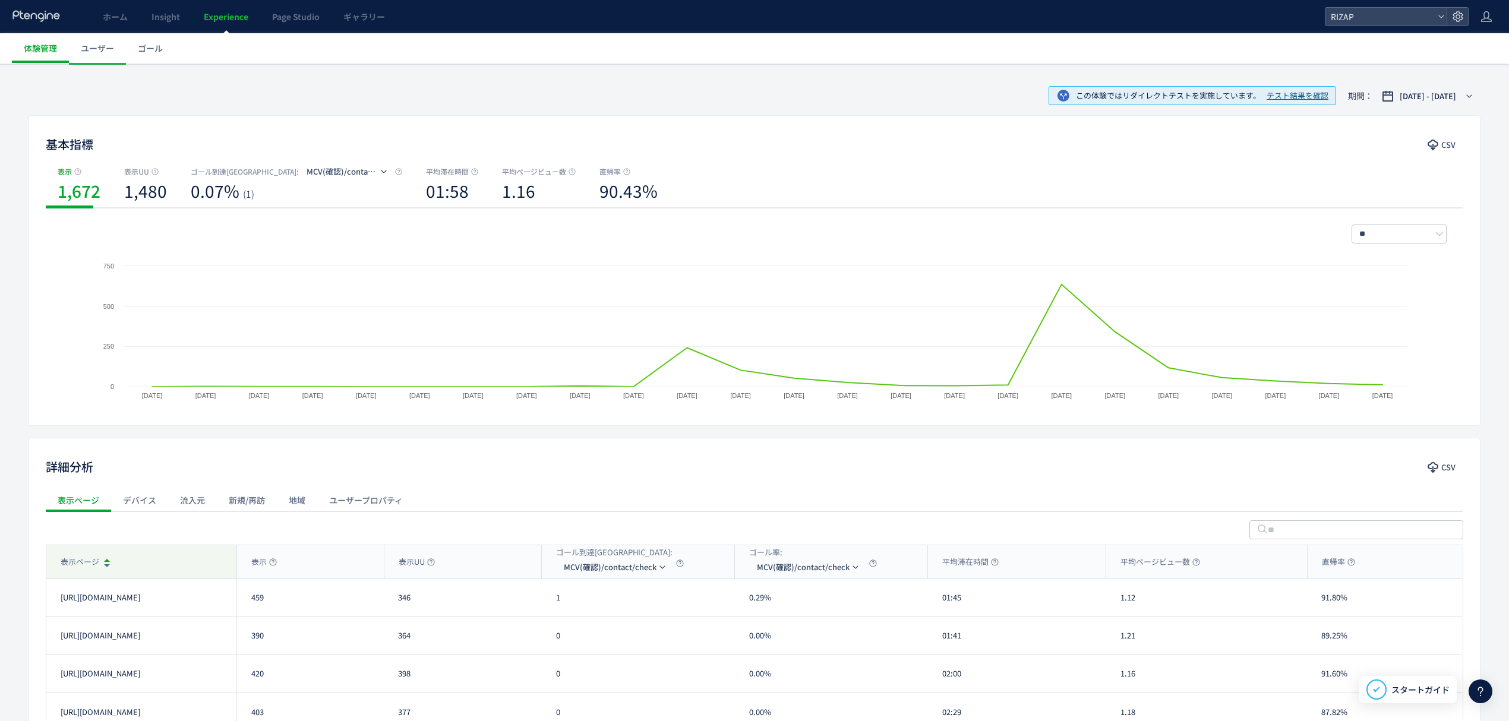
scroll to position [158, 0]
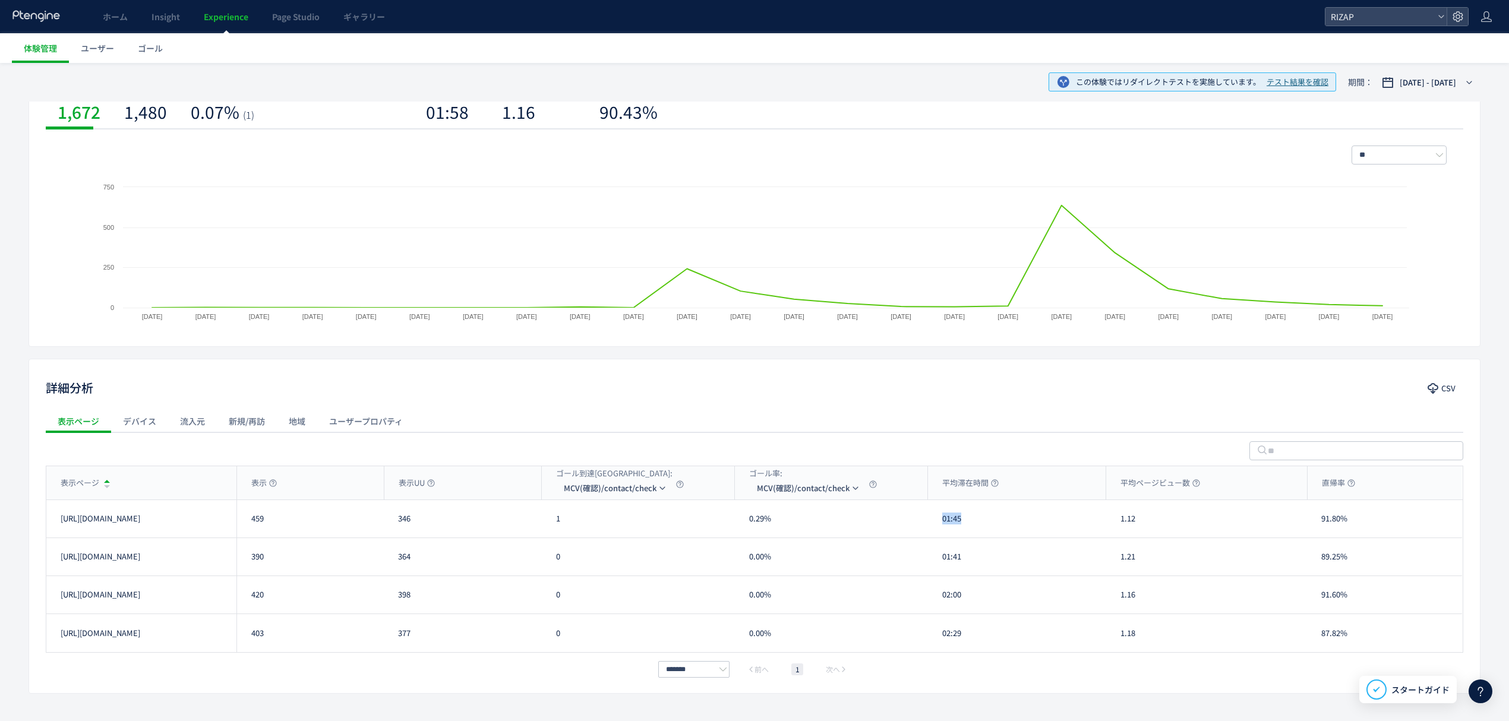
drag, startPoint x: 980, startPoint y: 536, endPoint x: 941, endPoint y: 529, distance: 39.8
click at [941, 529] on div "01:45" at bounding box center [1017, 518] width 178 height 37
drag, startPoint x: 960, startPoint y: 566, endPoint x: 943, endPoint y: 566, distance: 17.2
click at [943, 566] on div "01:41" at bounding box center [1017, 556] width 178 height 37
drag, startPoint x: 968, startPoint y: 599, endPoint x: 940, endPoint y: 597, distance: 28.6
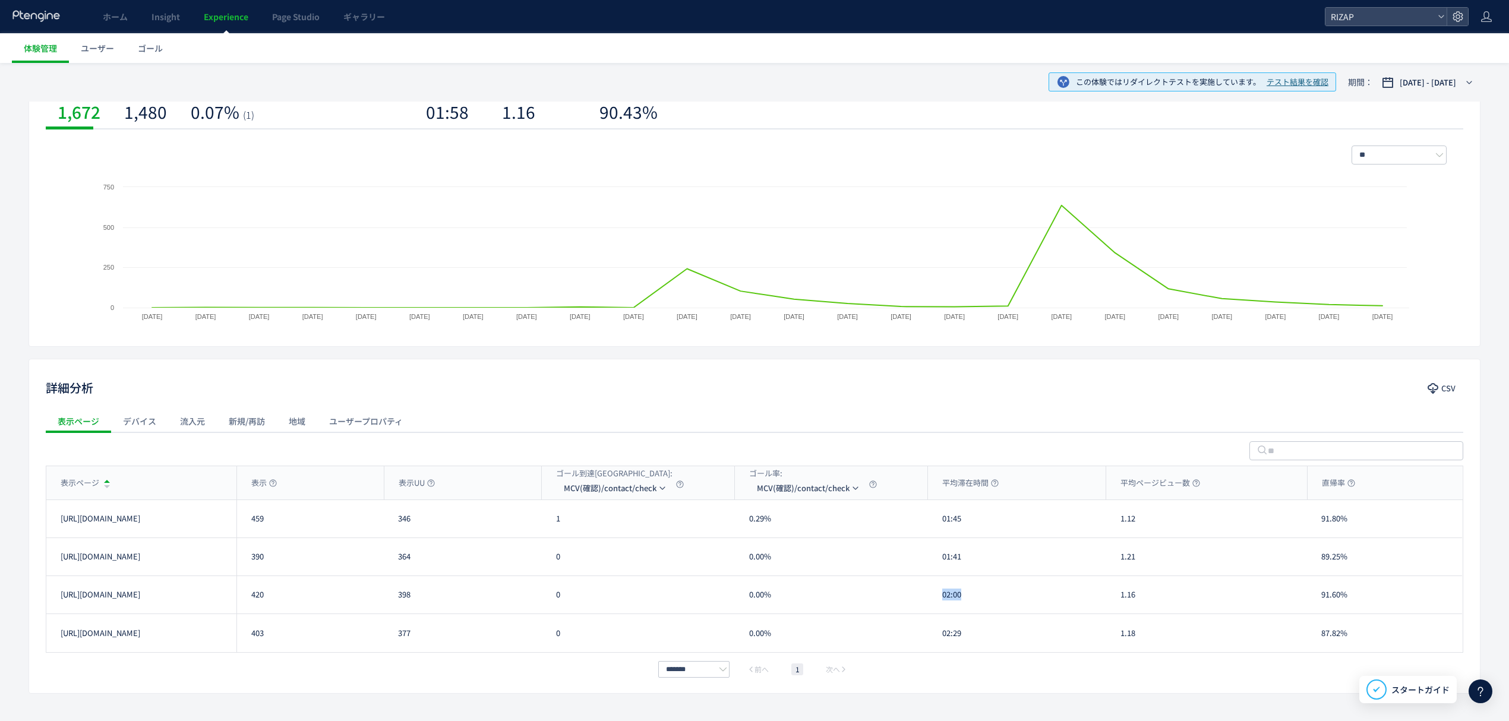
click at [940, 597] on div "02:00" at bounding box center [1017, 594] width 178 height 37
drag, startPoint x: 949, startPoint y: 644, endPoint x: 934, endPoint y: 644, distance: 15.4
click at [934, 644] on div "02:29" at bounding box center [1017, 633] width 178 height 38
drag, startPoint x: 1151, startPoint y: 525, endPoint x: 1115, endPoint y: 525, distance: 35.6
click at [1115, 525] on div "1.12" at bounding box center [1206, 518] width 201 height 37
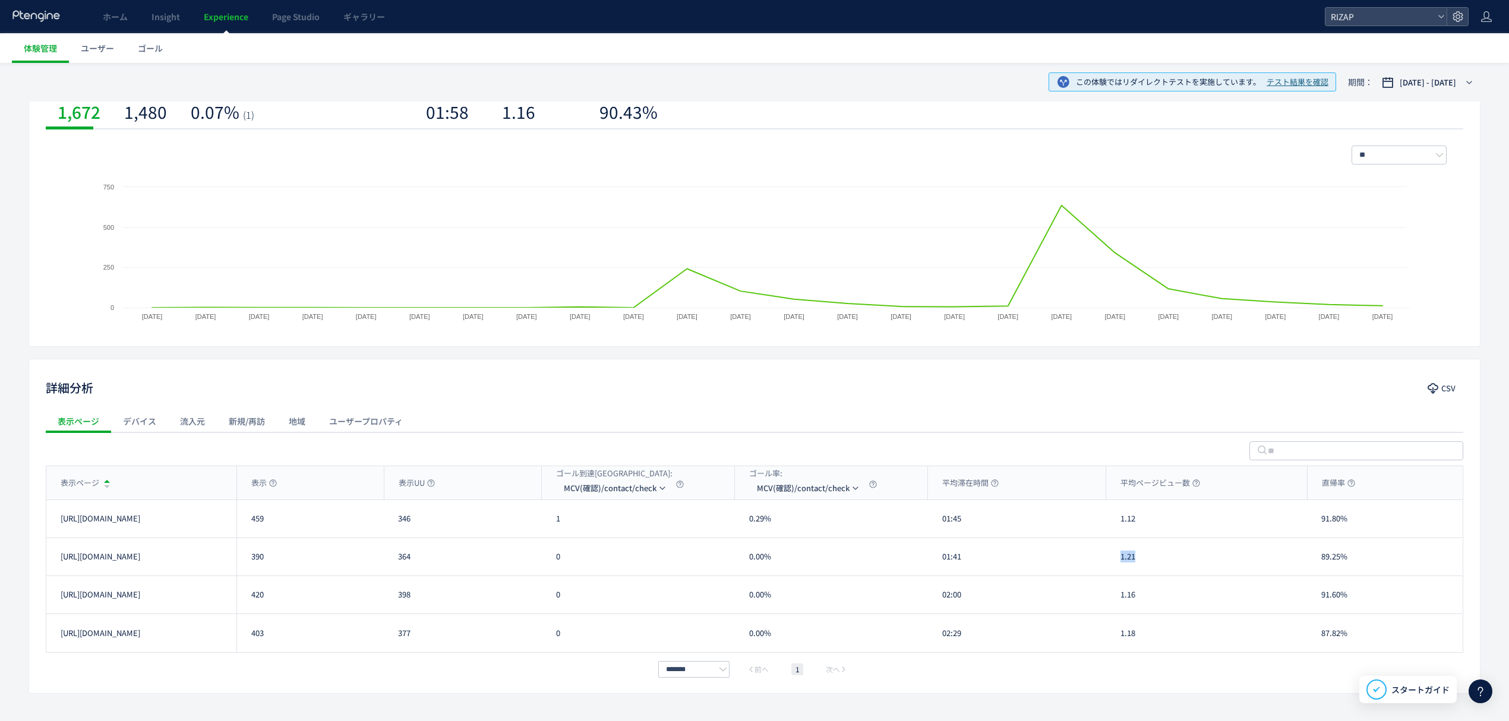
drag, startPoint x: 1141, startPoint y: 559, endPoint x: 1117, endPoint y: 558, distance: 23.8
click at [1117, 558] on div "1.21" at bounding box center [1206, 556] width 201 height 37
drag, startPoint x: 1151, startPoint y: 603, endPoint x: 1119, endPoint y: 596, distance: 32.3
click at [1119, 596] on div "1.16" at bounding box center [1206, 594] width 201 height 37
drag, startPoint x: 1142, startPoint y: 637, endPoint x: 1121, endPoint y: 636, distance: 20.3
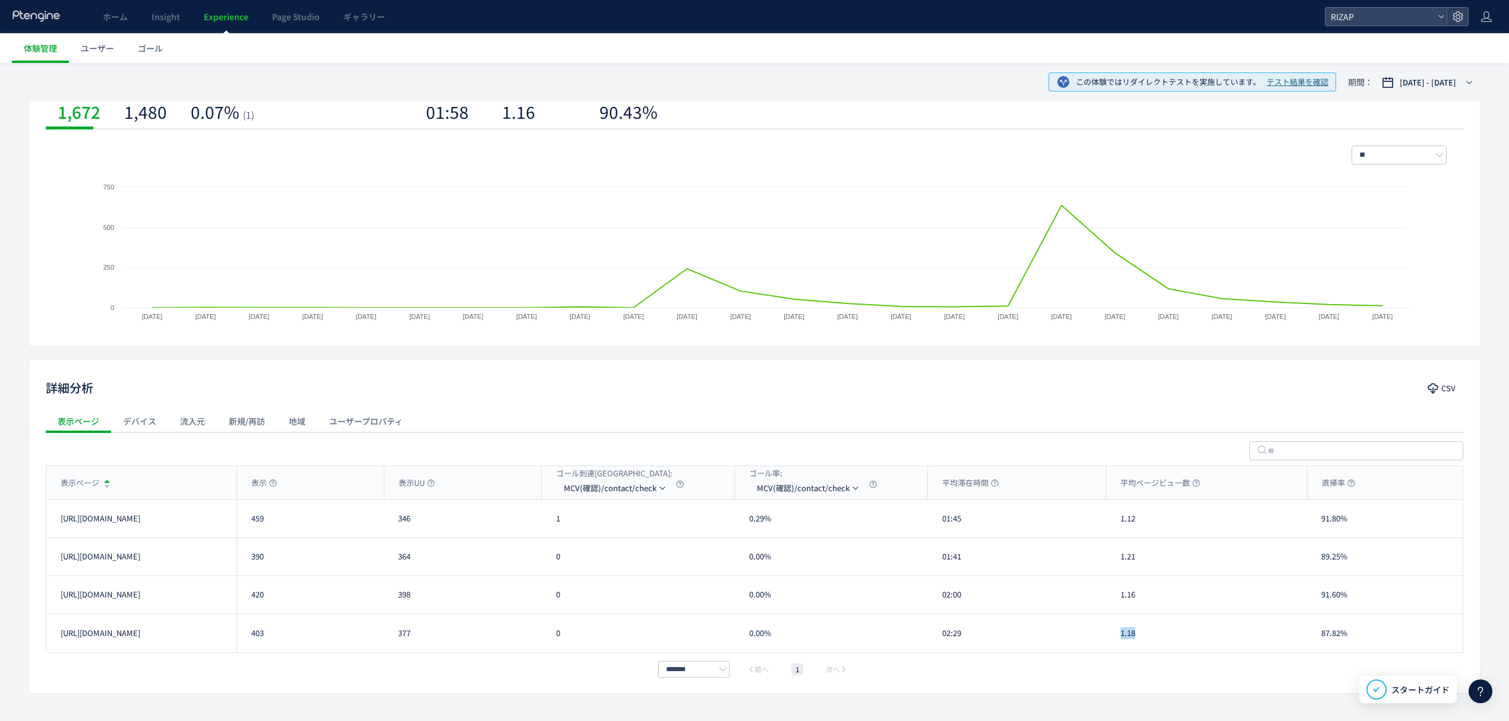
click at [1121, 636] on div "1.18" at bounding box center [1206, 633] width 201 height 38
drag, startPoint x: 1357, startPoint y: 525, endPoint x: 1319, endPoint y: 521, distance: 38.2
click at [1319, 521] on div "91.80%" at bounding box center [1384, 518] width 155 height 37
drag, startPoint x: 1329, startPoint y: 564, endPoint x: 1322, endPoint y: 563, distance: 7.2
click at [1322, 563] on div "89.25%" at bounding box center [1384, 556] width 155 height 37
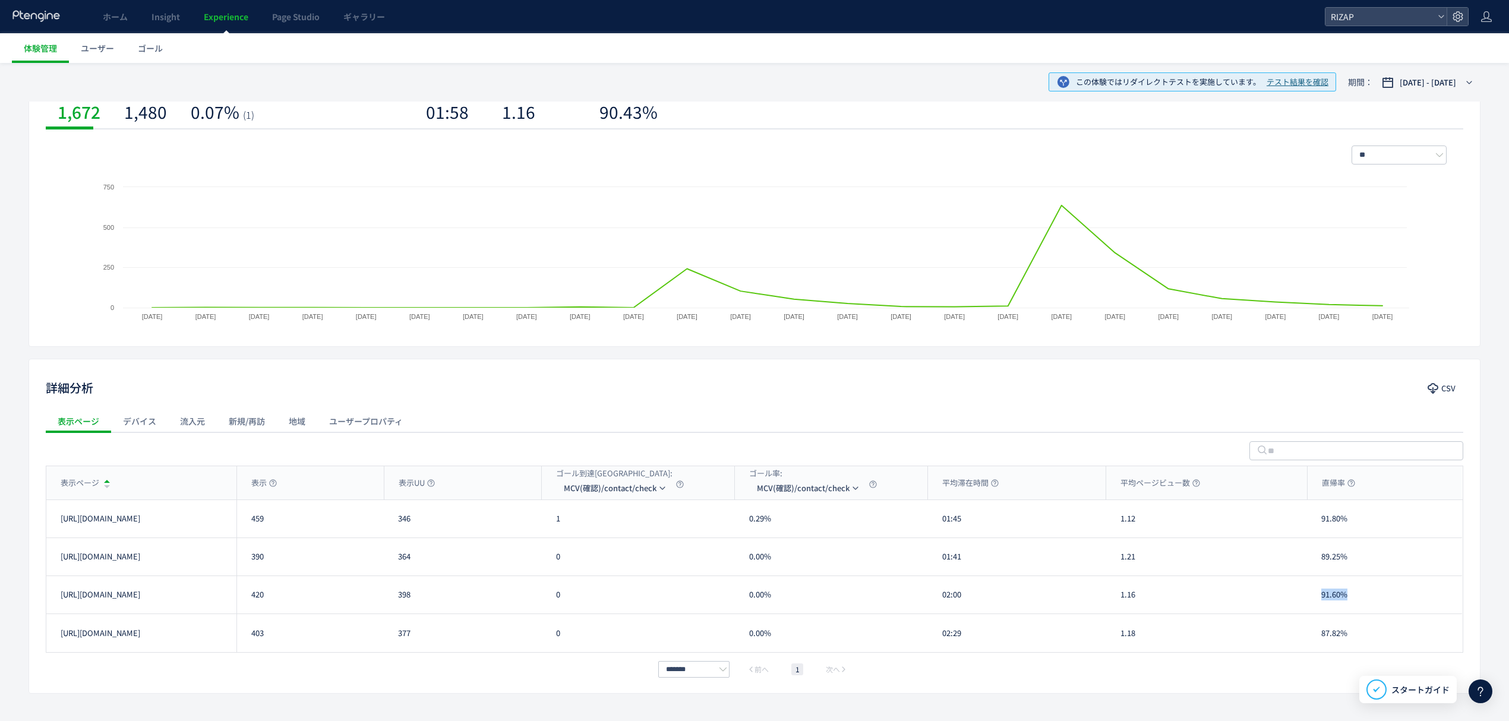
drag, startPoint x: 1357, startPoint y: 605, endPoint x: 1323, endPoint y: 605, distance: 33.9
click at [1323, 605] on div "91.60%" at bounding box center [1384, 594] width 155 height 37
drag, startPoint x: 1336, startPoint y: 632, endPoint x: 1317, endPoint y: 632, distance: 19.0
click at [1317, 632] on div "87.82%" at bounding box center [1384, 633] width 155 height 38
